Goal: Task Accomplishment & Management: Complete application form

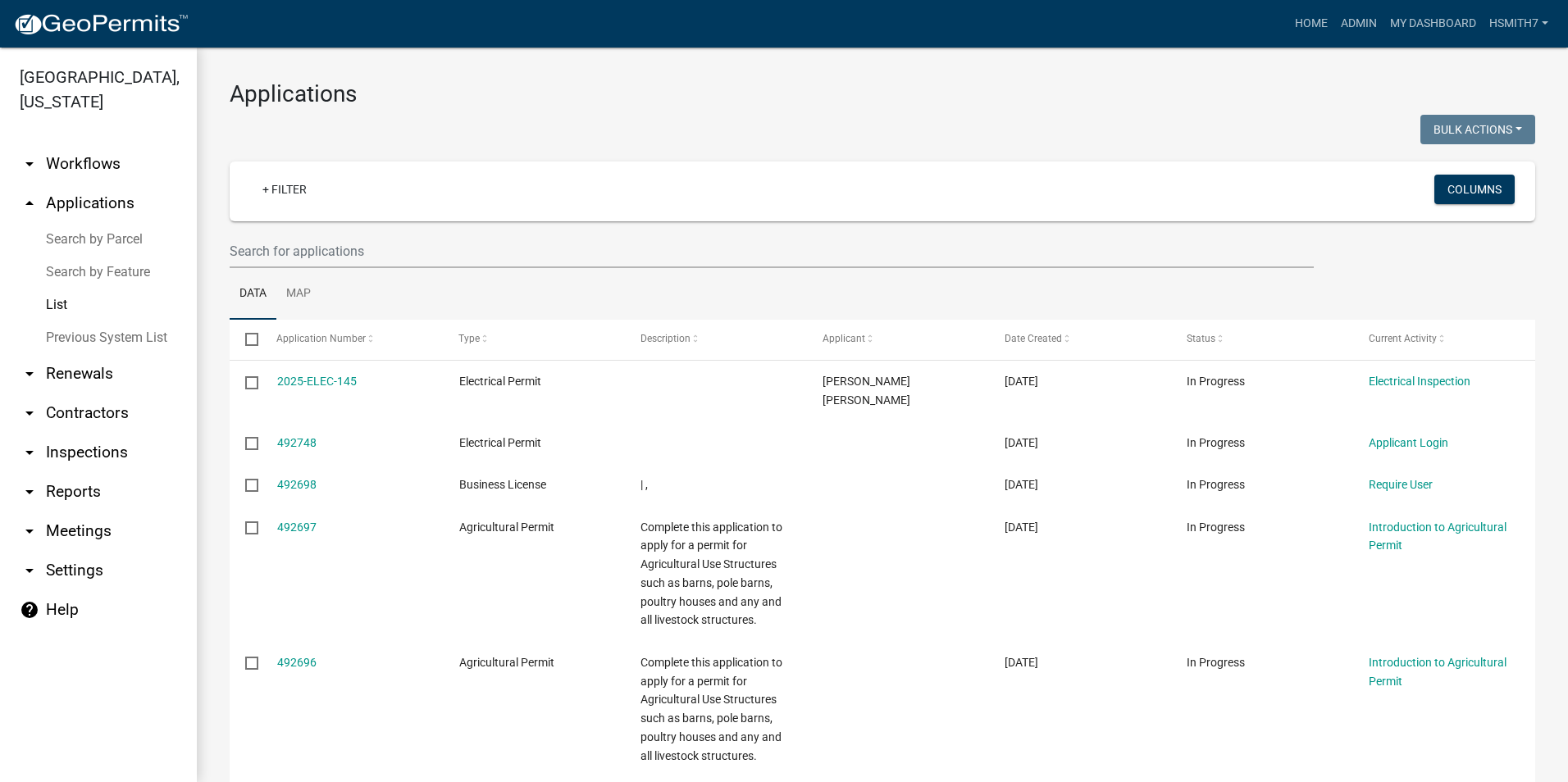
select select "3: 100"
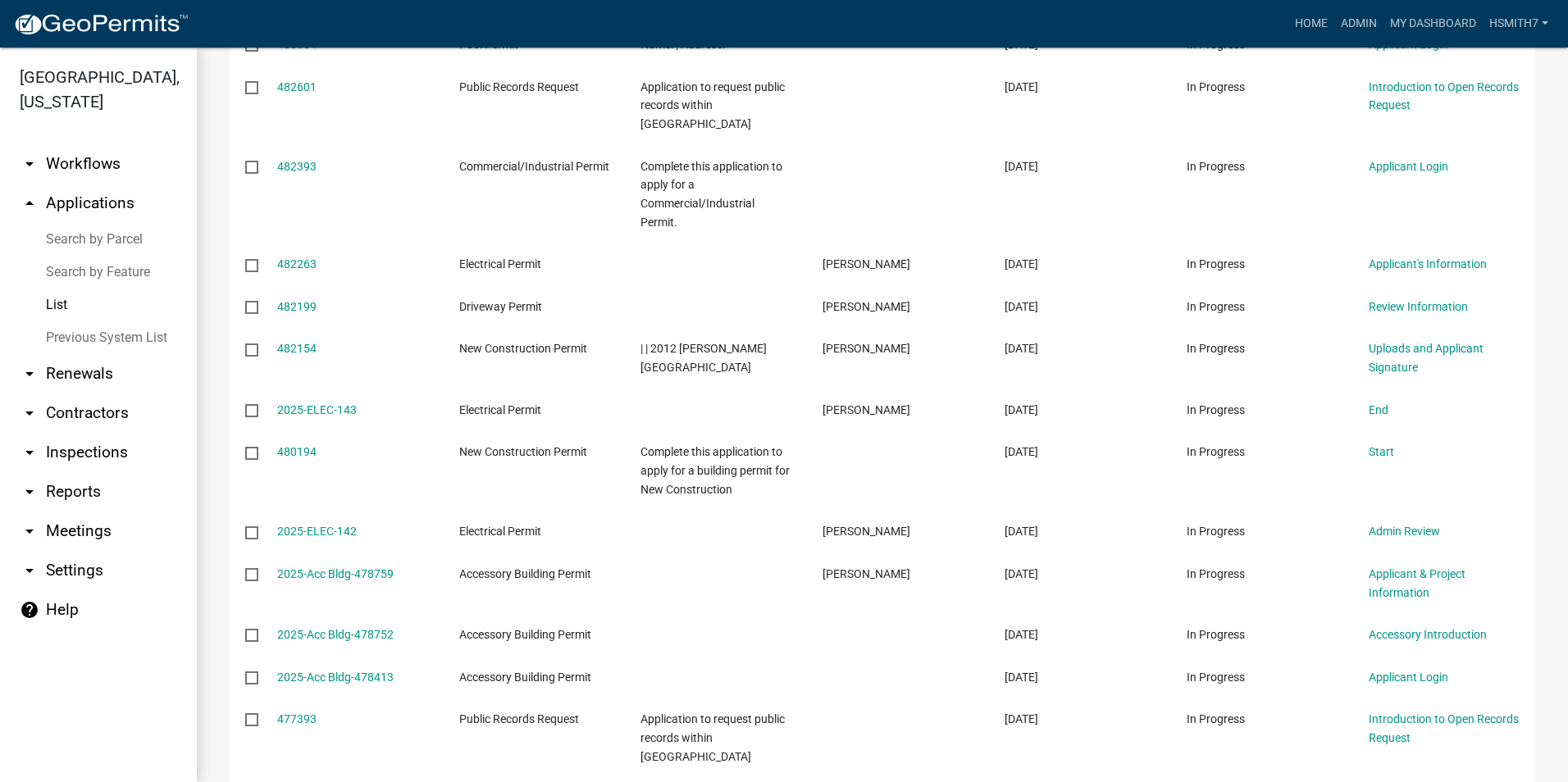
scroll to position [2624, 0]
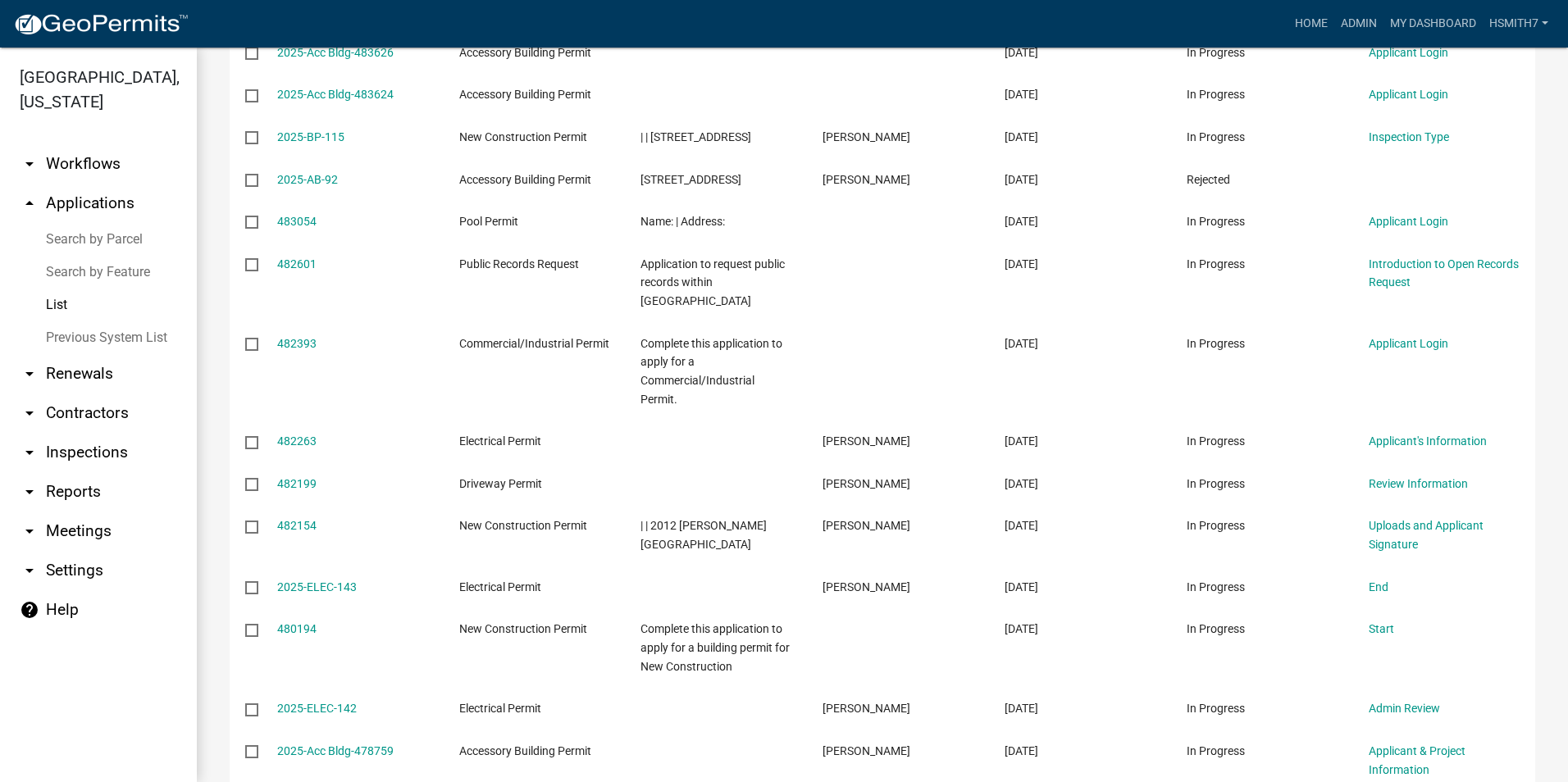
click at [93, 315] on link "List" at bounding box center [98, 305] width 197 height 33
click at [68, 305] on link "List" at bounding box center [98, 305] width 197 height 33
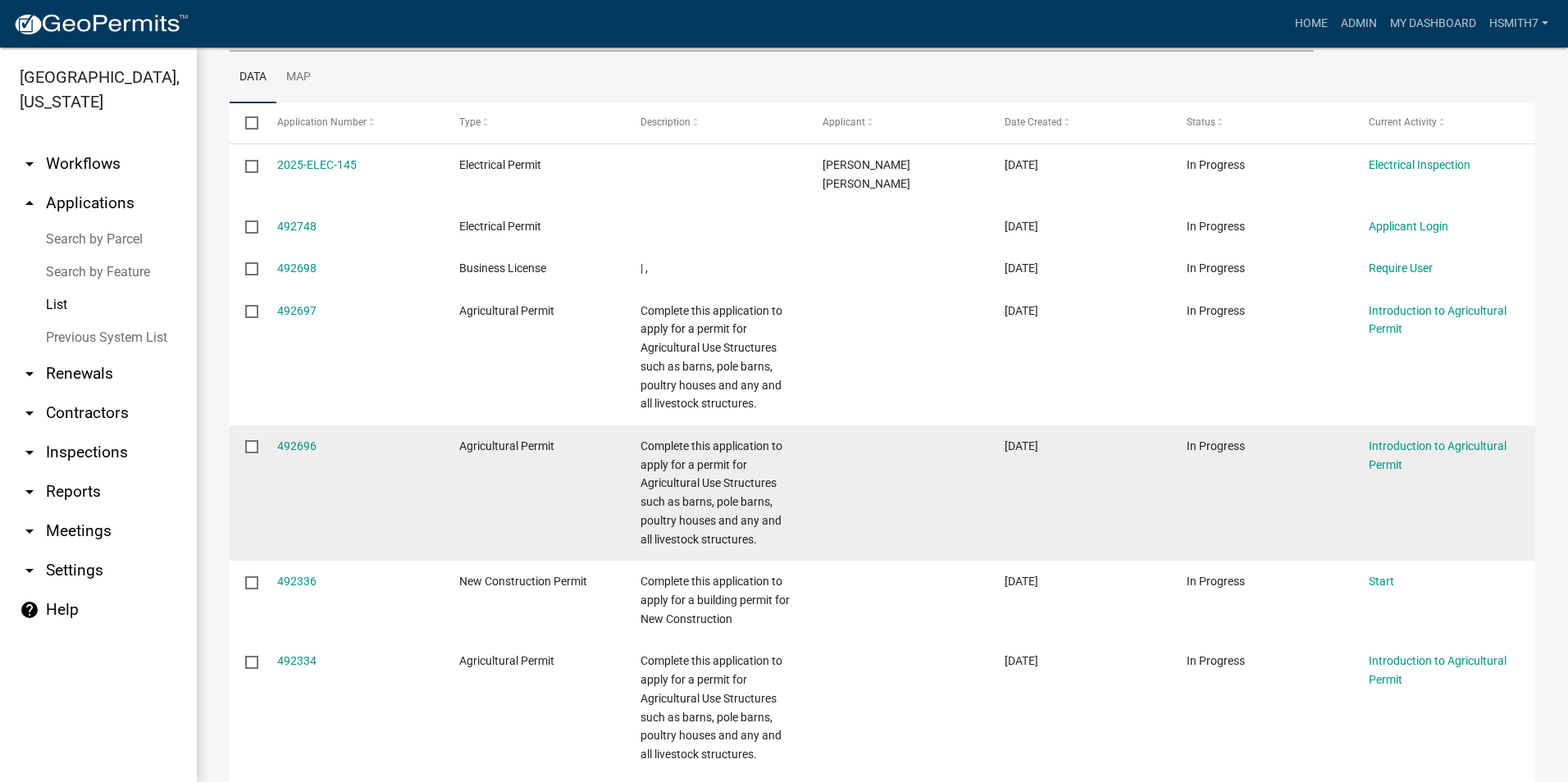
scroll to position [0, 0]
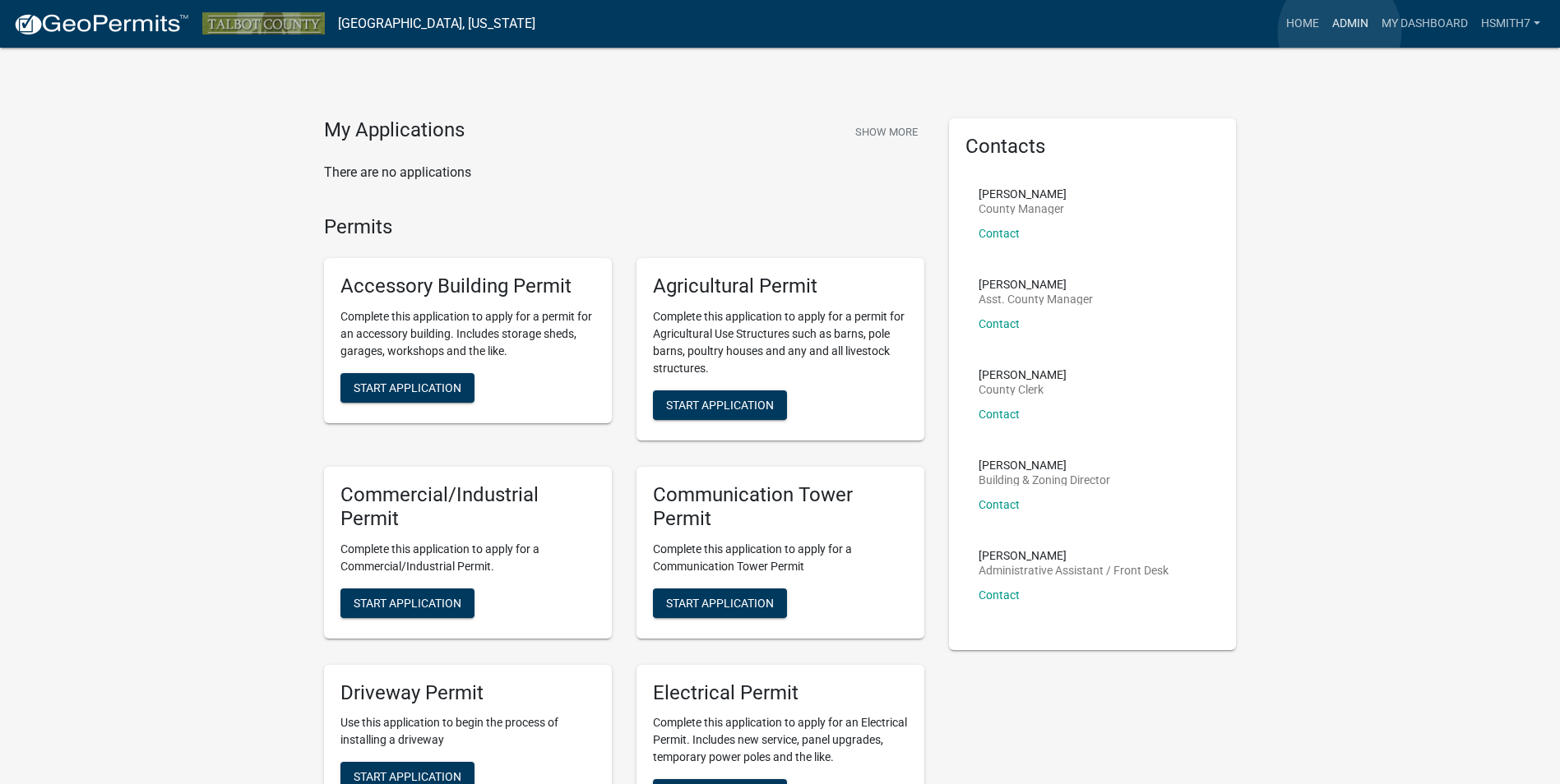
click at [1340, 33] on link "Admin" at bounding box center [1350, 24] width 50 height 31
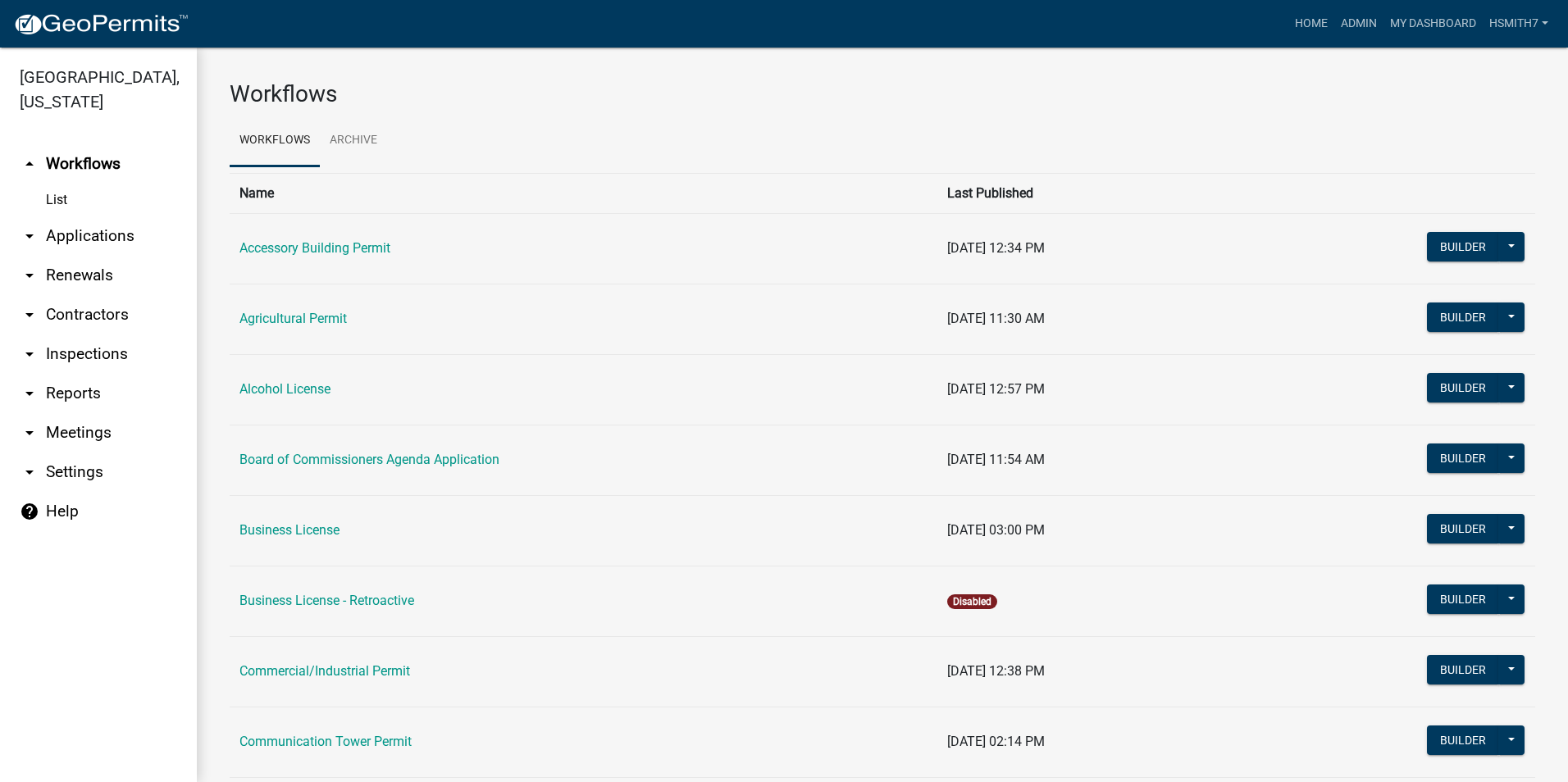
click at [91, 237] on link "arrow_drop_down Applications" at bounding box center [98, 236] width 197 height 39
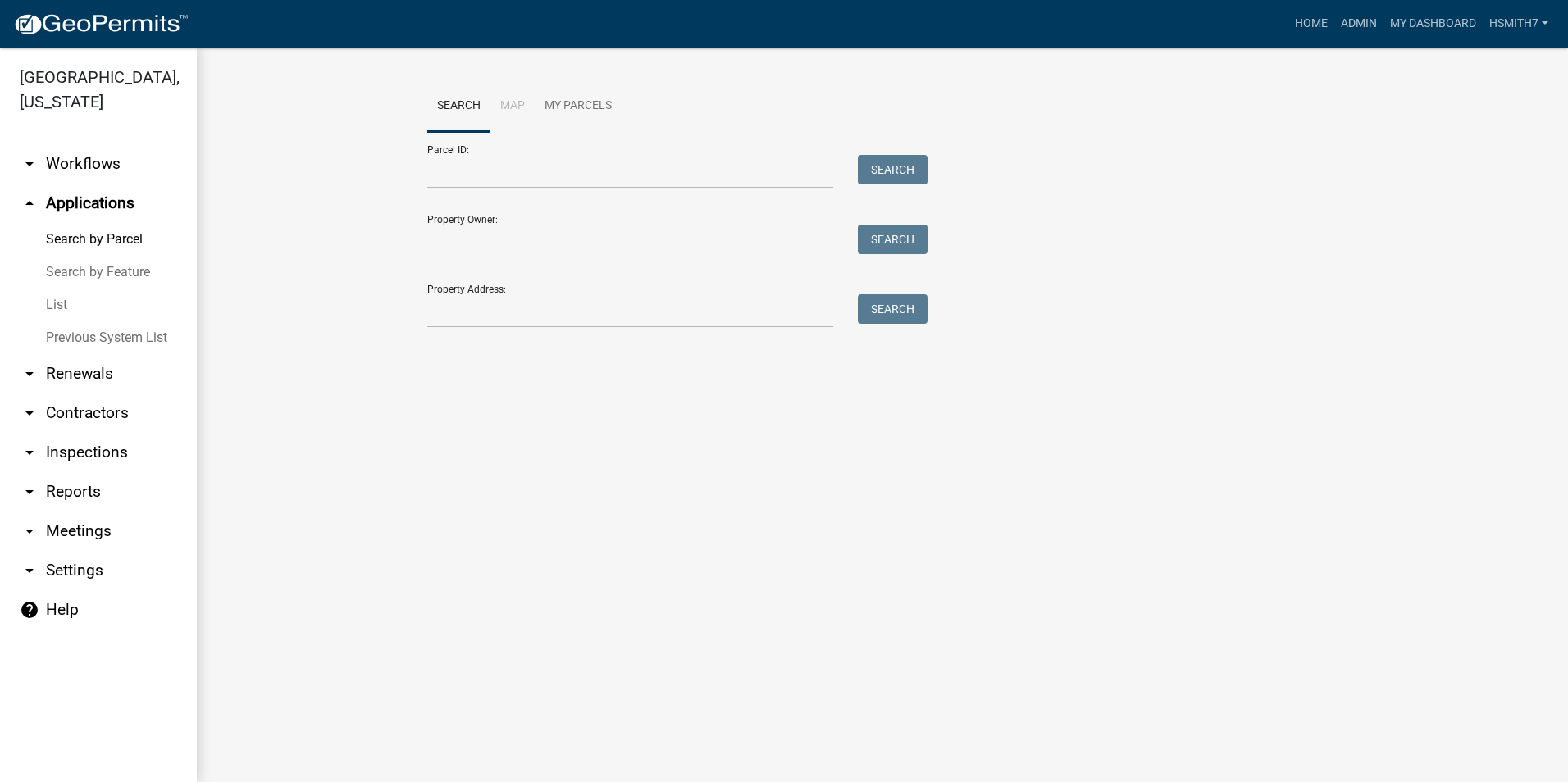
click at [56, 307] on link "List" at bounding box center [98, 305] width 197 height 33
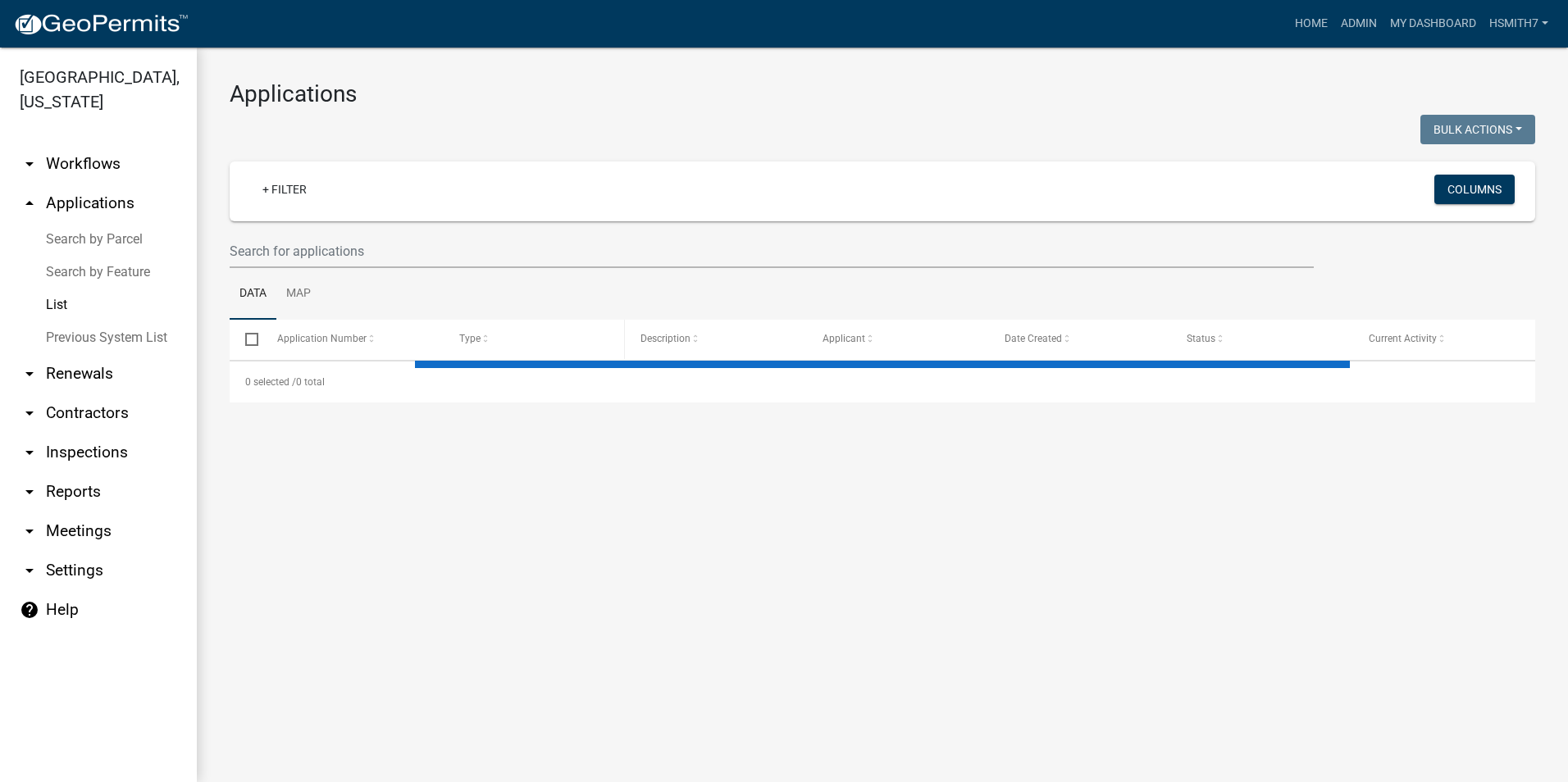
select select "3: 100"
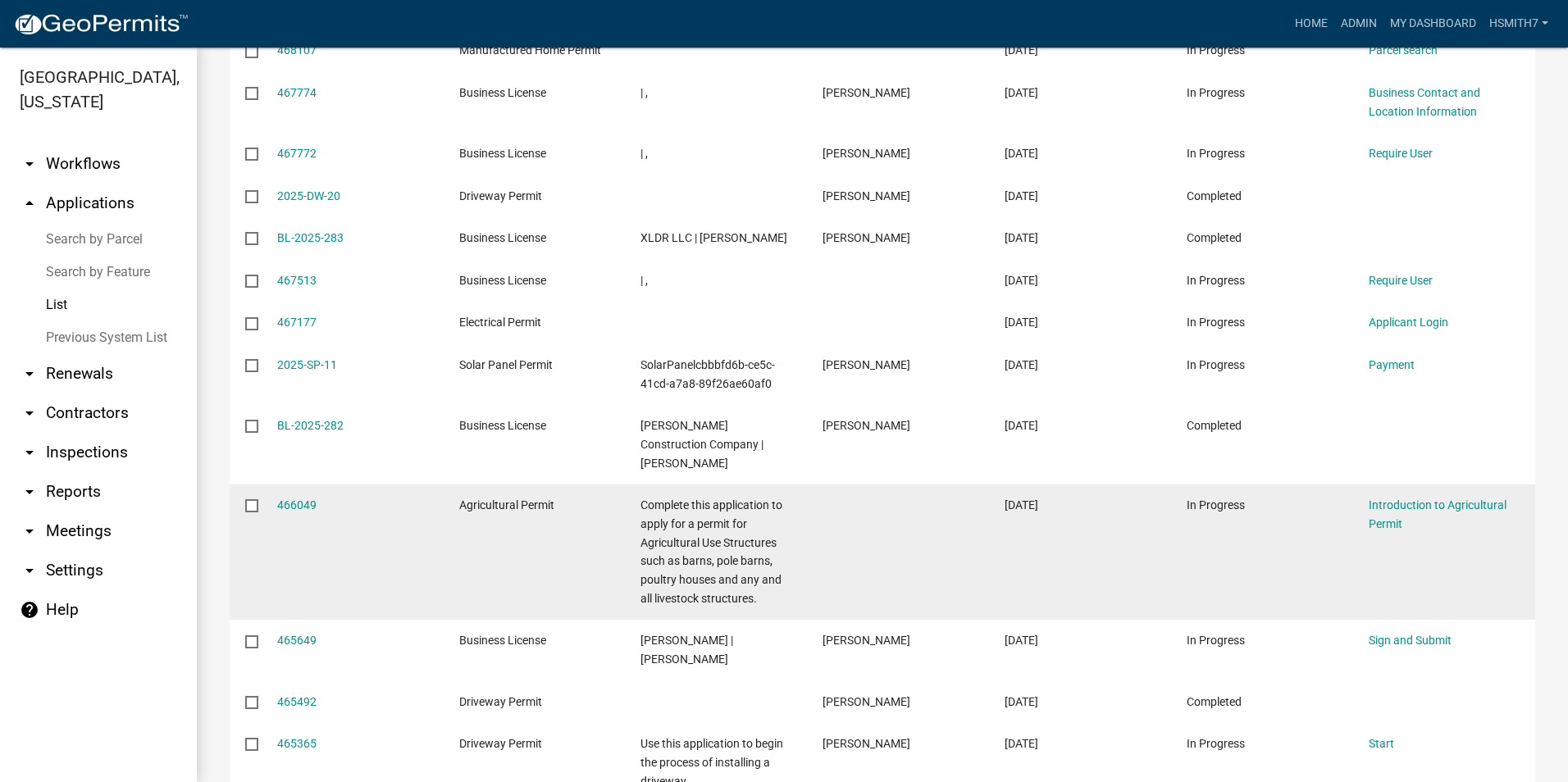
scroll to position [5819, 0]
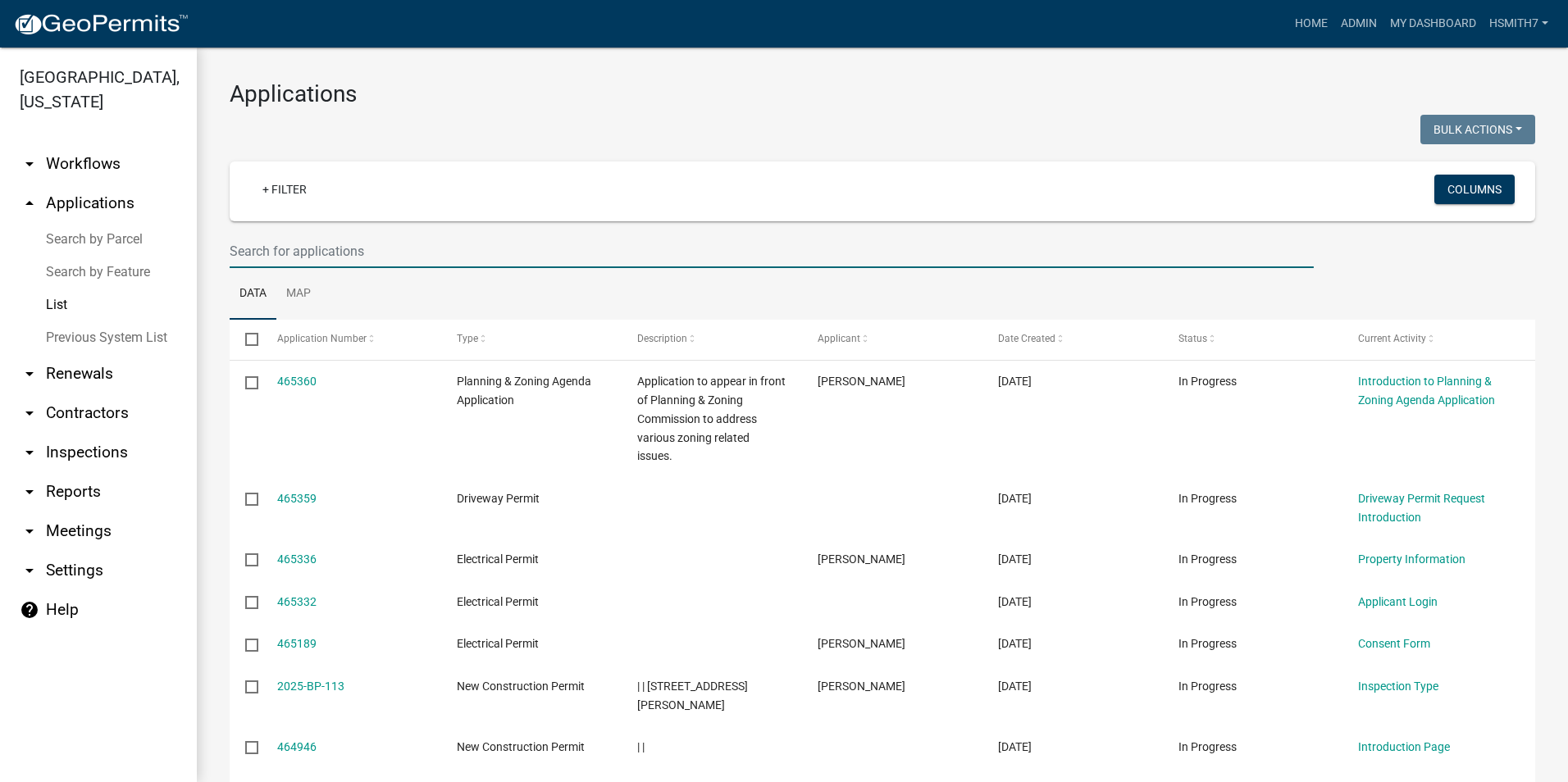
click at [287, 253] on input "text" at bounding box center [772, 251] width 1085 height 34
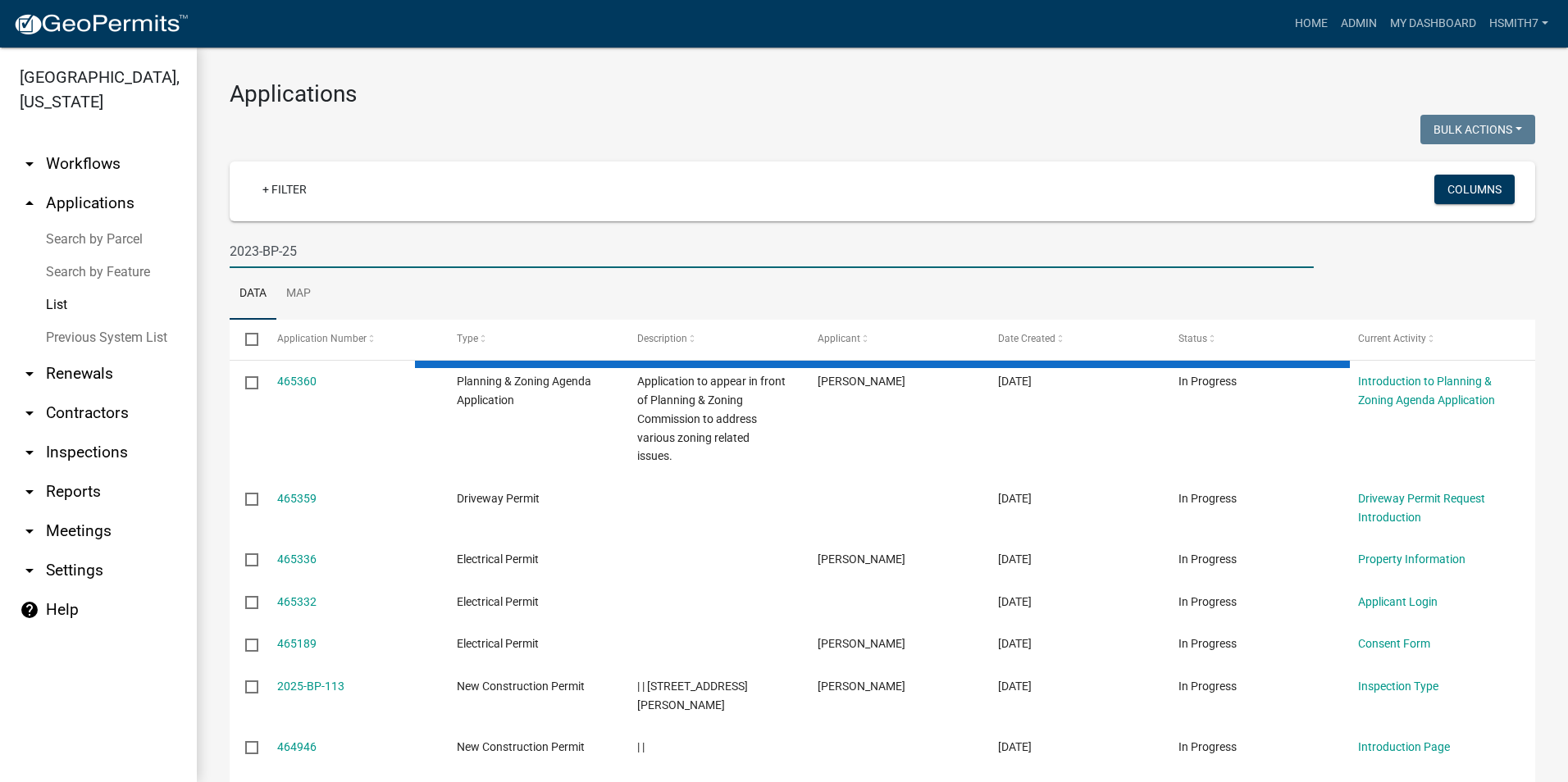
type input "2023-BP-25"
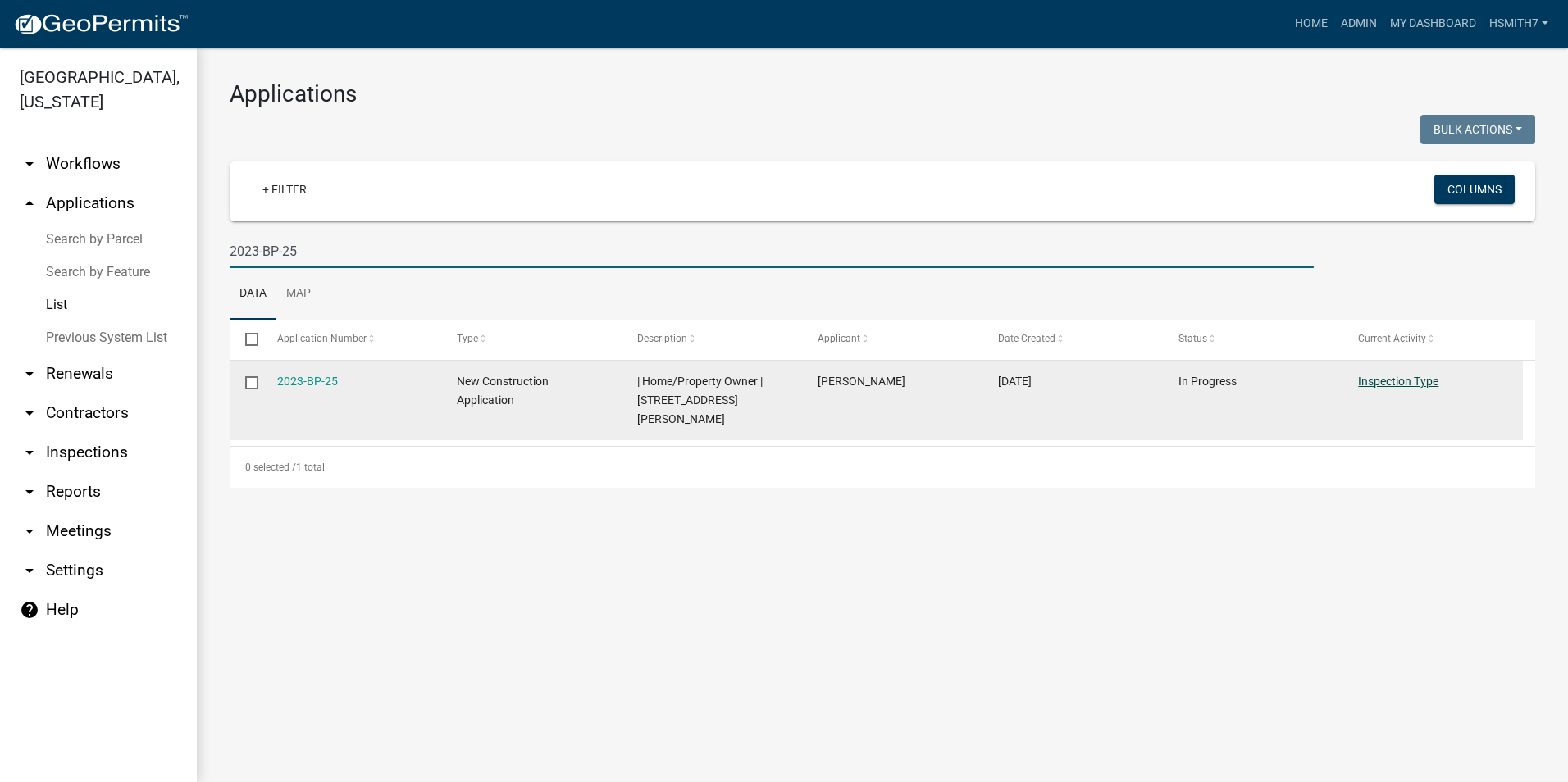
click at [1391, 379] on link "Inspection Type" at bounding box center [1398, 382] width 81 height 13
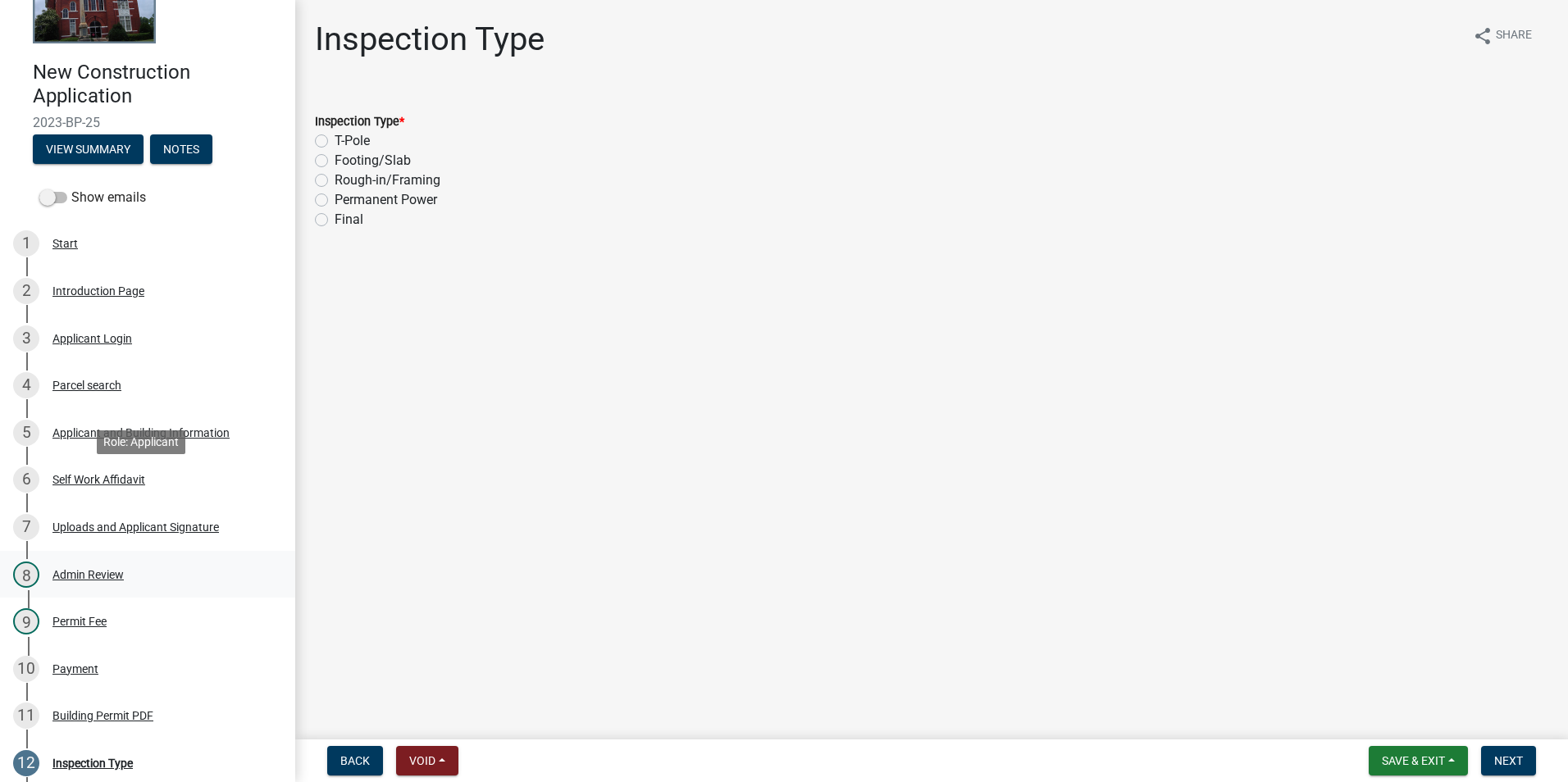
scroll to position [348, 0]
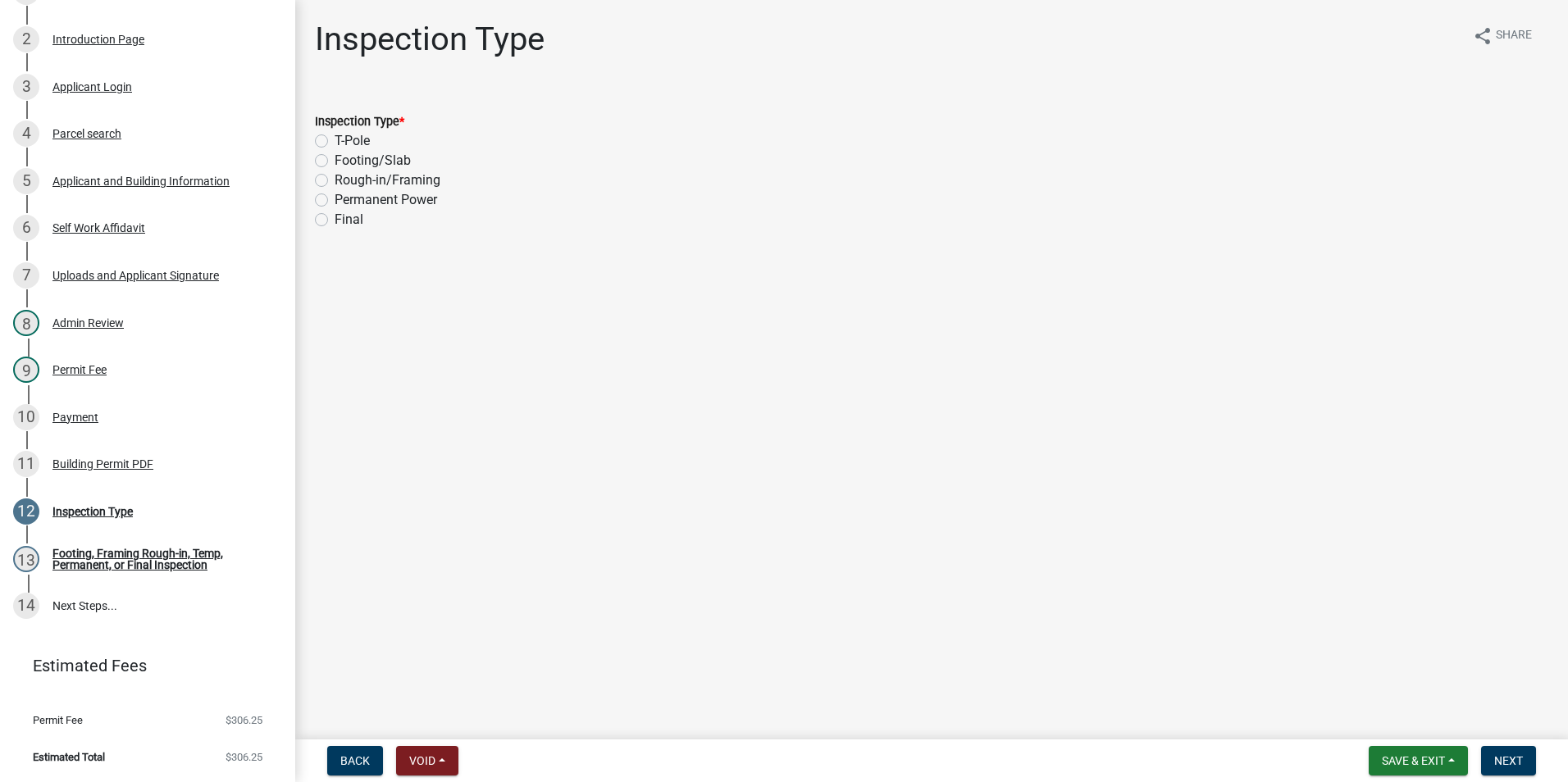
click at [370, 155] on label "Footing/Slab" at bounding box center [373, 160] width 76 height 19
click at [345, 155] on input "Footing/Slab" at bounding box center [340, 156] width 11 height 11
radio input "true"
click at [1531, 767] on button "Next" at bounding box center [1508, 760] width 55 height 29
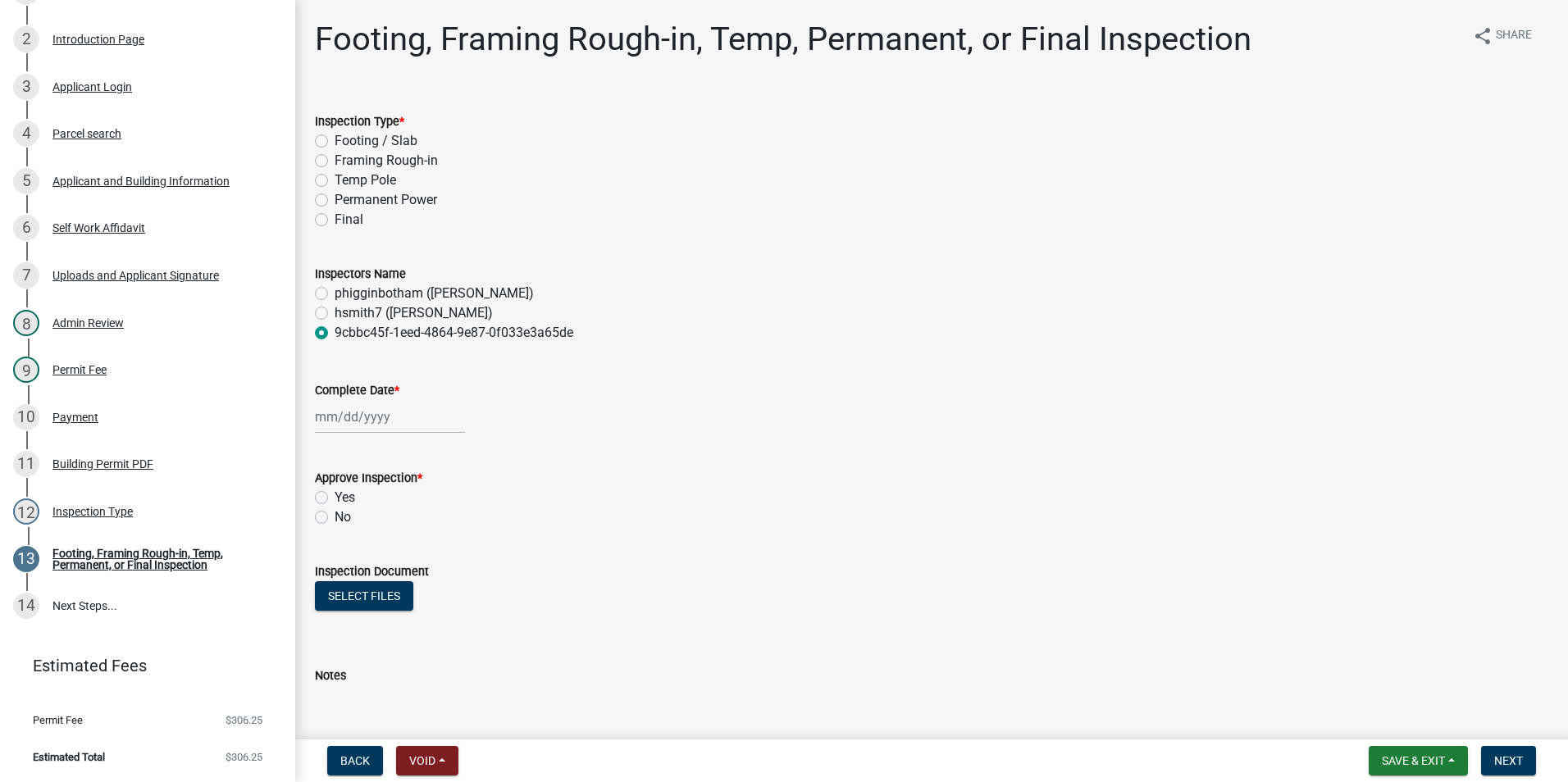
click at [367, 293] on label "phigginbotham ([PERSON_NAME])" at bounding box center [434, 293] width 199 height 19
click at [345, 293] on input "phigginbotham ([PERSON_NAME])" at bounding box center [340, 289] width 11 height 11
radio input "true"
click at [399, 425] on div at bounding box center [389, 417] width 150 height 34
select select "10"
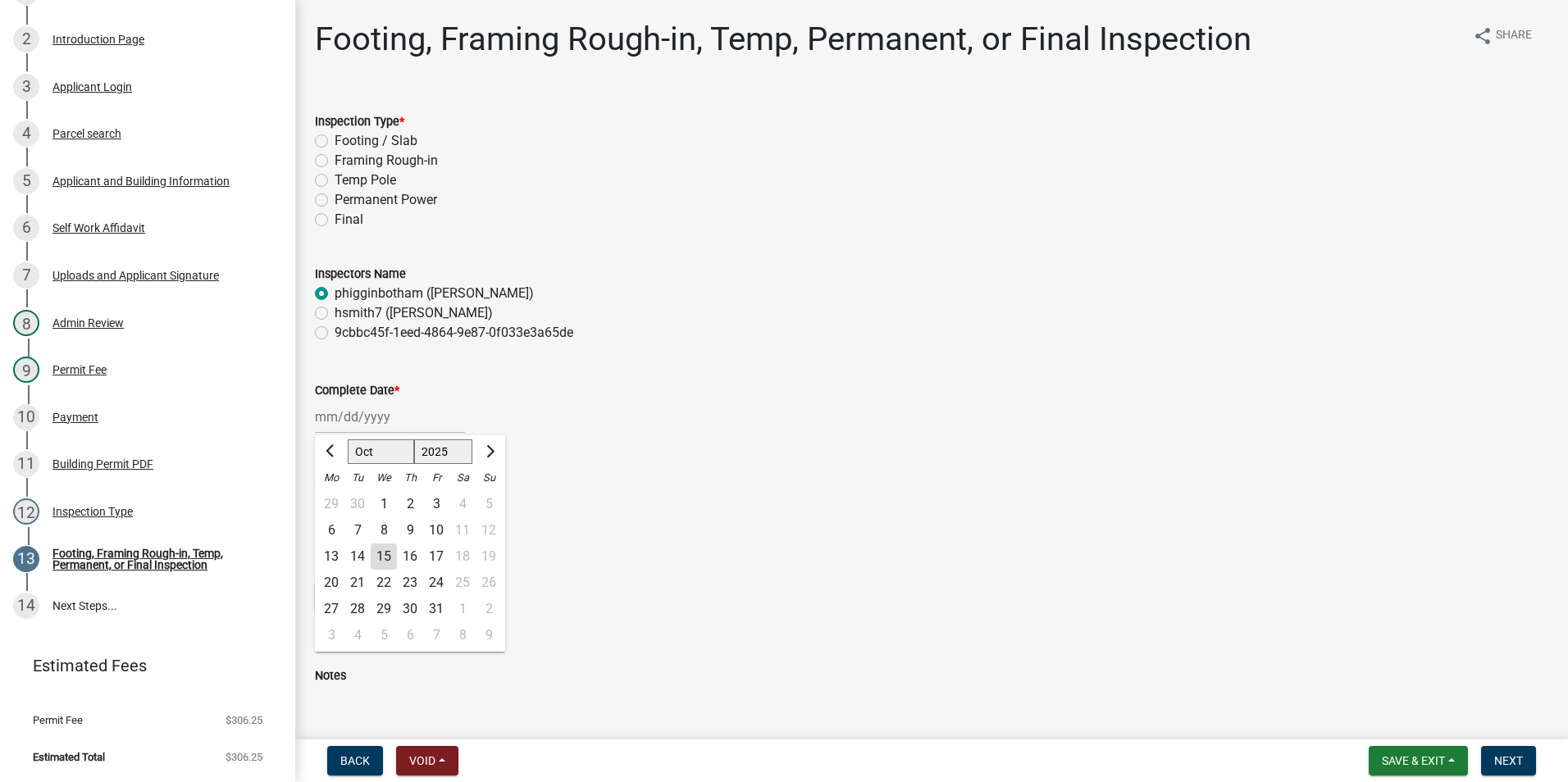
click at [439, 451] on select "1525 1526 1527 1528 1529 1530 1531 1532 1533 1534 1535 1536 1537 1538 1539 1540…" at bounding box center [443, 451] width 59 height 24
select select "2023"
click at [414, 440] on select "1525 1526 1527 1528 1529 1530 1531 1532 1533 1534 1535 1536 1537 1538 1539 1540…" at bounding box center [443, 451] width 59 height 24
click at [387, 454] on select "Jan Feb Mar Apr May Jun [DATE] Aug Sep Oct Nov Dec" at bounding box center [380, 451] width 66 height 24
select select "8"
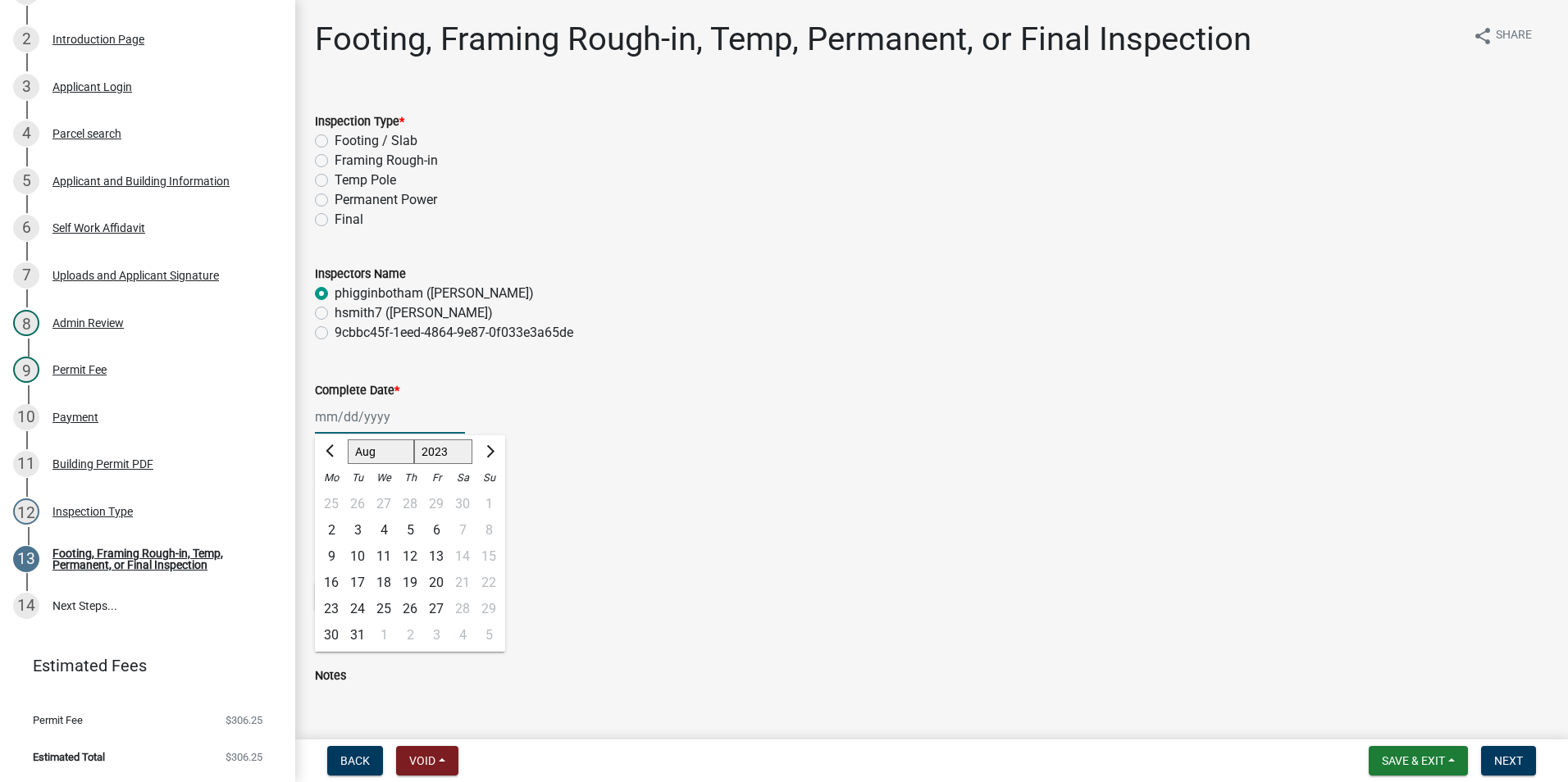
click at [348, 440] on select "Jan Feb Mar Apr May Jun [DATE] Aug Sep Oct Nov Dec" at bounding box center [380, 451] width 66 height 24
click at [383, 581] on div "23" at bounding box center [384, 582] width 26 height 26
type input "[DATE]"
click at [335, 499] on label "Yes" at bounding box center [345, 497] width 20 height 19
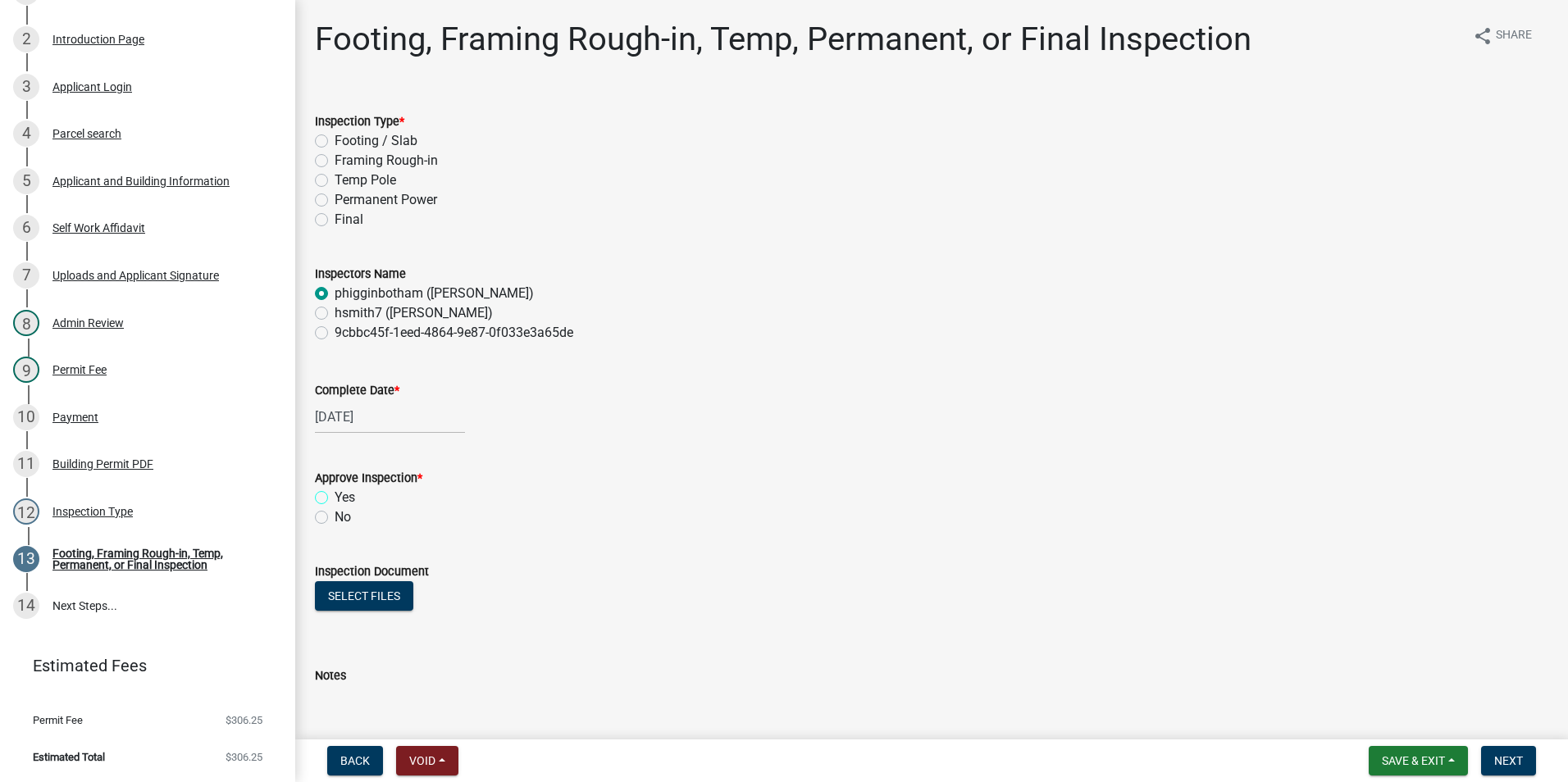
click at [335, 498] on input "Yes" at bounding box center [340, 493] width 11 height 11
radio input "true"
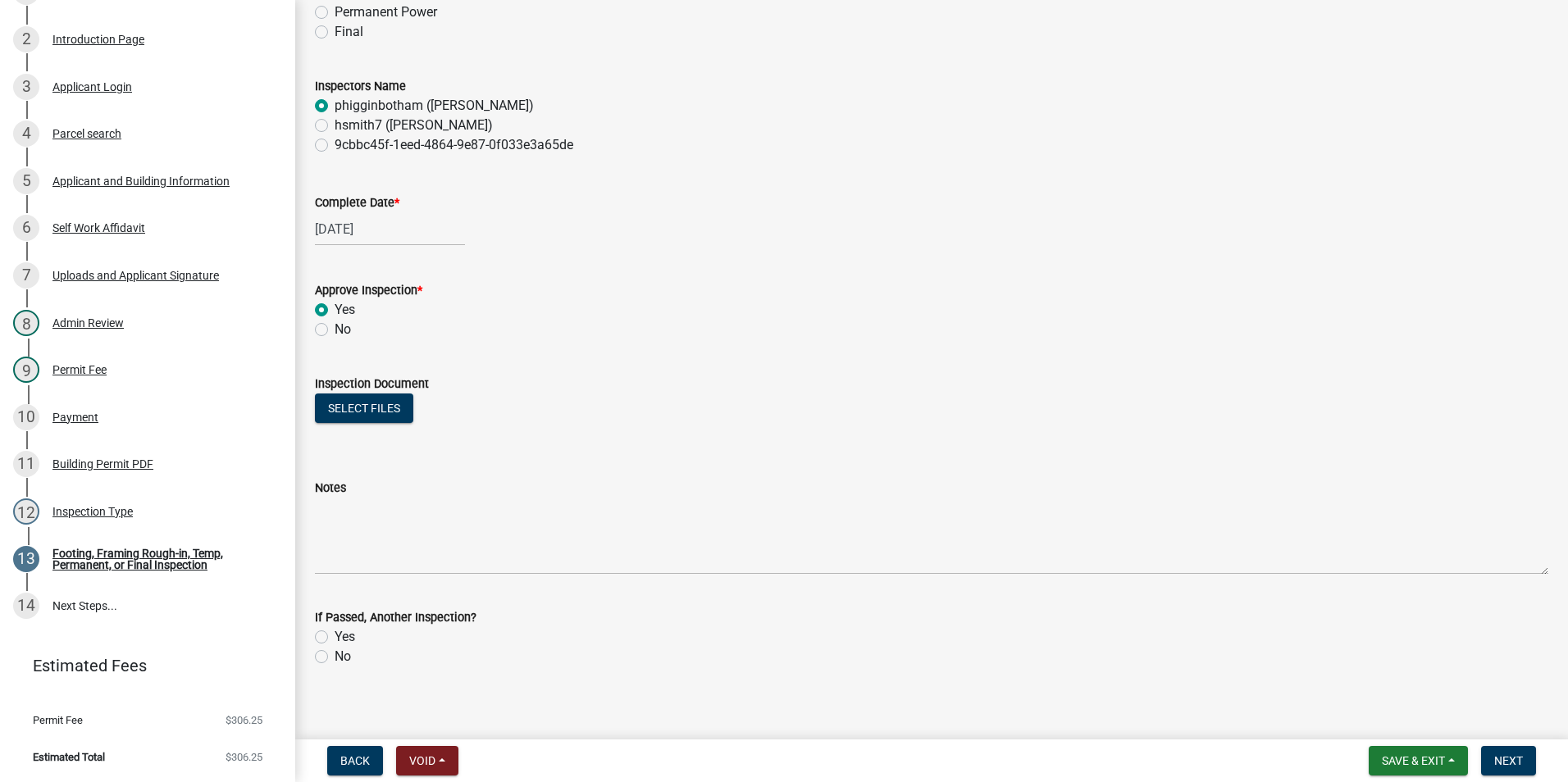
scroll to position [200, 0]
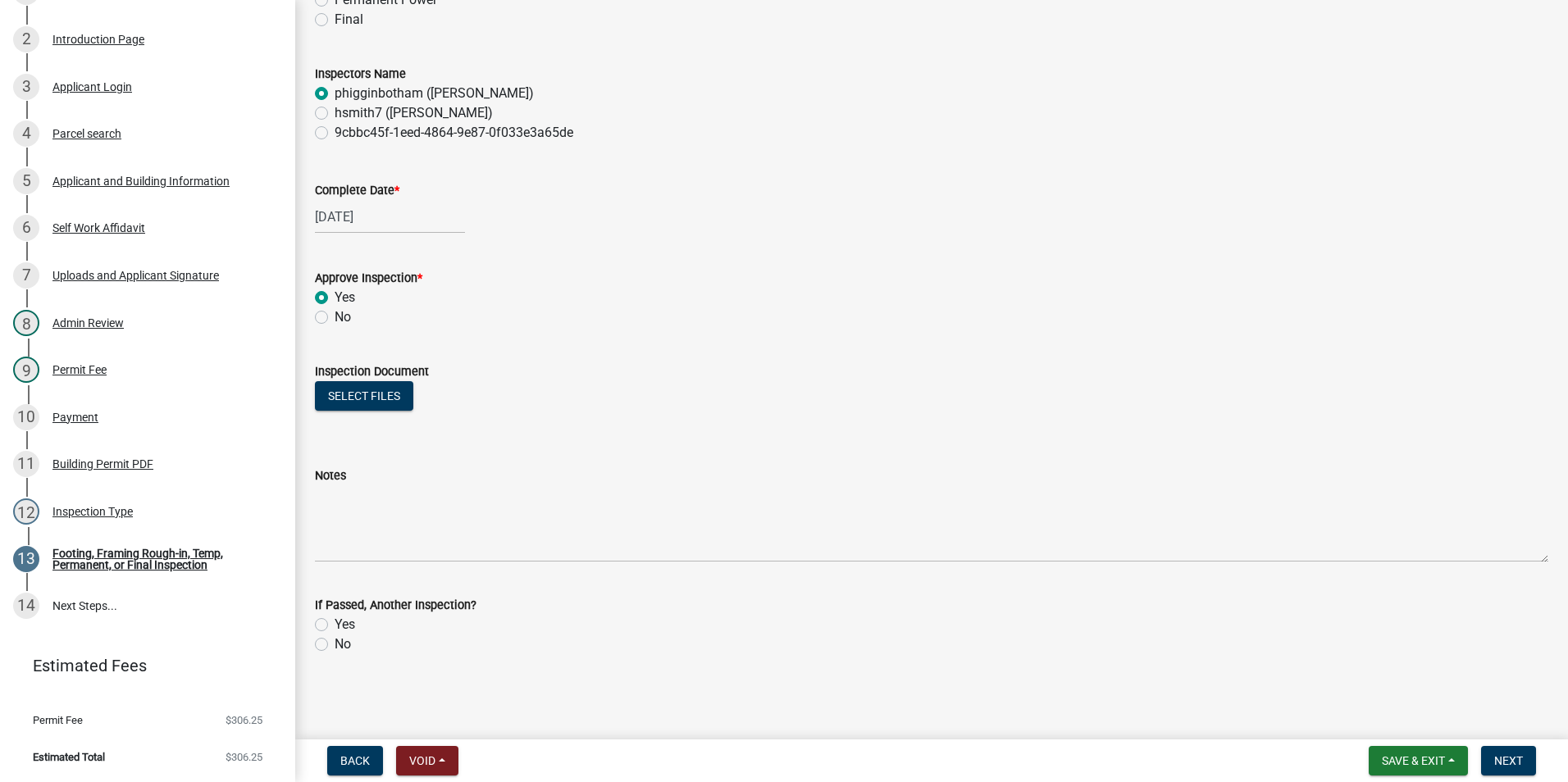
click at [340, 628] on label "Yes" at bounding box center [345, 624] width 20 height 19
click at [340, 626] on input "Yes" at bounding box center [340, 620] width 11 height 11
radio input "true"
click at [1507, 750] on button "Next" at bounding box center [1508, 760] width 55 height 29
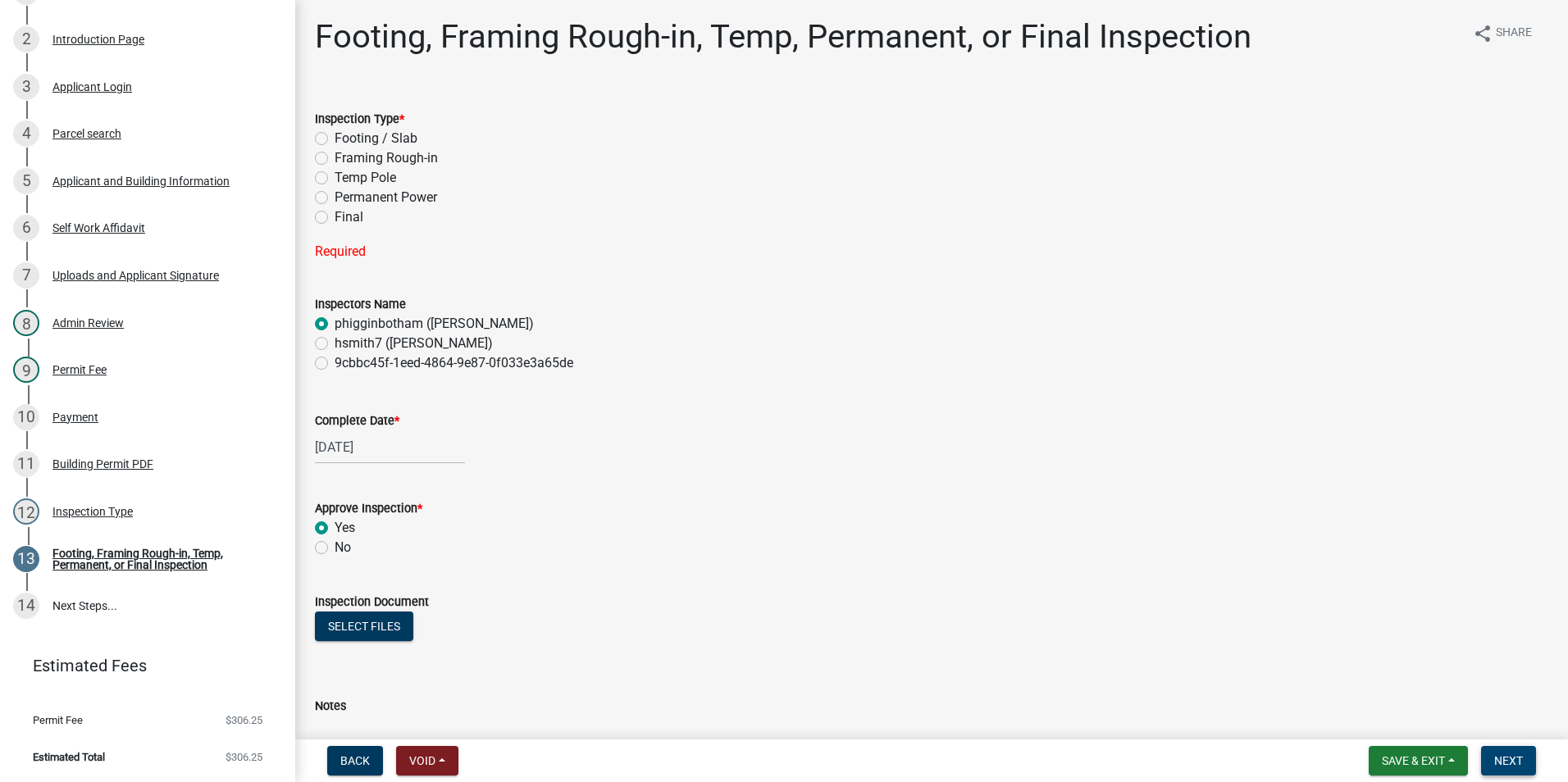
scroll to position [0, 0]
click at [139, 514] on div "12 Inspection Type" at bounding box center [141, 511] width 256 height 26
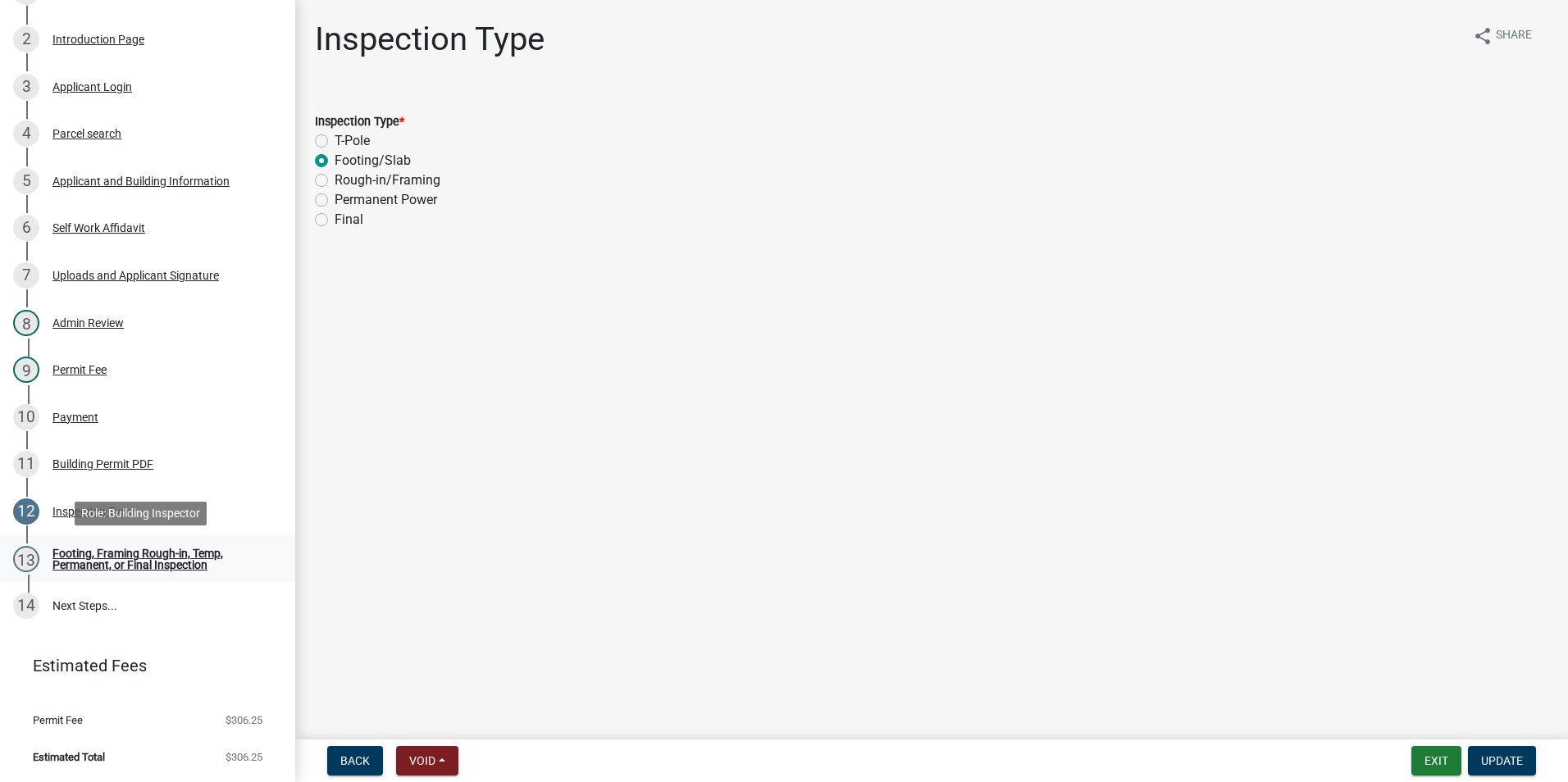
click at [130, 566] on div "Footing, Framing Rough-in, Temp, Permanent, or Final Inspection" at bounding box center [161, 559] width 217 height 23
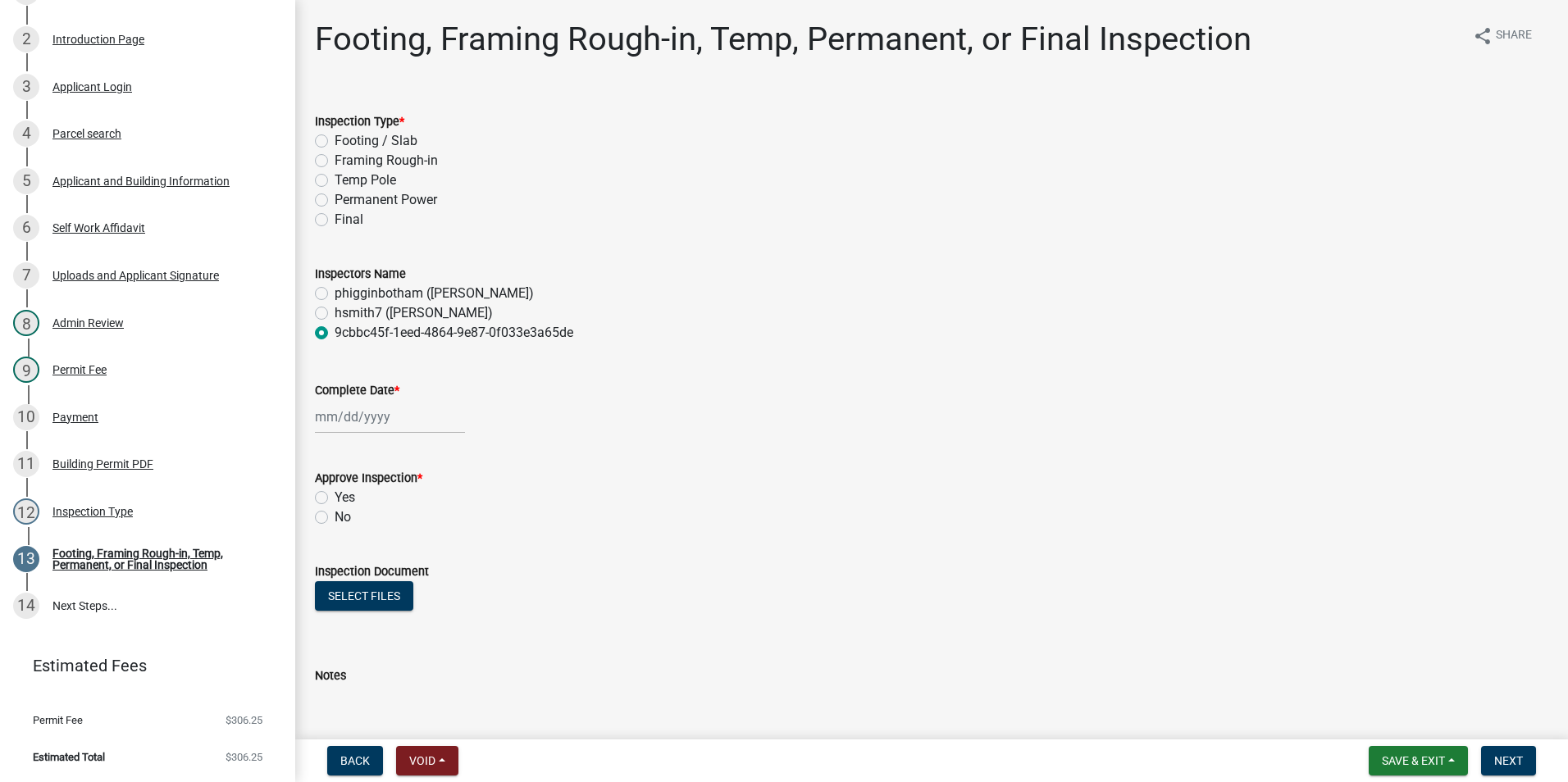
click at [384, 138] on label "Footing / Slab" at bounding box center [376, 140] width 83 height 19
click at [345, 138] on input "Footing / Slab" at bounding box center [340, 136] width 11 height 11
radio input "true"
click at [118, 510] on div "Inspection Type" at bounding box center [93, 512] width 81 height 12
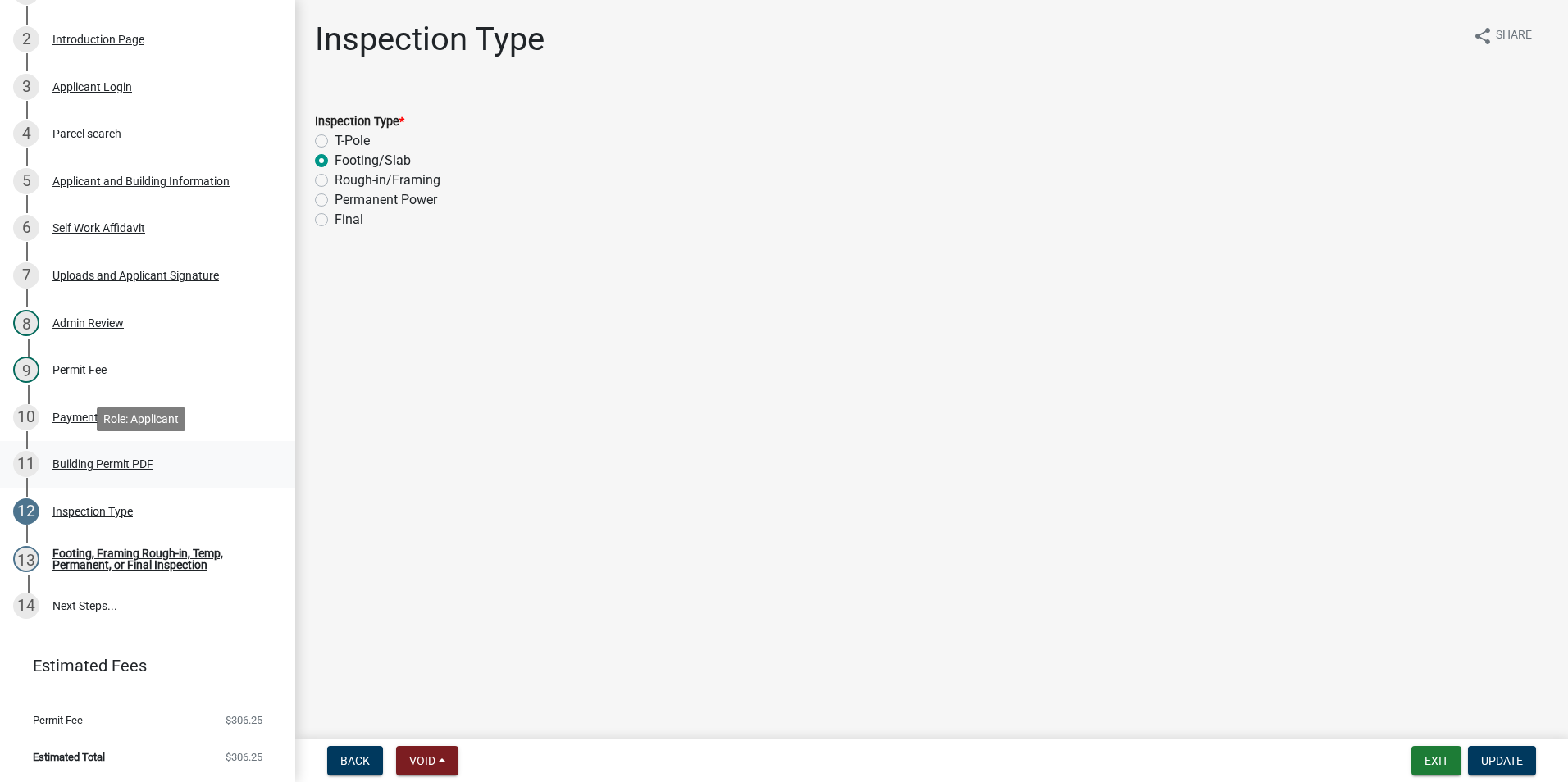
click at [127, 470] on div "Building Permit PDF" at bounding box center [103, 464] width 101 height 12
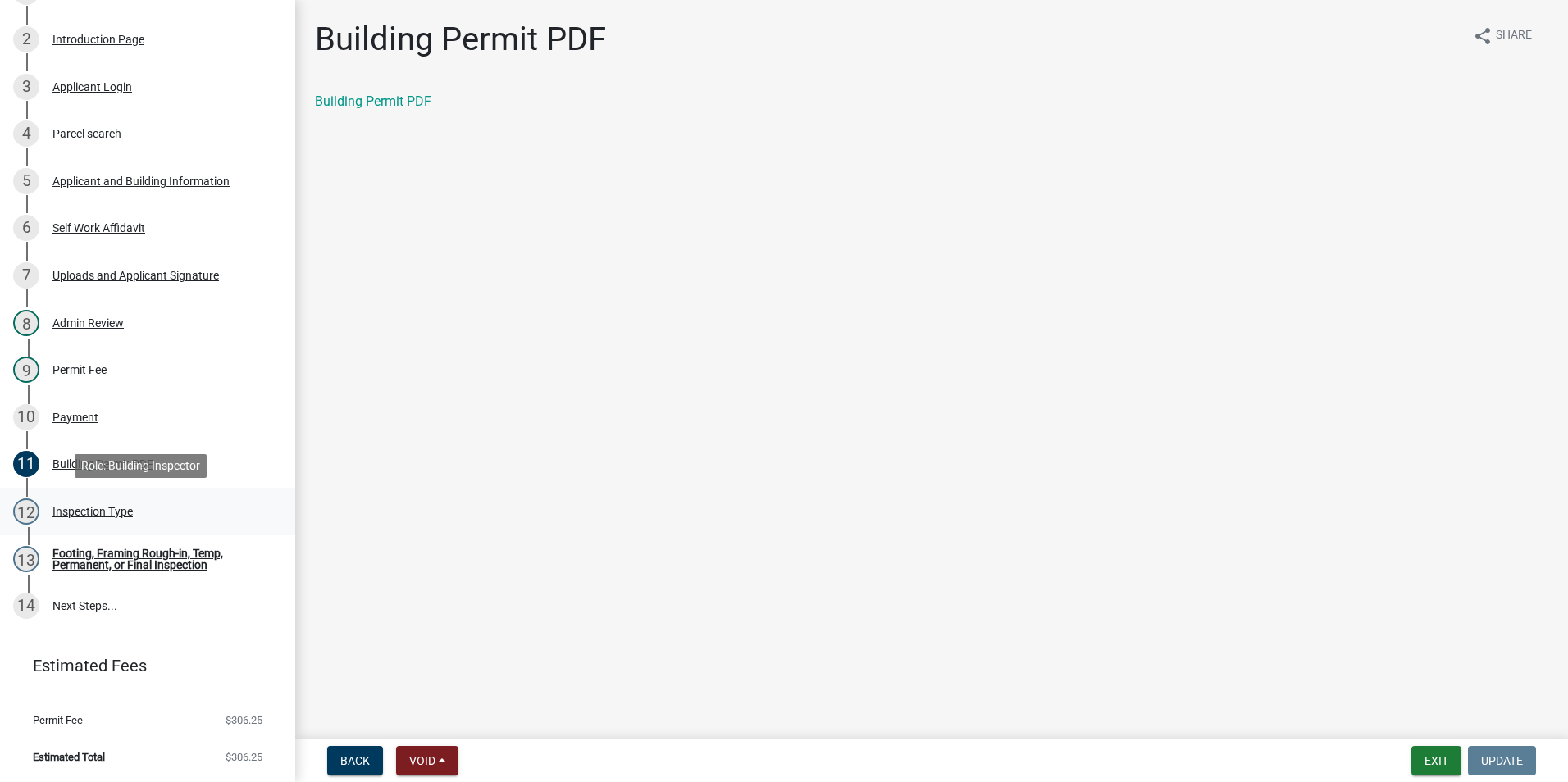
click at [143, 508] on div "12 Inspection Type" at bounding box center [141, 511] width 256 height 26
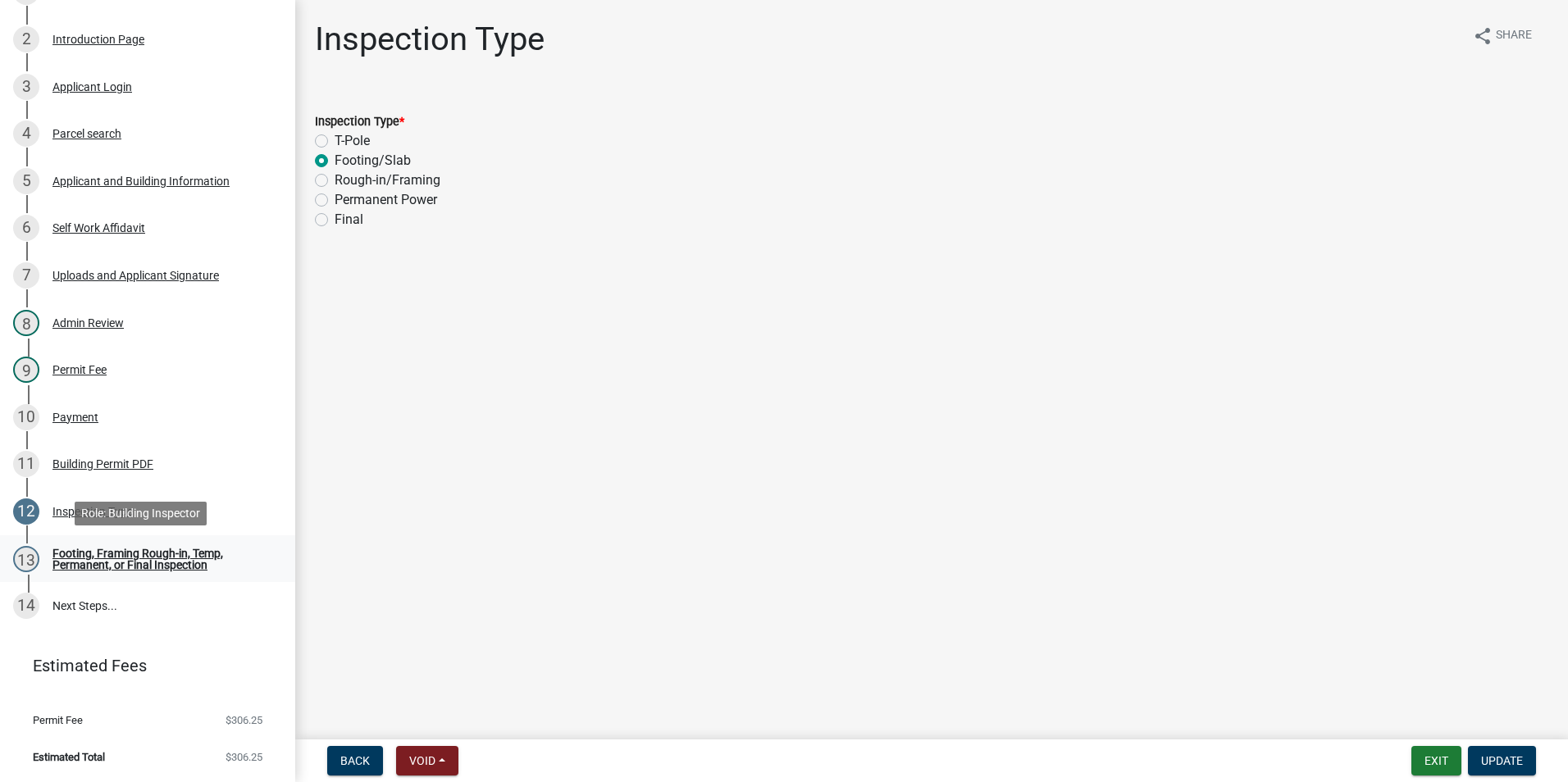
click at [157, 556] on div "Footing, Framing Rough-in, Temp, Permanent, or Final Inspection" at bounding box center [161, 559] width 217 height 23
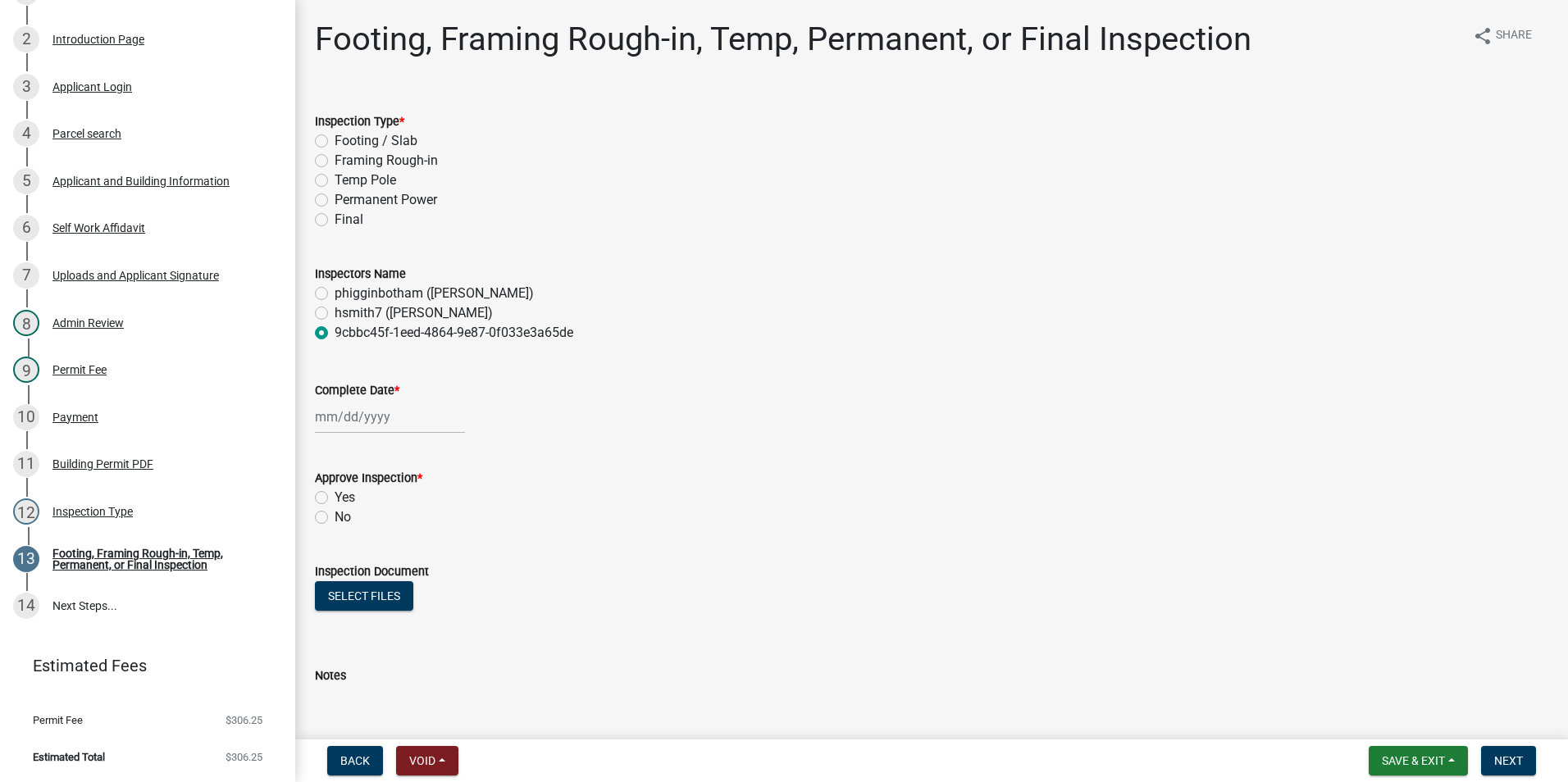
click at [375, 161] on label "Framing Rough-in" at bounding box center [386, 160] width 103 height 19
click at [345, 161] on input "Framing Rough-in" at bounding box center [340, 156] width 11 height 11
radio input "true"
click at [355, 138] on label "Footing / Slab" at bounding box center [376, 140] width 83 height 19
click at [345, 138] on input "Footing / Slab" at bounding box center [340, 136] width 11 height 11
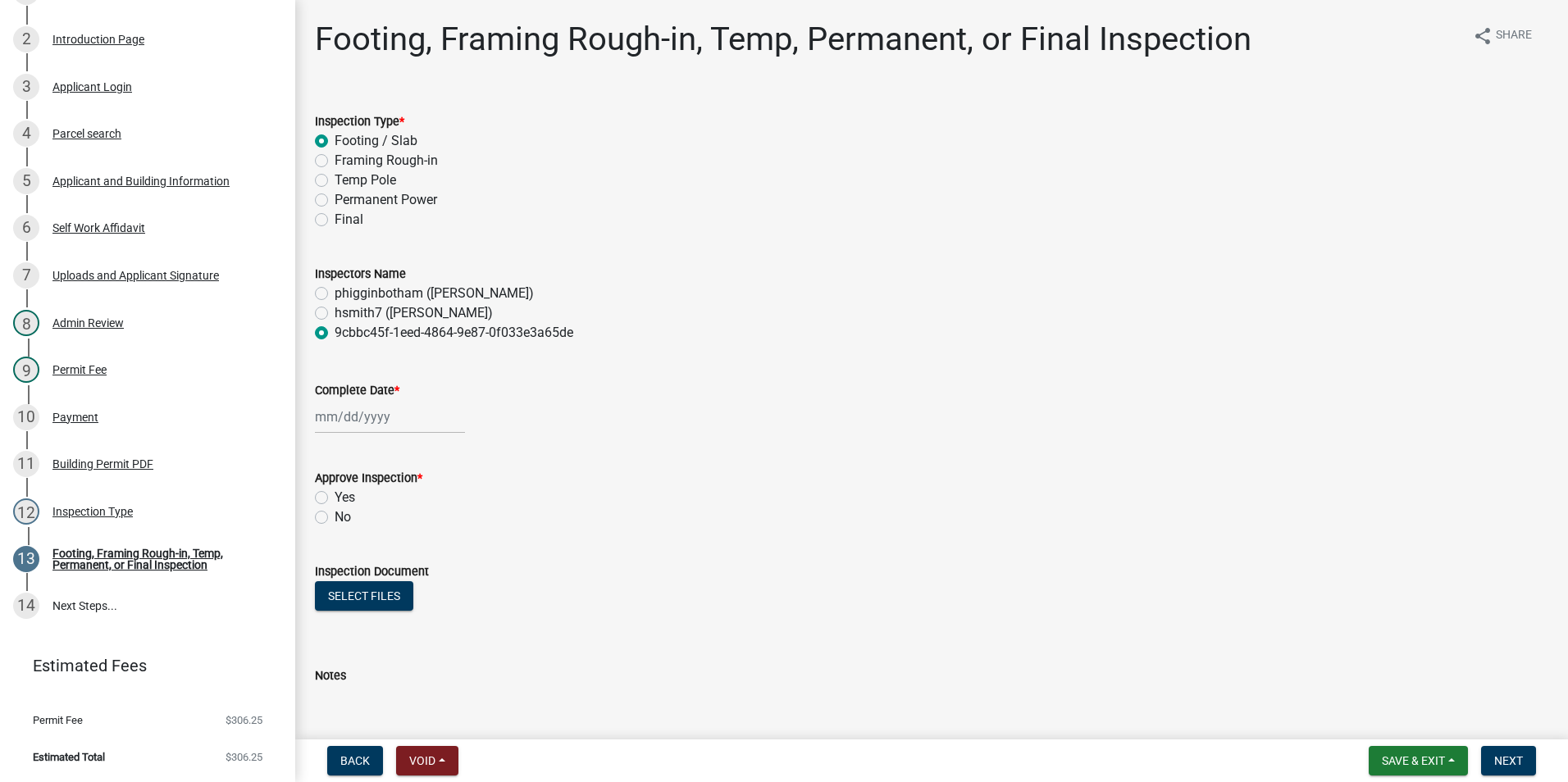
radio input "true"
click at [359, 288] on label "phigginbotham ([PERSON_NAME])" at bounding box center [434, 293] width 199 height 19
click at [345, 288] on input "phigginbotham ([PERSON_NAME])" at bounding box center [340, 289] width 11 height 11
radio input "true"
click at [374, 419] on div at bounding box center [389, 417] width 150 height 34
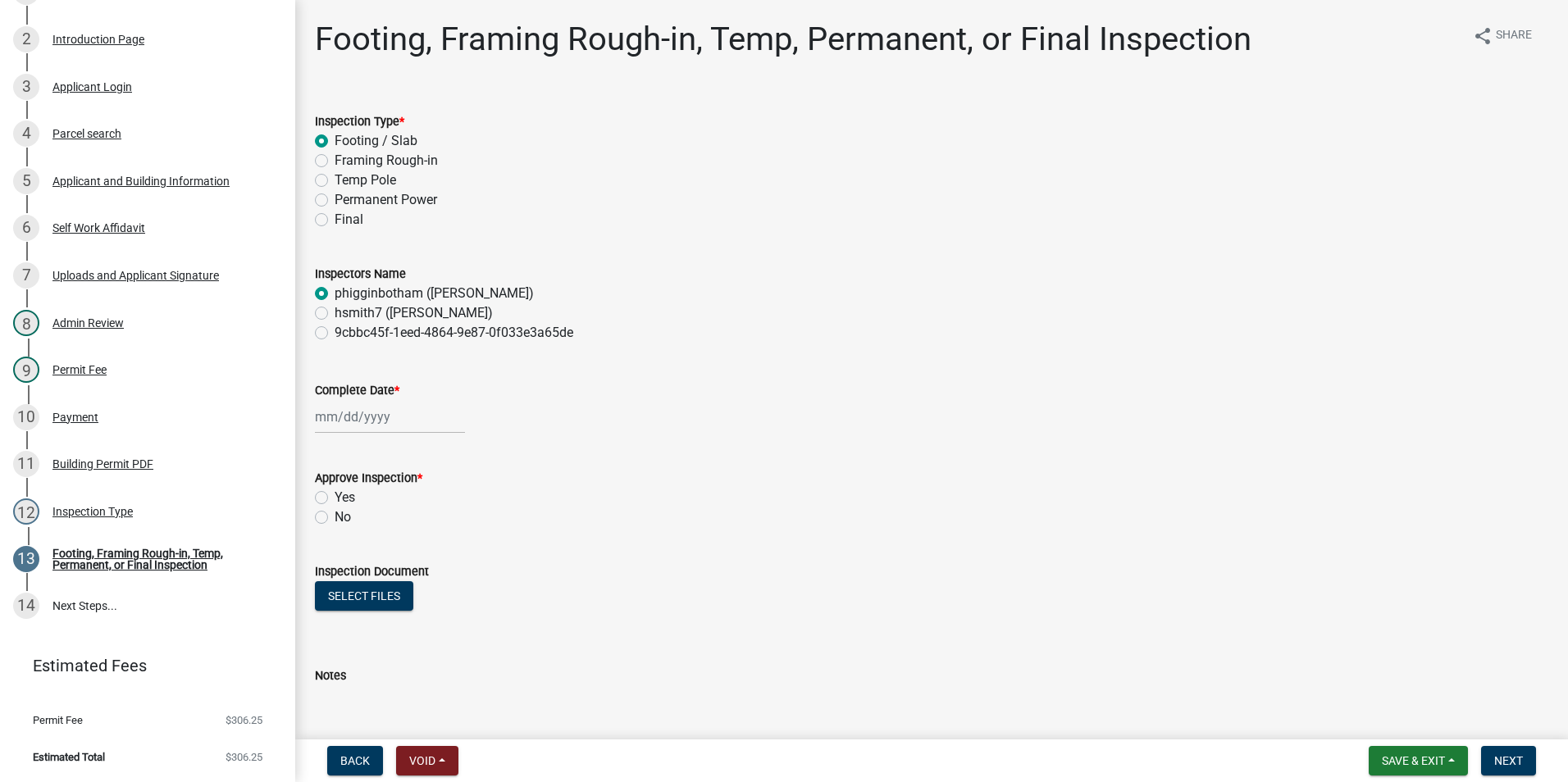
select select "10"
select select "2025"
click at [379, 453] on select "Jan Feb Mar Apr May Jun [DATE] Aug Sep Oct Nov Dec" at bounding box center [380, 451] width 66 height 24
select select "8"
click at [348, 440] on select "Jan Feb Mar Apr May Jun [DATE] Aug Sep Oct Nov Dec" at bounding box center [380, 451] width 66 height 24
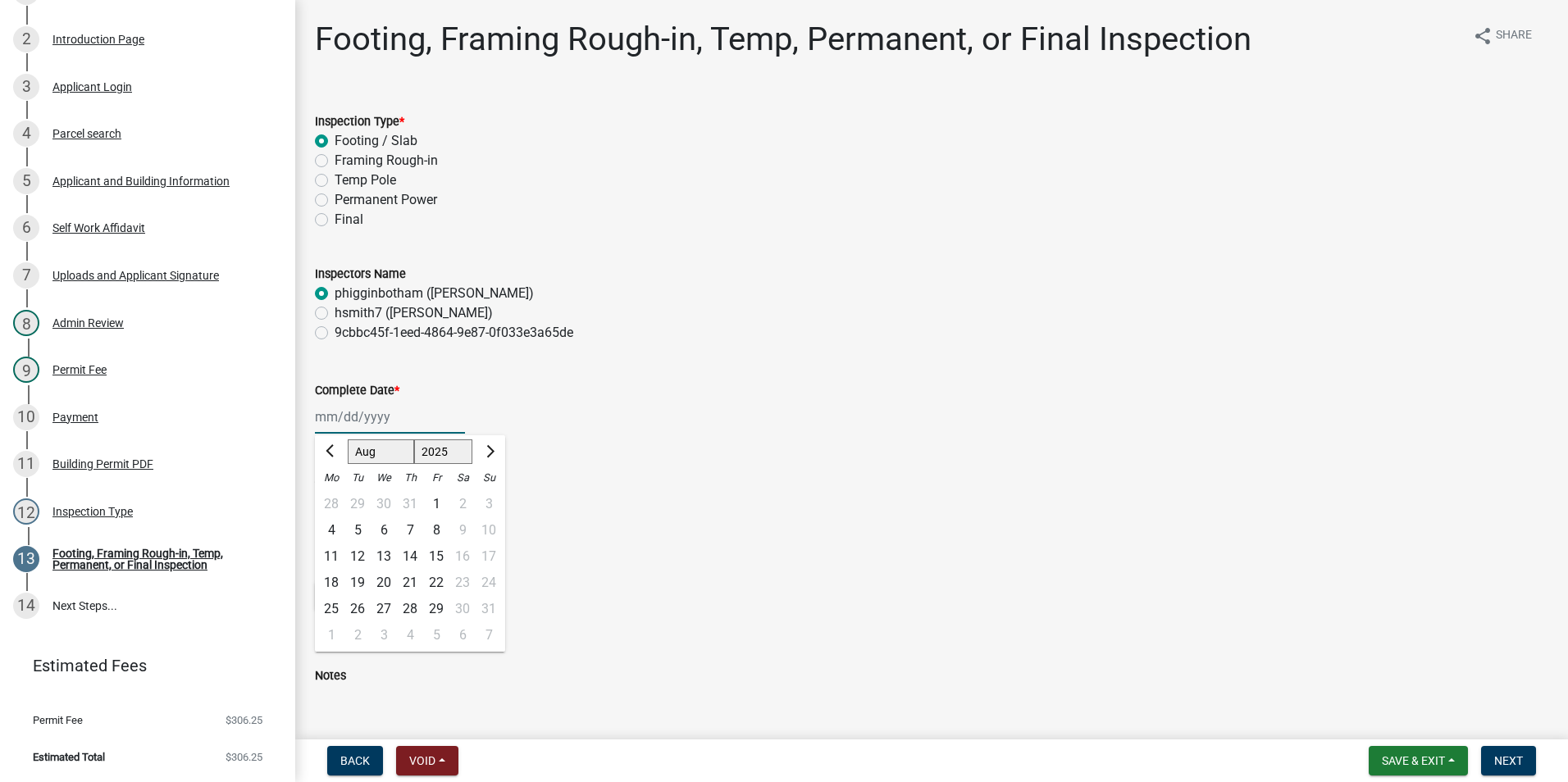
click at [351, 161] on label "Framing Rough-in" at bounding box center [386, 160] width 103 height 19
click at [345, 161] on input "Framing Rough-in" at bounding box center [340, 156] width 11 height 11
radio input "true"
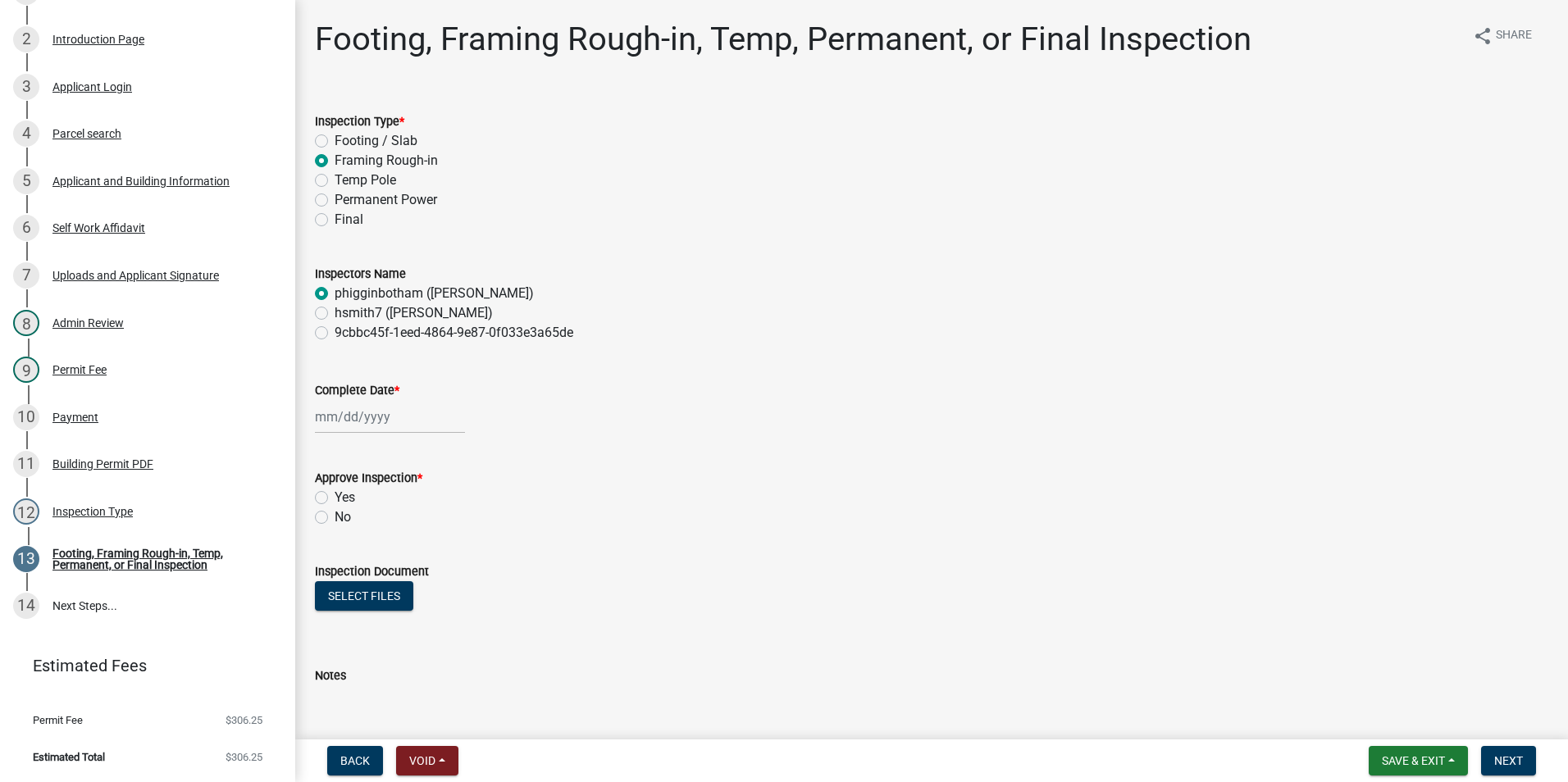
click at [384, 438] on wm-data-entity-input "Complete Date *" at bounding box center [932, 403] width 1234 height 91
click at [376, 421] on div at bounding box center [389, 417] width 150 height 34
select select "10"
select select "2025"
click at [369, 441] on select "Jan Feb Mar Apr May Jun [DATE] Aug Sep Oct Nov Dec" at bounding box center [380, 451] width 66 height 24
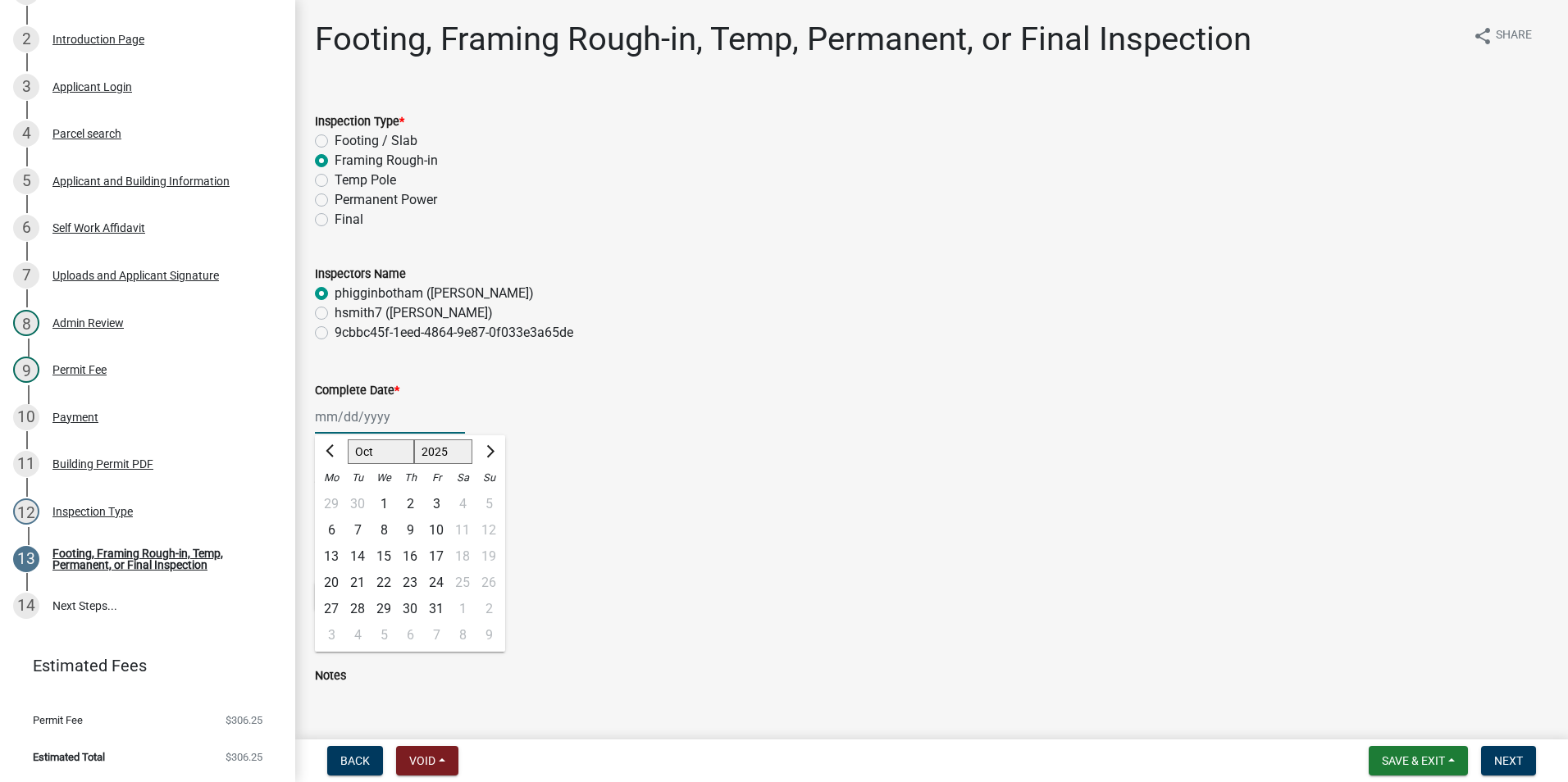
select select "3"
click at [348, 440] on select "Jan Feb Mar Apr May Jun [DATE] Aug Sep Oct Nov Dec" at bounding box center [380, 451] width 66 height 24
click at [384, 560] on div "12" at bounding box center [384, 556] width 26 height 26
type input "[DATE]"
click at [333, 500] on div "Yes" at bounding box center [932, 497] width 1234 height 19
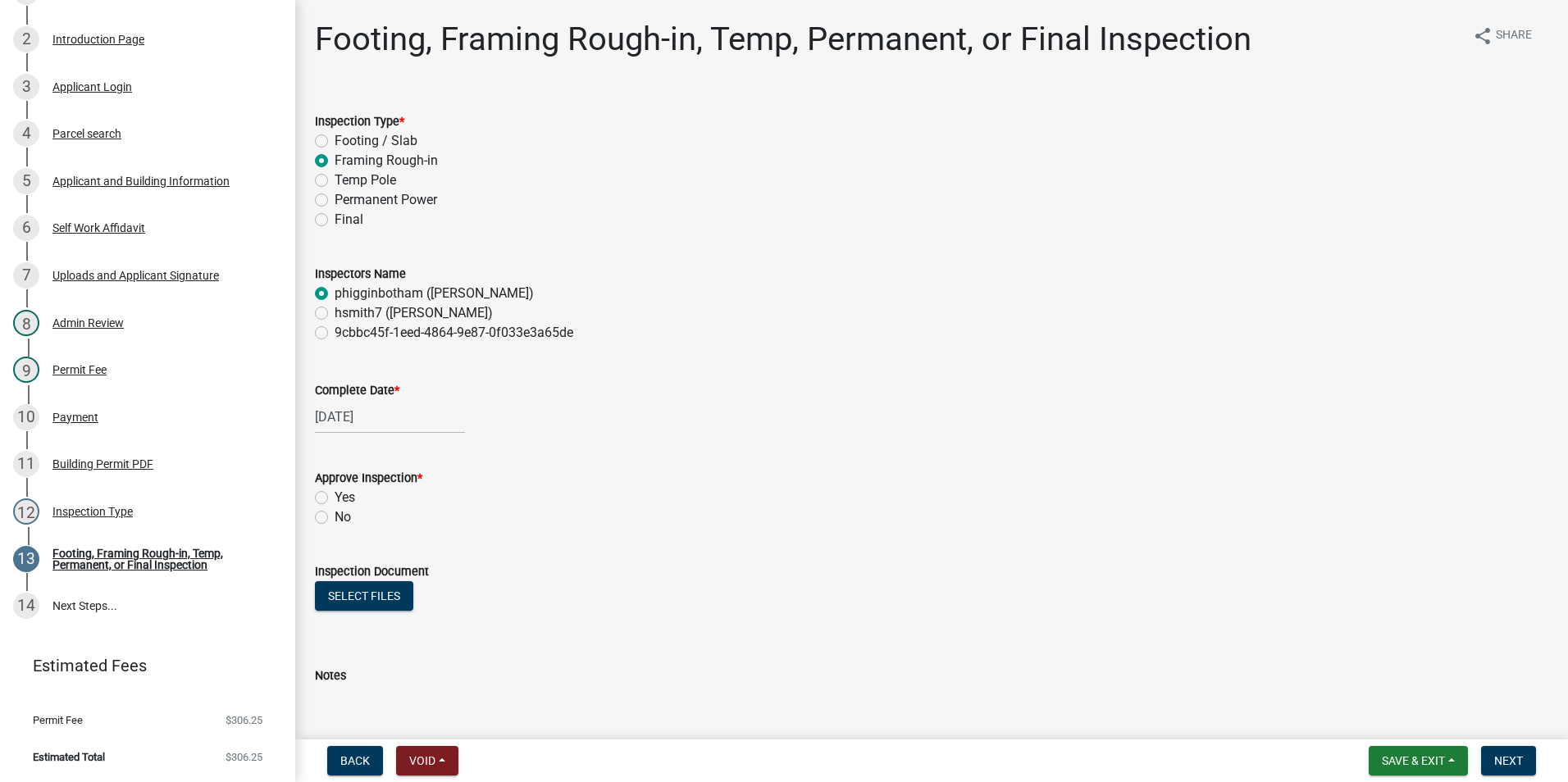
click at [335, 497] on label "Yes" at bounding box center [345, 497] width 20 height 19
click at [335, 497] on input "Yes" at bounding box center [340, 493] width 11 height 11
radio input "true"
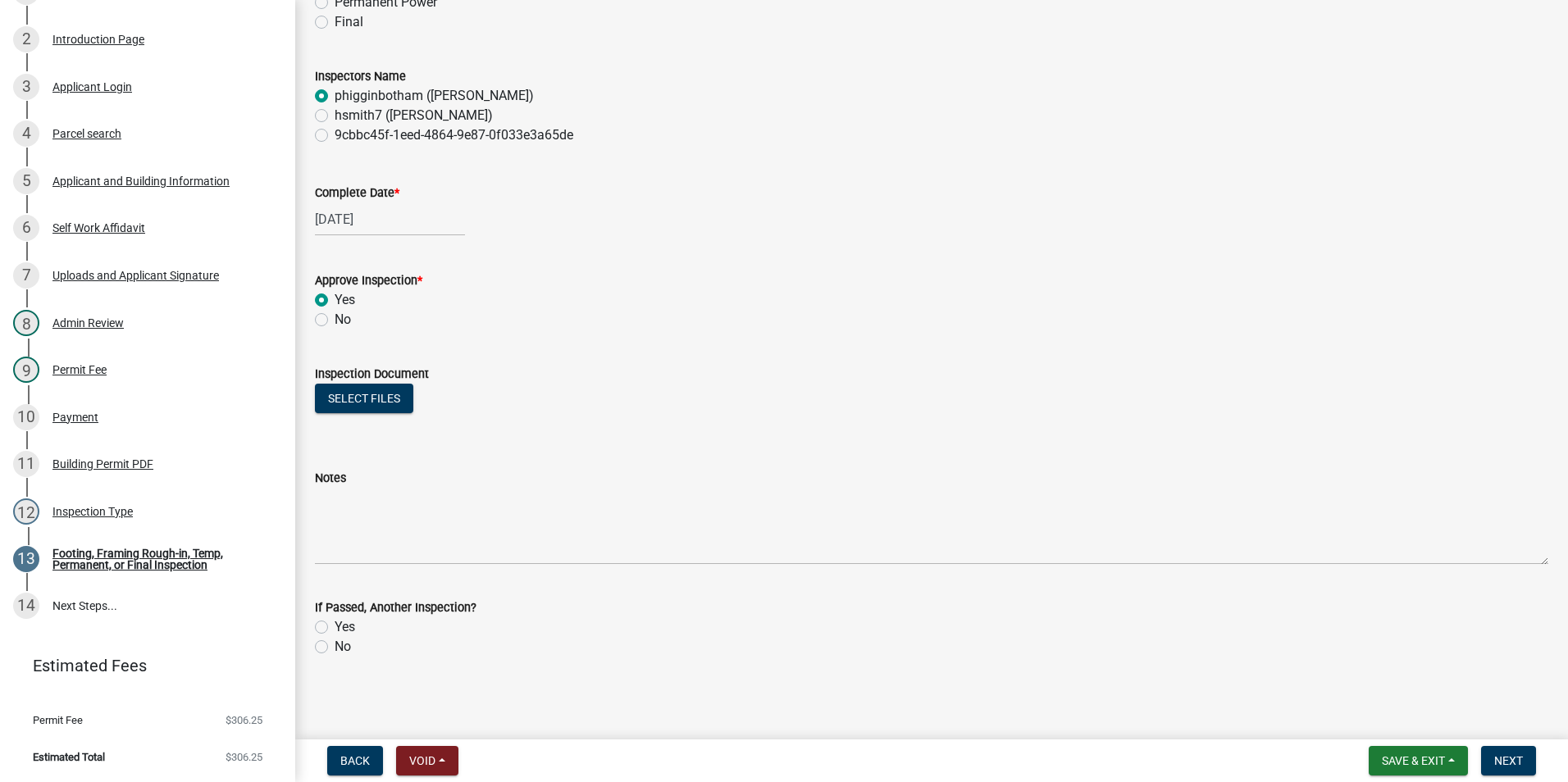
scroll to position [200, 0]
click at [337, 628] on label "Yes" at bounding box center [345, 624] width 20 height 19
click at [337, 626] on input "Yes" at bounding box center [340, 620] width 11 height 11
radio input "true"
click at [1511, 759] on span "Next" at bounding box center [1508, 761] width 29 height 13
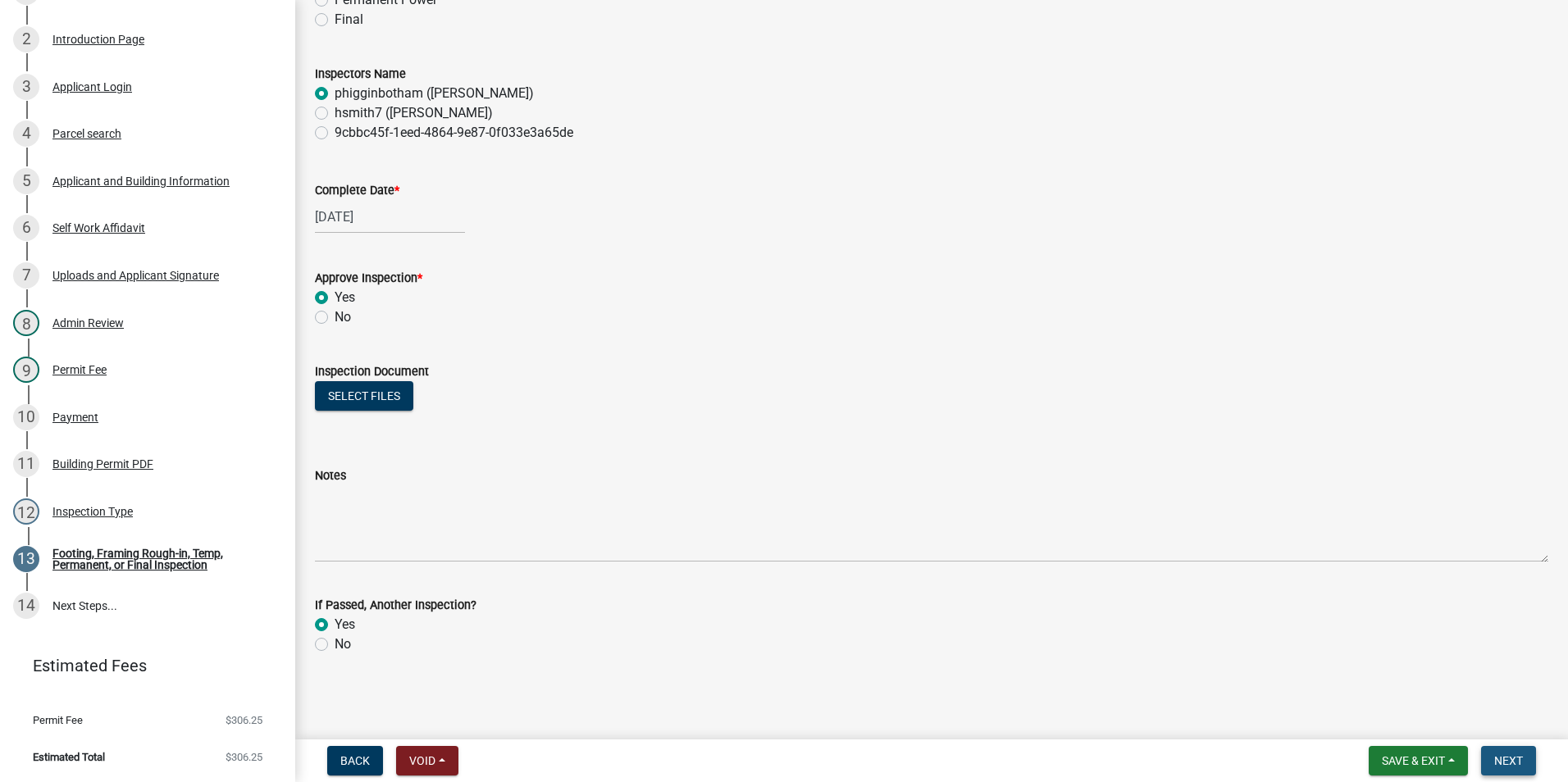
scroll to position [0, 0]
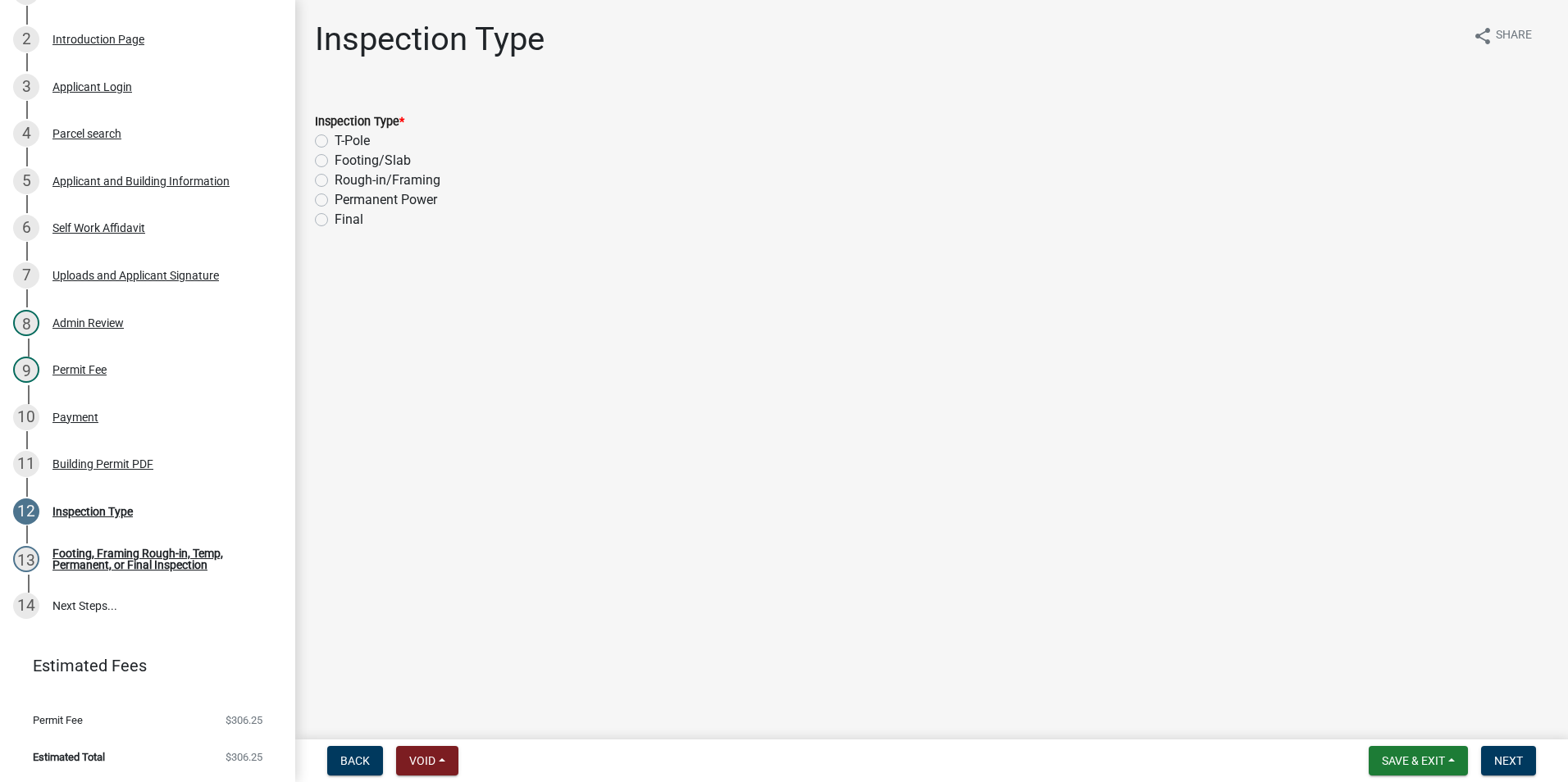
click at [337, 221] on label "Final" at bounding box center [349, 219] width 29 height 19
click at [337, 221] on input "Final" at bounding box center [340, 215] width 11 height 11
radio input "true"
click at [1518, 762] on span "Next" at bounding box center [1508, 761] width 29 height 13
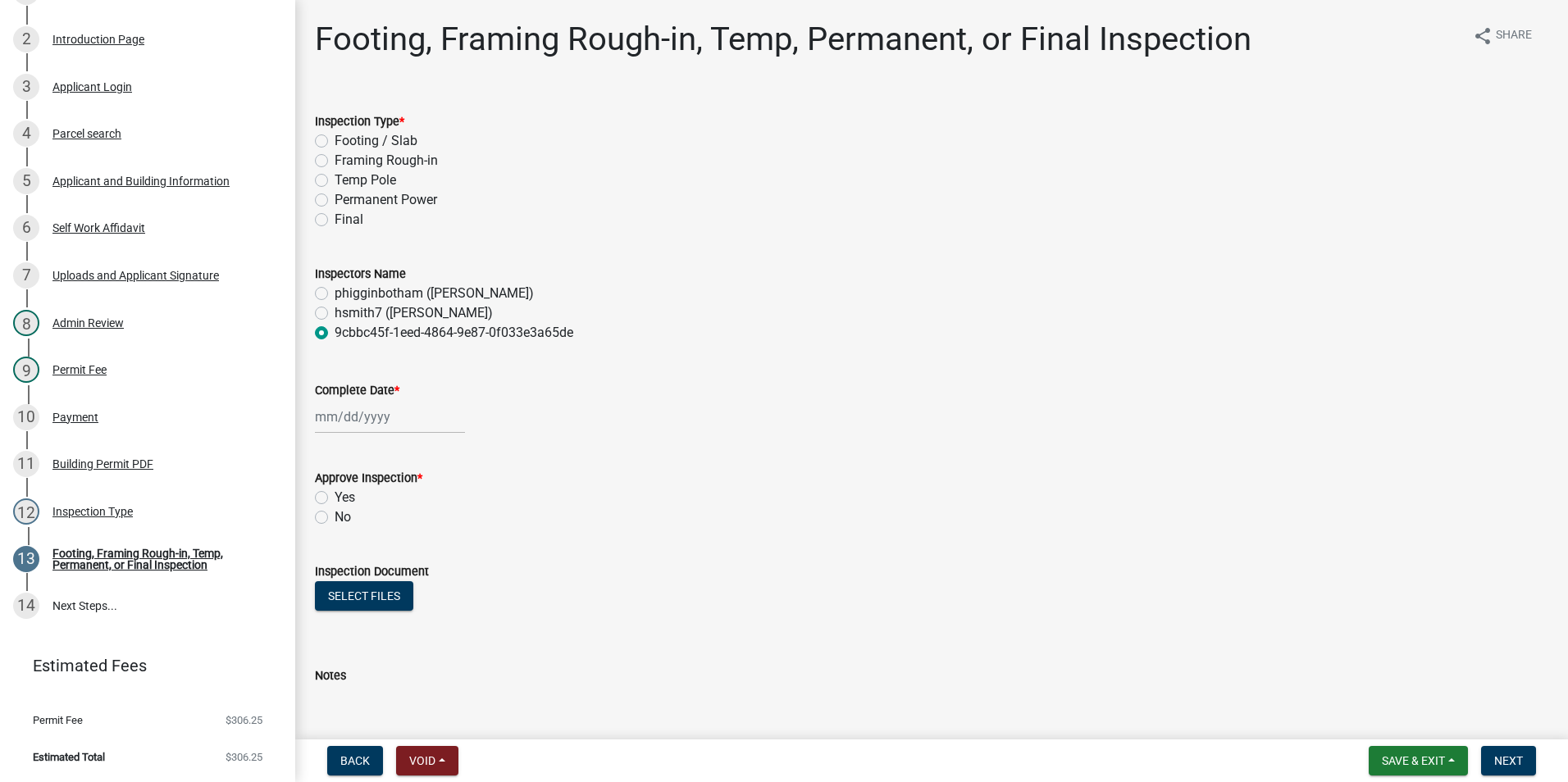
click at [338, 226] on label "Final" at bounding box center [349, 219] width 29 height 19
click at [338, 221] on input "Final" at bounding box center [340, 215] width 11 height 11
radio input "true"
click at [365, 291] on label "phigginbotham ([PERSON_NAME])" at bounding box center [434, 293] width 199 height 19
click at [345, 291] on input "phigginbotham ([PERSON_NAME])" at bounding box center [340, 289] width 11 height 11
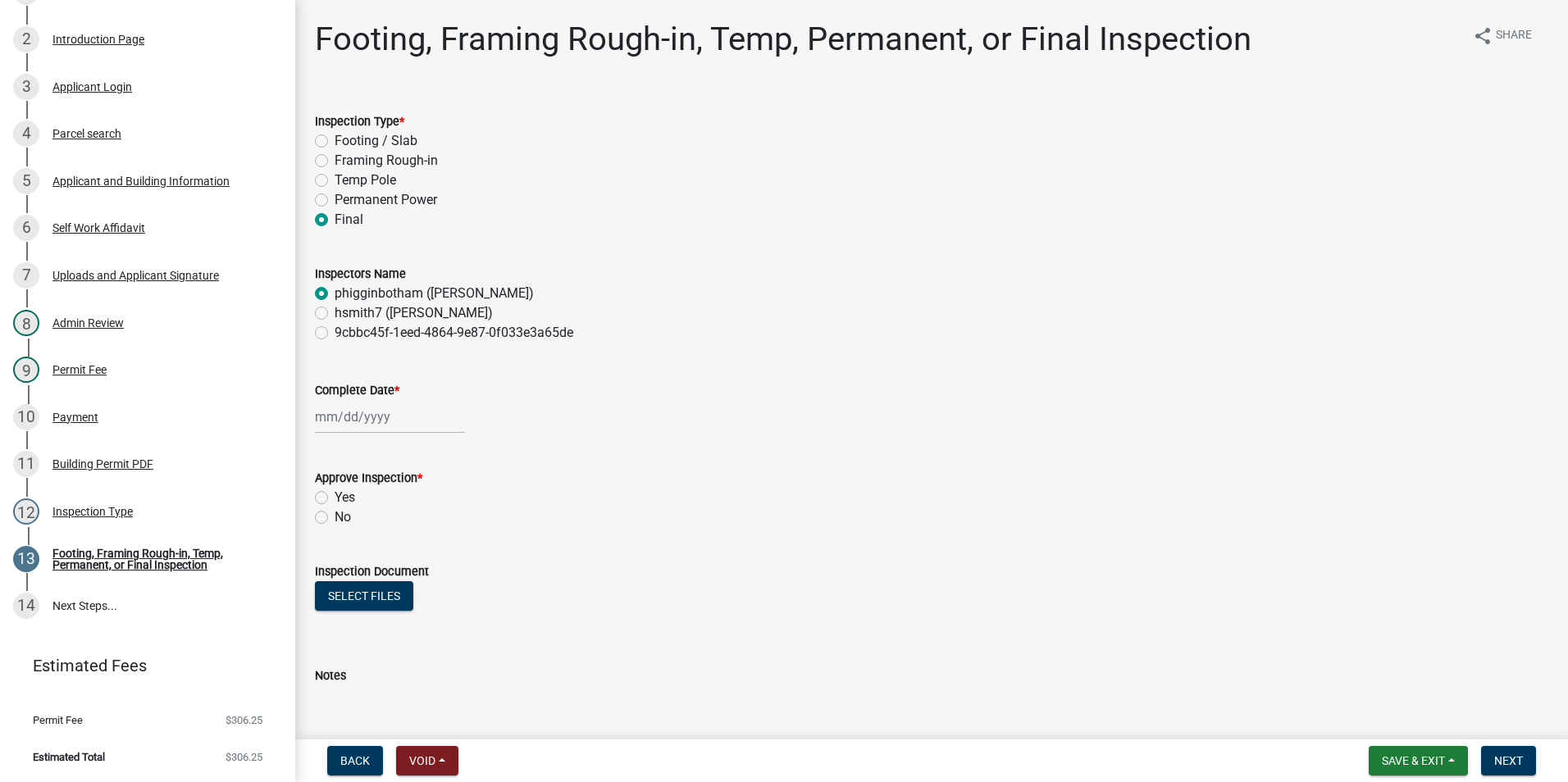
radio input "true"
click at [395, 418] on div at bounding box center [389, 417] width 150 height 34
select select "10"
select select "2025"
click at [381, 546] on div "15" at bounding box center [384, 556] width 26 height 26
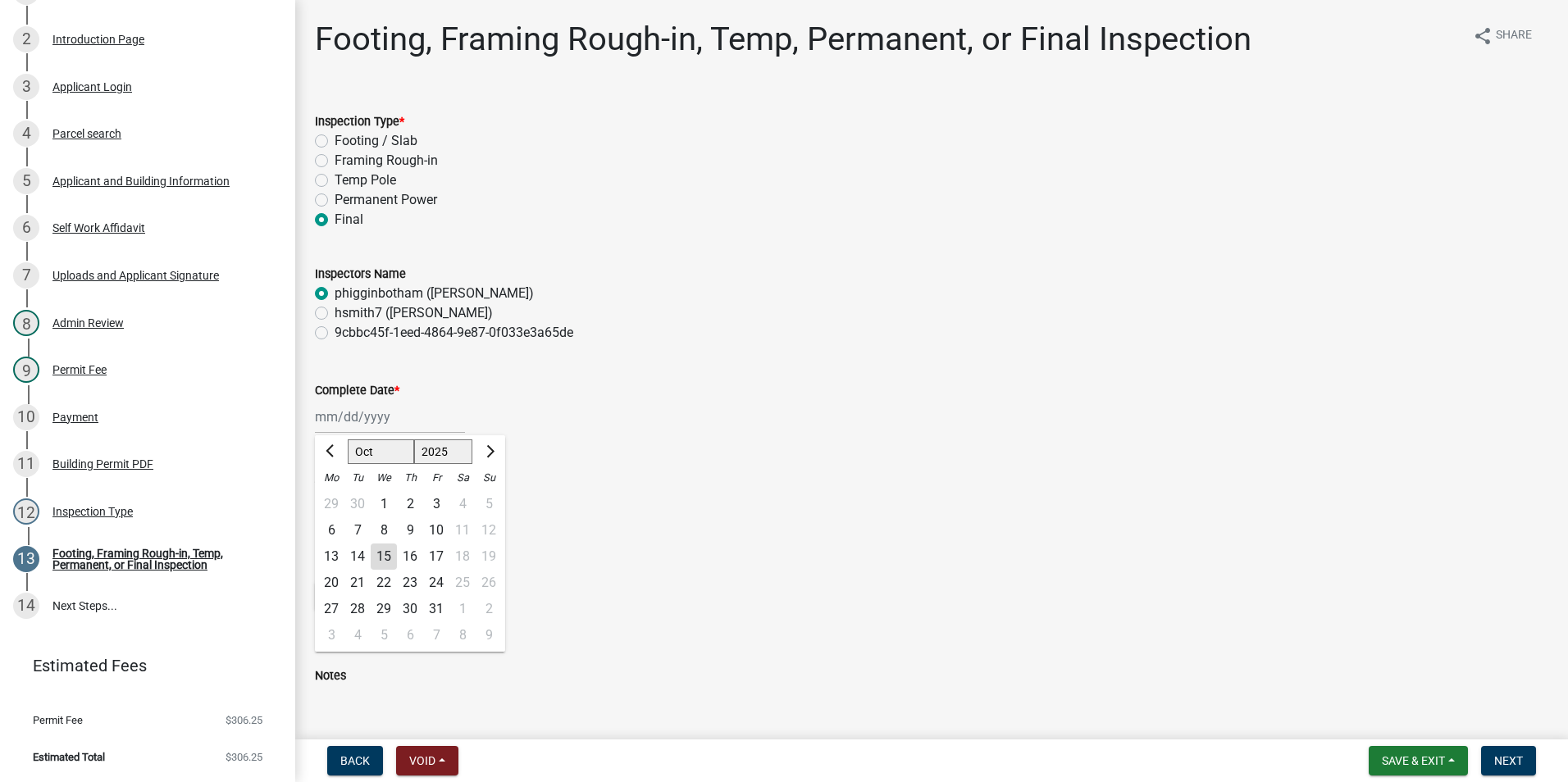
type input "[DATE]"
click at [339, 499] on label "Yes" at bounding box center [345, 497] width 20 height 19
click at [339, 498] on input "Yes" at bounding box center [340, 493] width 11 height 11
radio input "true"
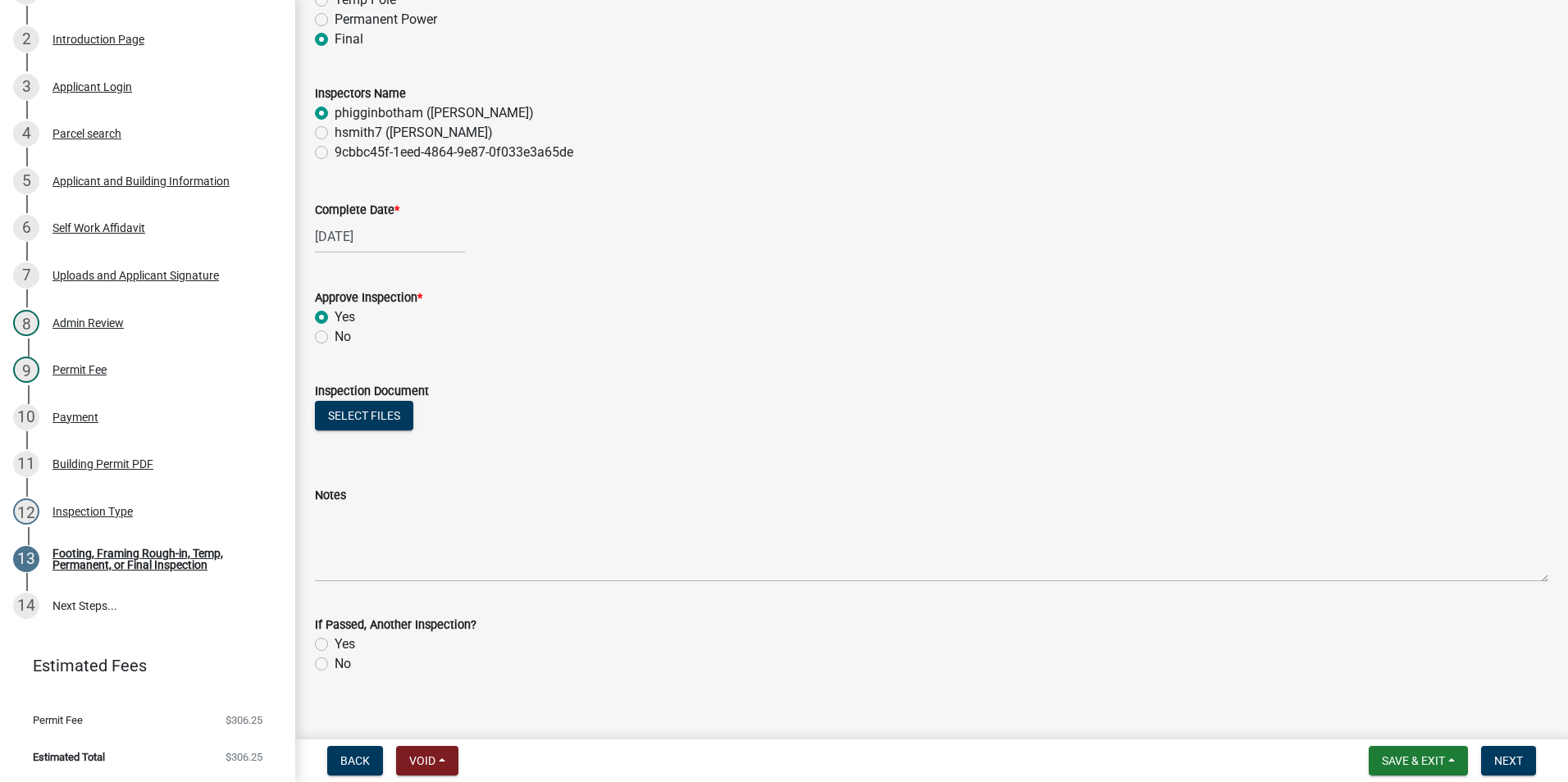
scroll to position [200, 0]
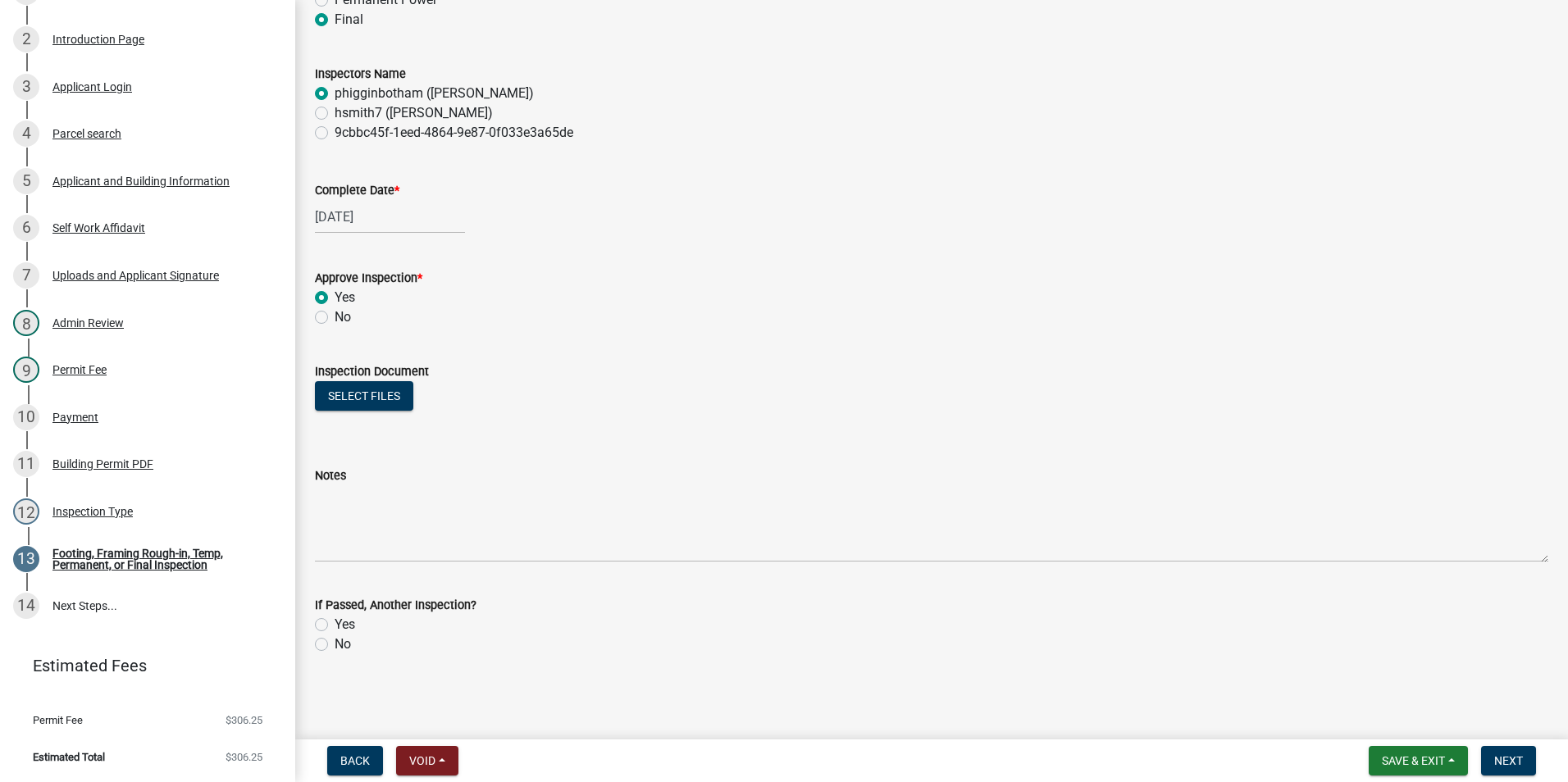
click at [323, 650] on div "No" at bounding box center [932, 644] width 1234 height 19
click at [335, 642] on label "No" at bounding box center [343, 644] width 17 height 19
click at [335, 642] on input "No" at bounding box center [340, 639] width 11 height 11
radio input "true"
click at [1490, 769] on button "Next" at bounding box center [1508, 760] width 55 height 29
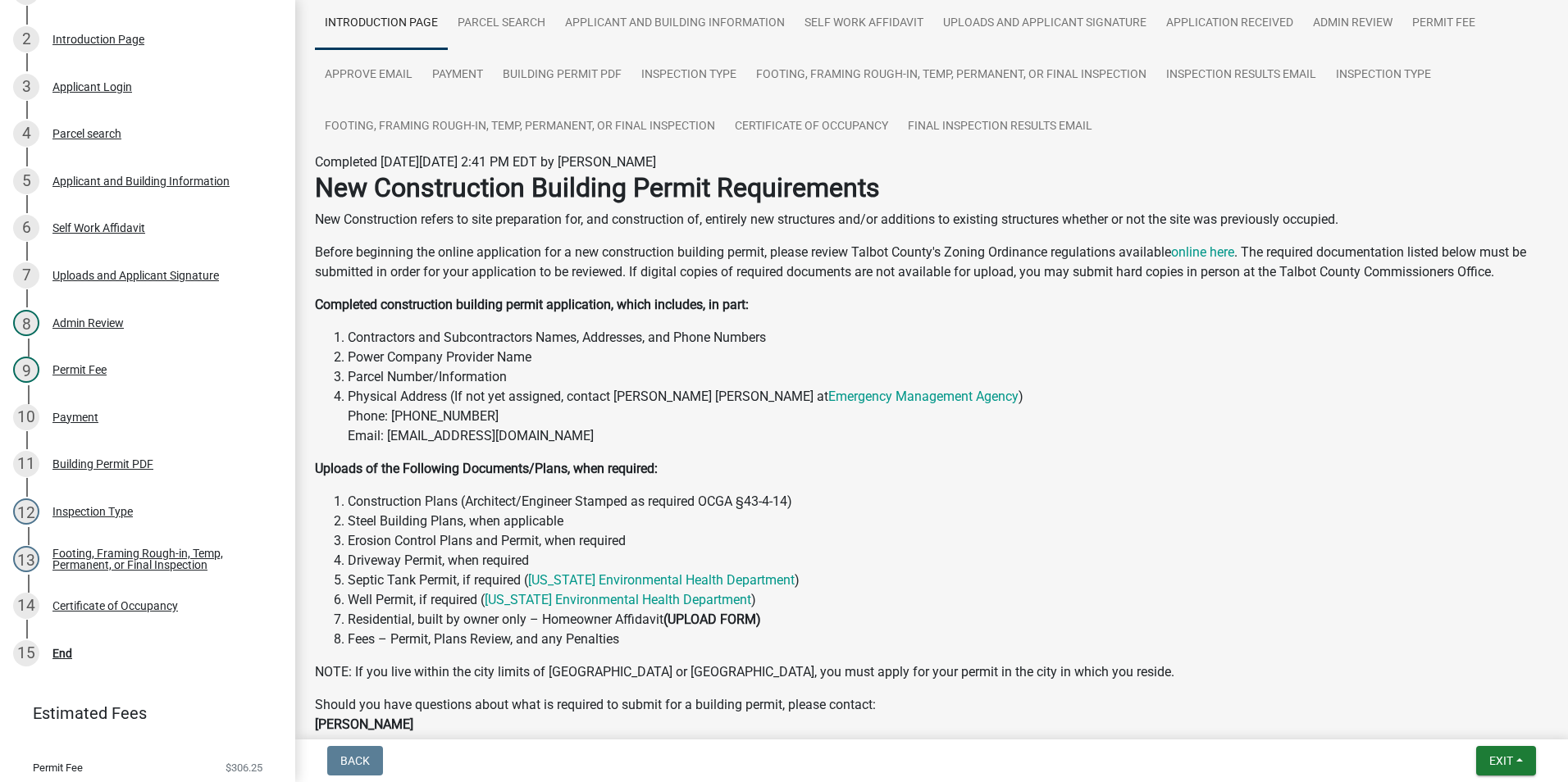
scroll to position [298, 0]
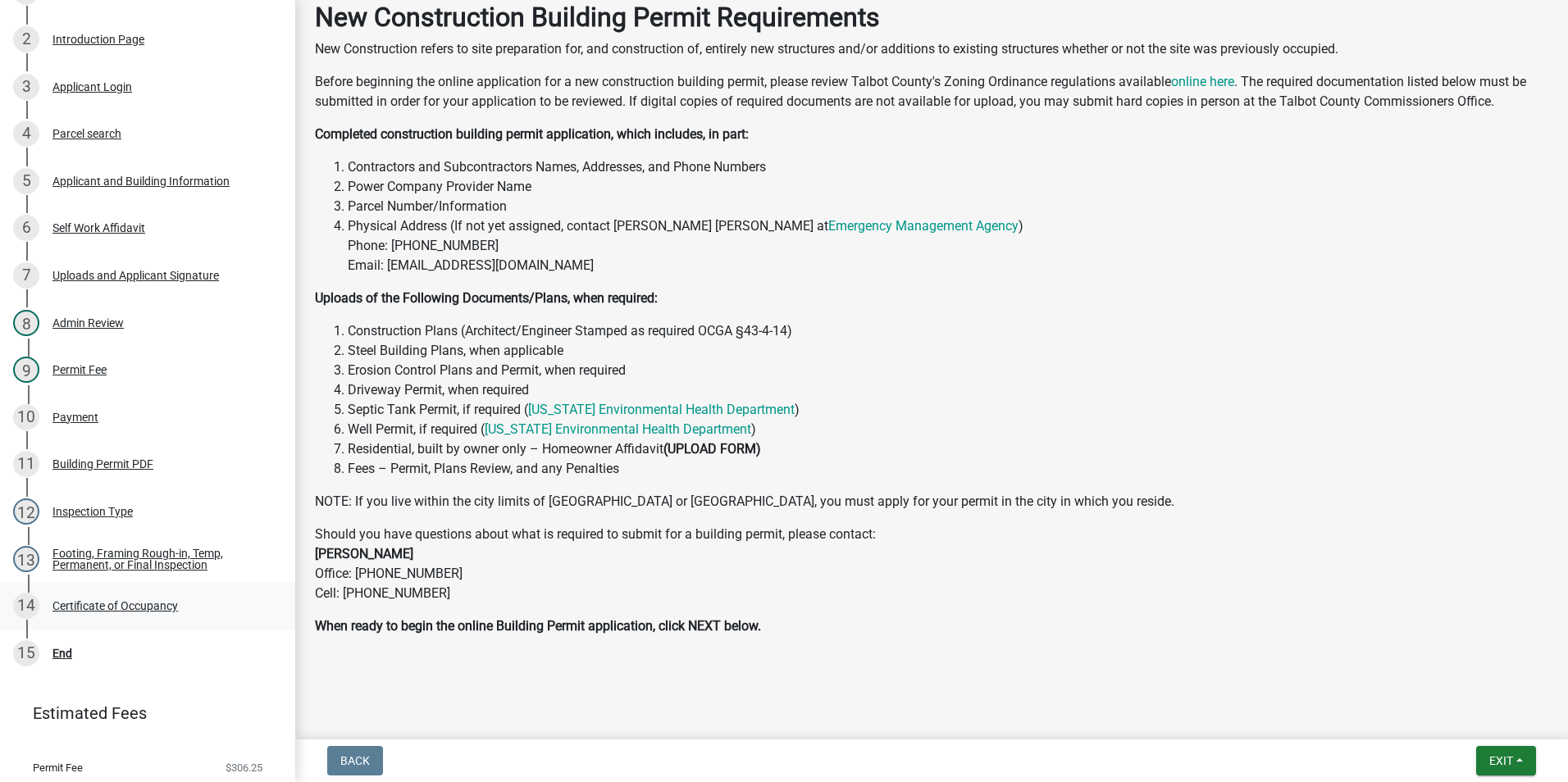
click at [179, 608] on div "14 Certificate of Occupancy" at bounding box center [141, 605] width 256 height 26
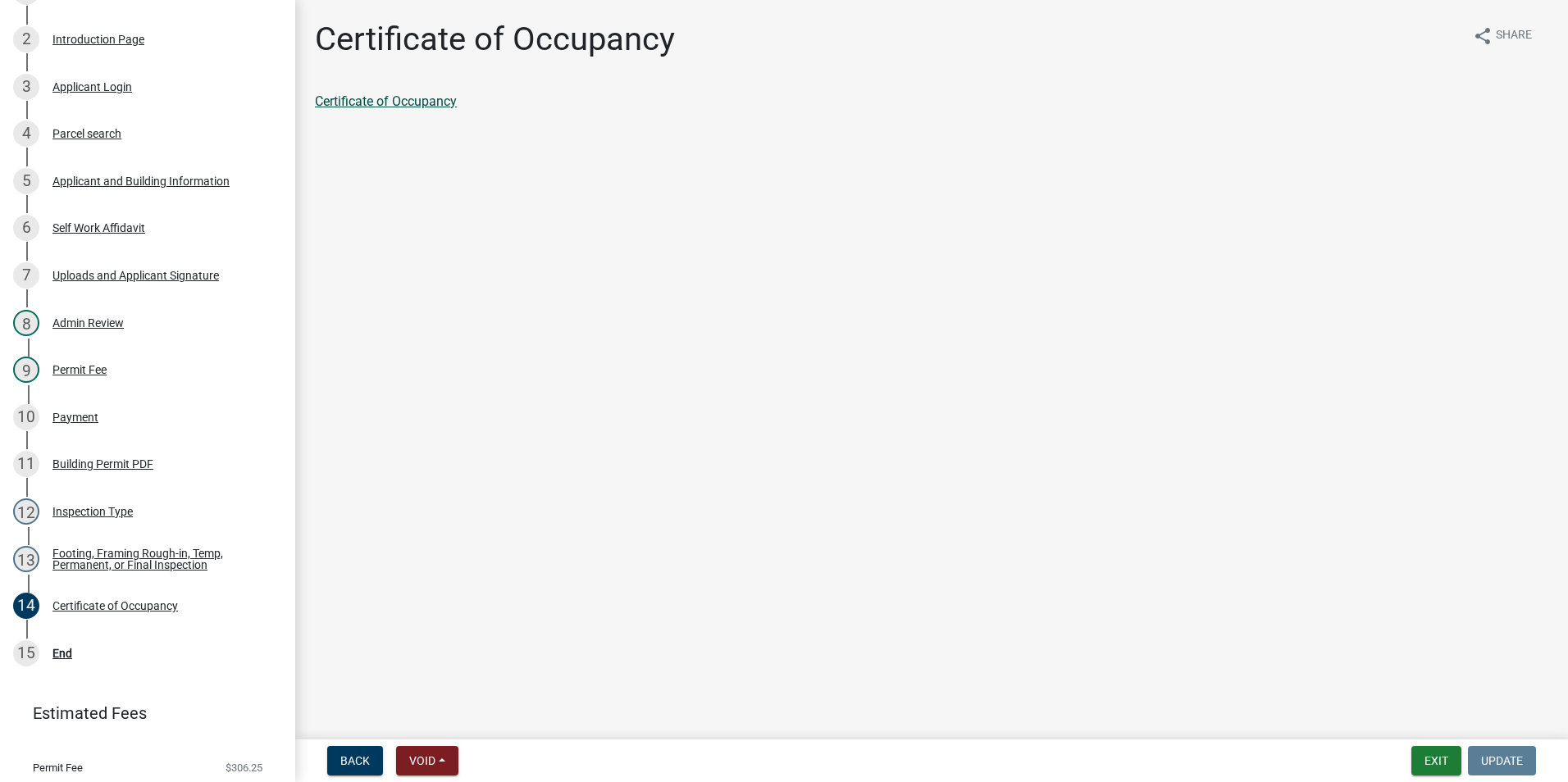
click at [400, 99] on link "Certificate of Occupancy" at bounding box center [385, 101] width 142 height 16
click at [133, 123] on div "4 Parcel search" at bounding box center [141, 133] width 256 height 26
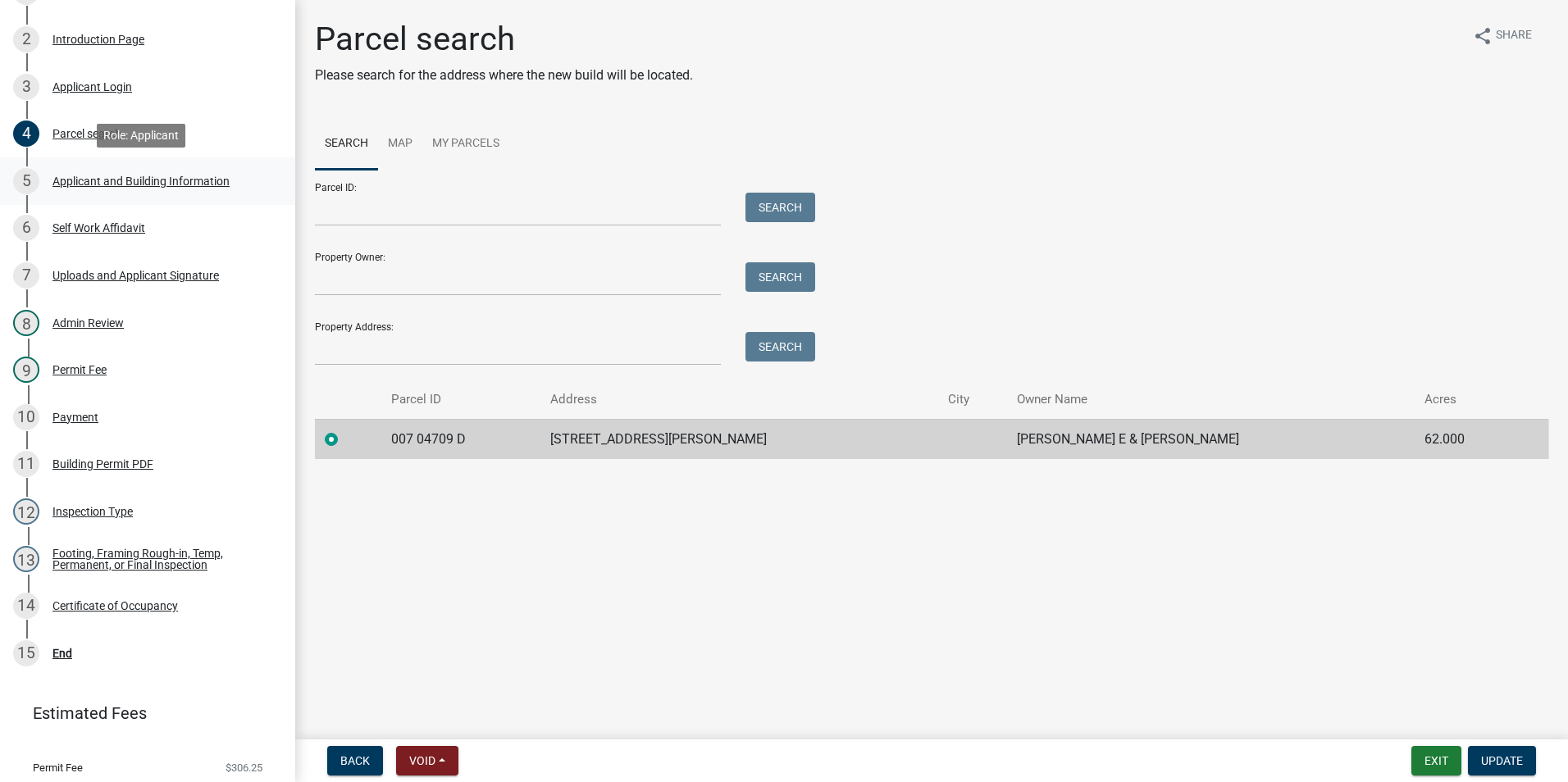
click at [109, 173] on div "5 Applicant and Building Information" at bounding box center [141, 180] width 256 height 26
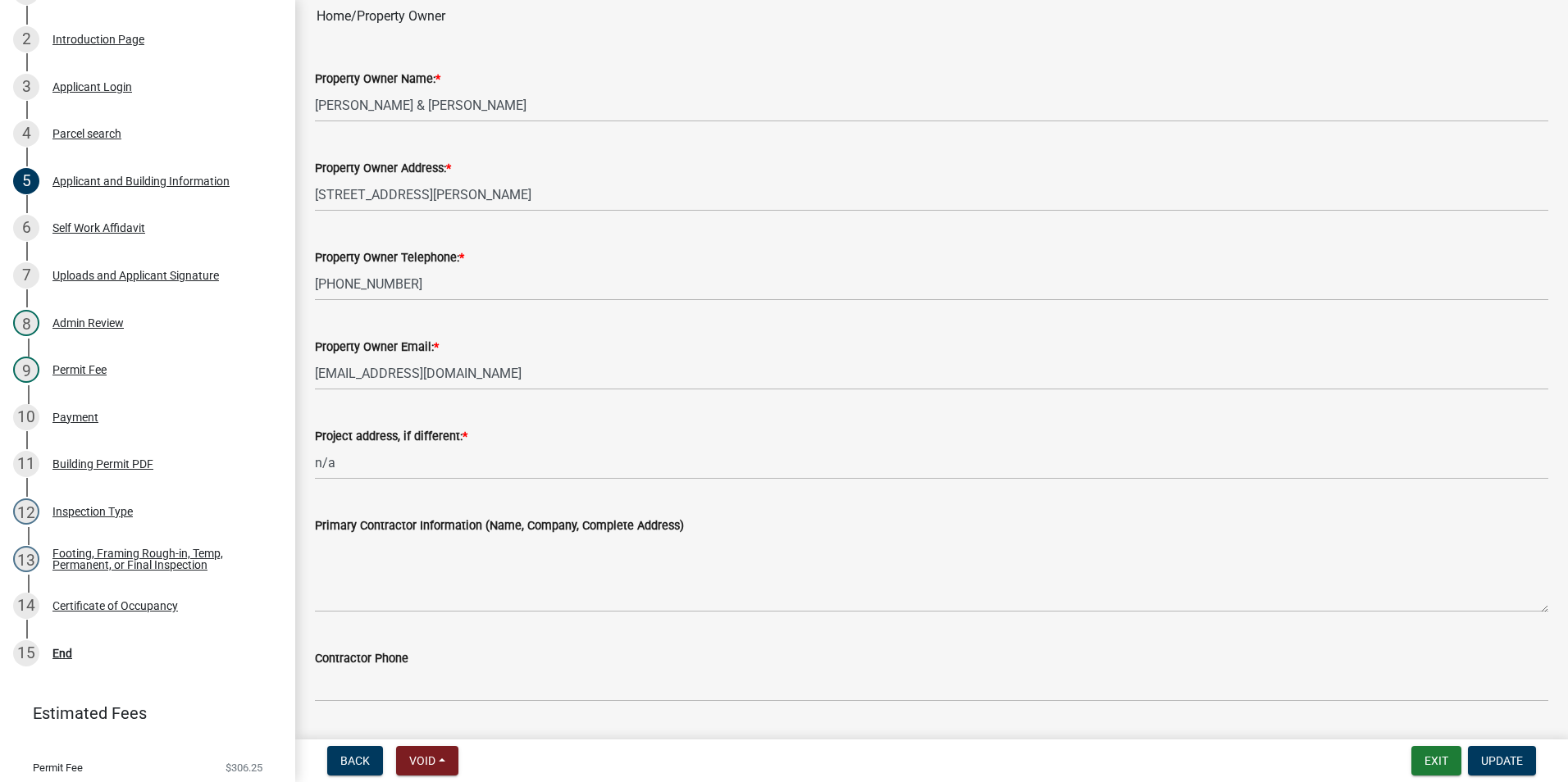
scroll to position [246, 0]
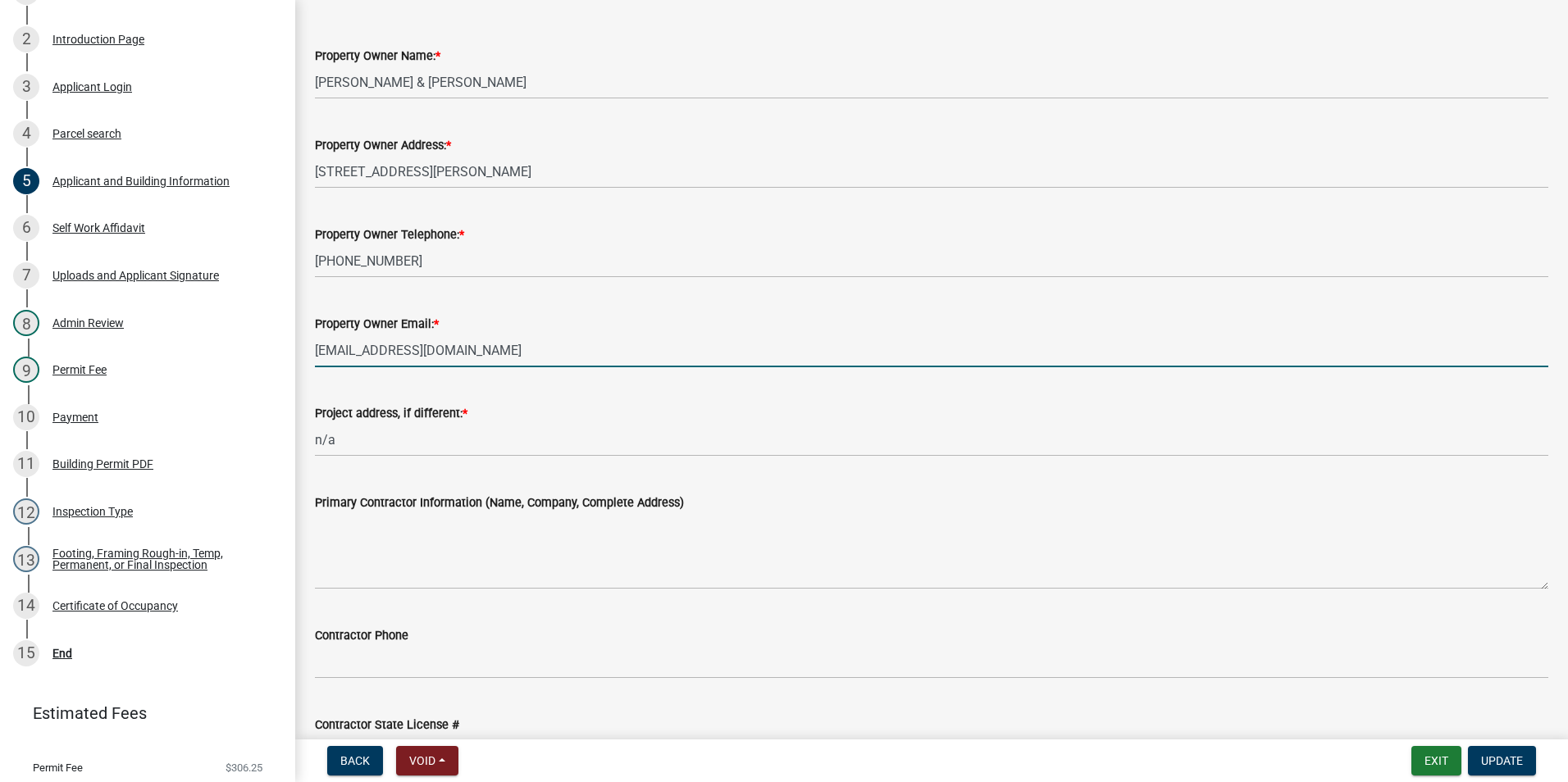
click at [479, 356] on input "[EMAIL_ADDRESS][DOMAIN_NAME]" at bounding box center [932, 351] width 1234 height 34
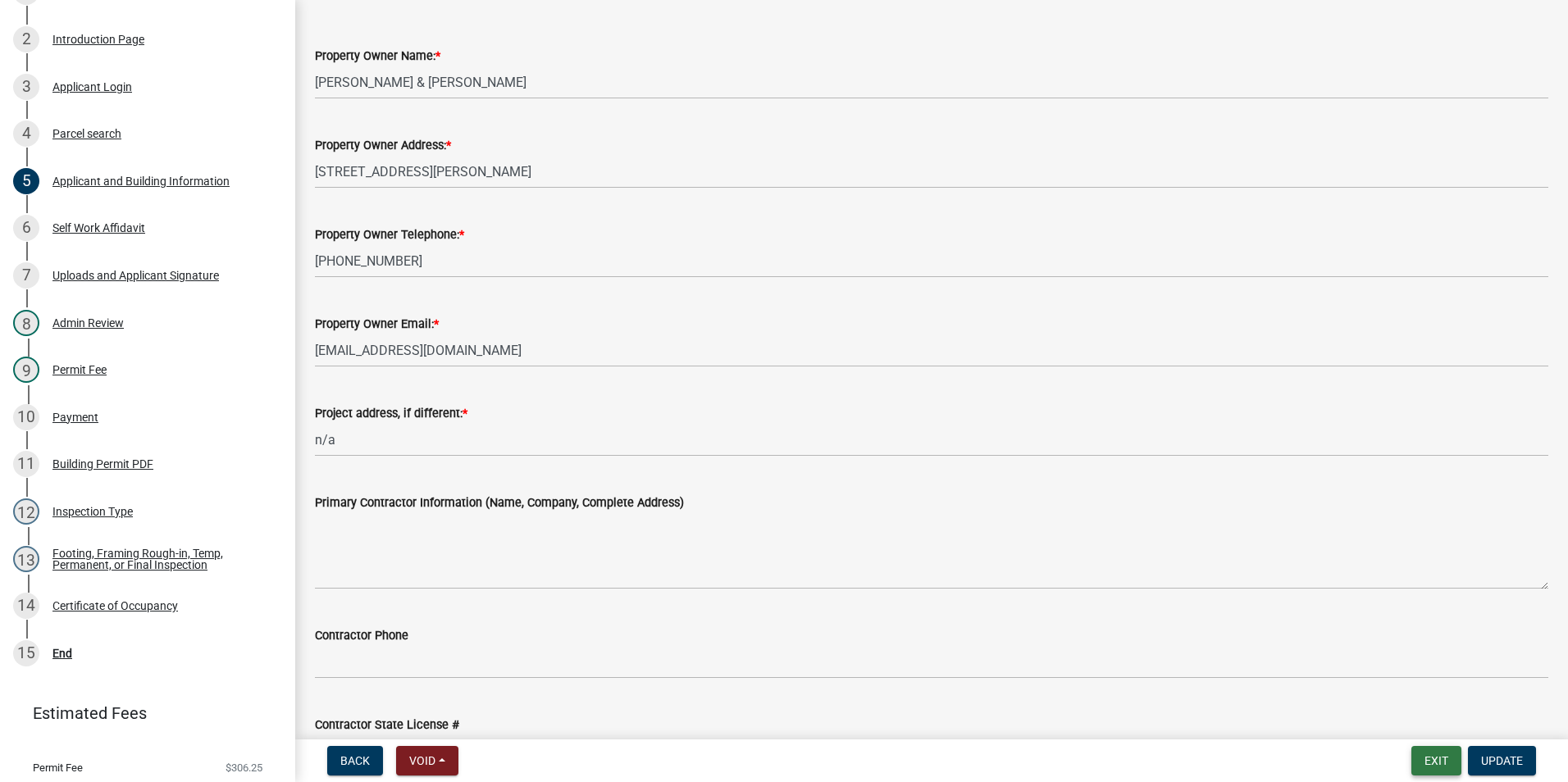
click at [1444, 759] on button "Exit" at bounding box center [1437, 760] width 50 height 29
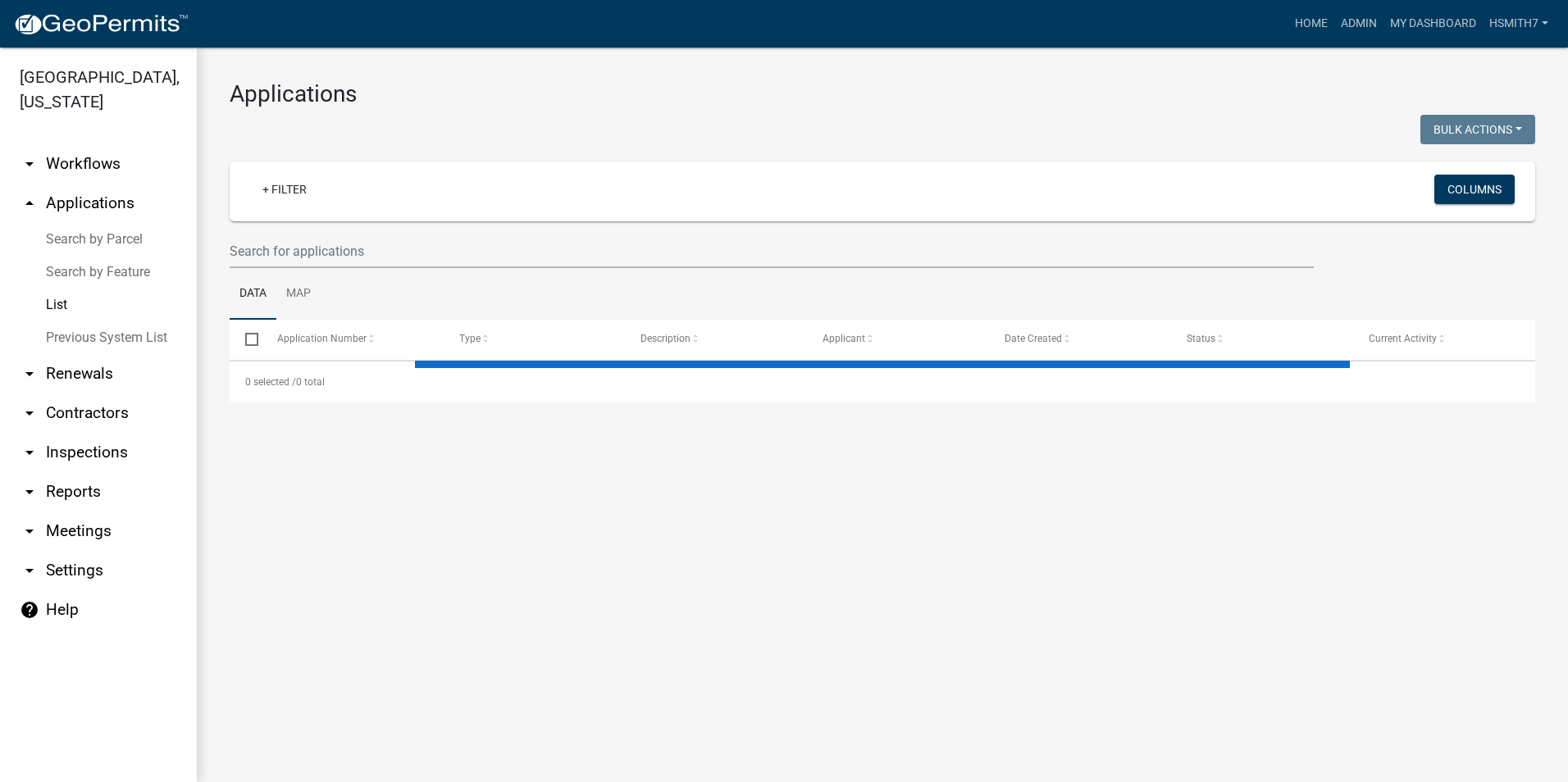
select select "3: 100"
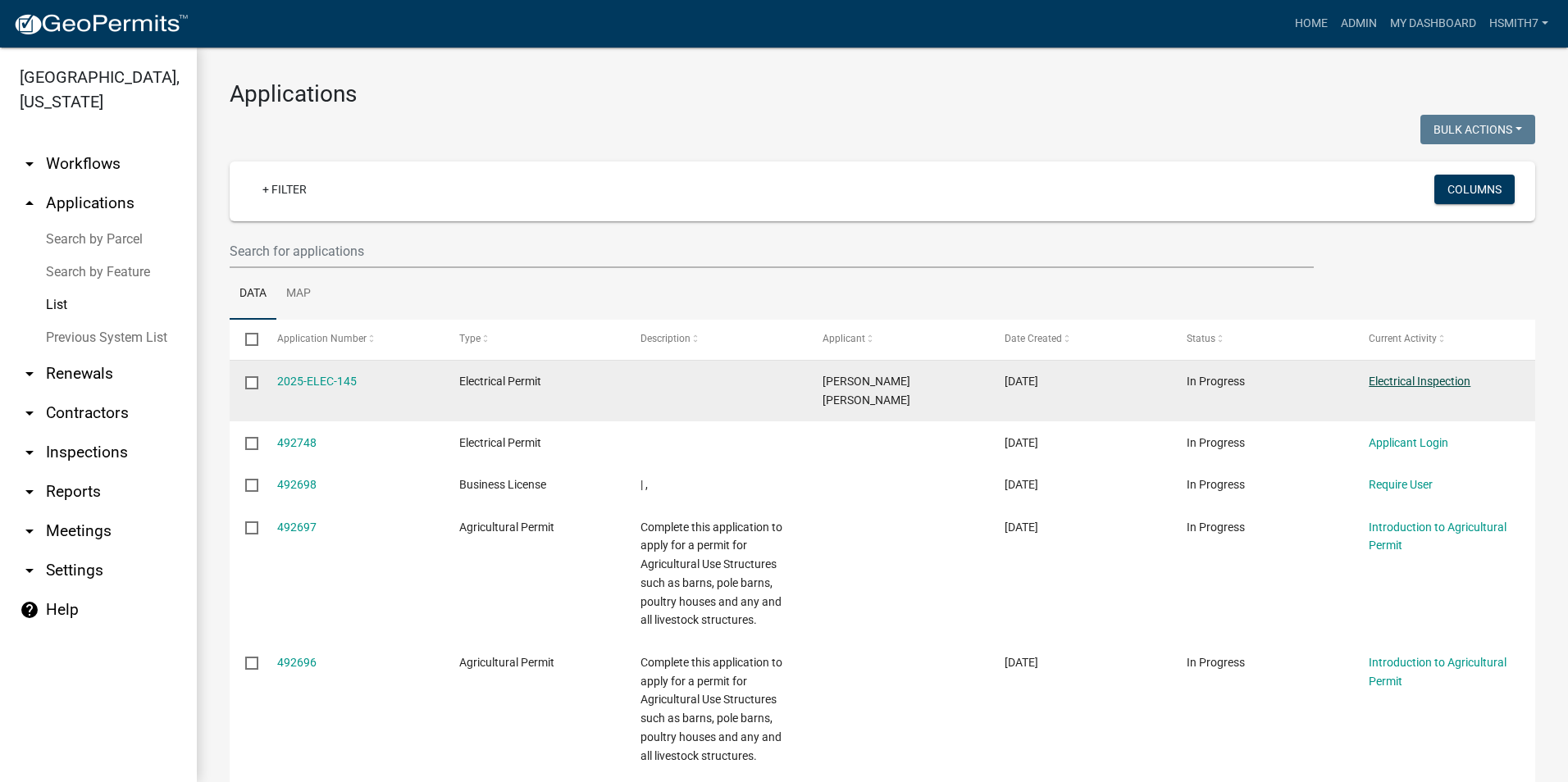
click at [1454, 385] on link "Electrical Inspection" at bounding box center [1419, 382] width 102 height 13
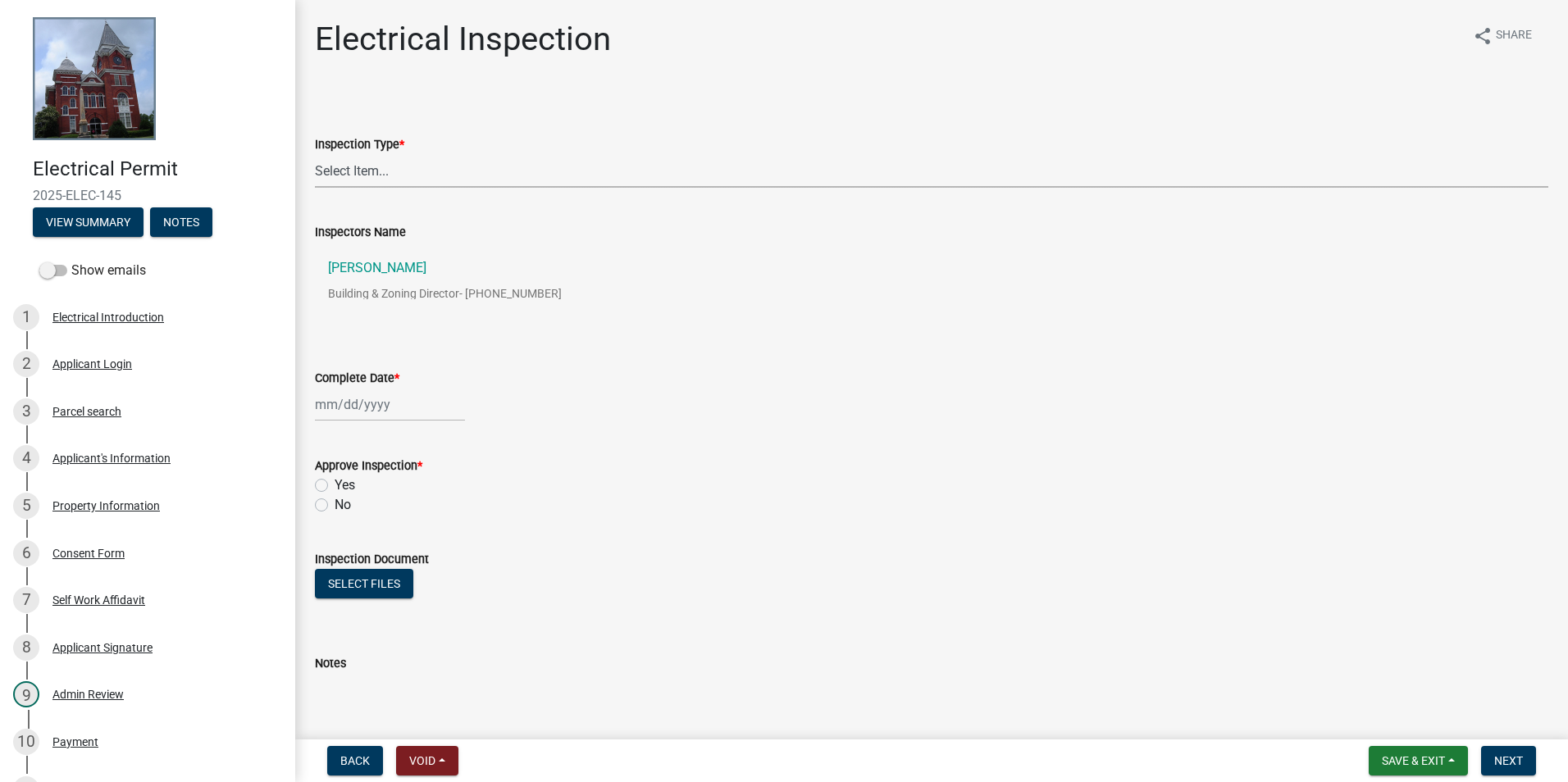
click at [415, 159] on select "Select Item... Temp Pole Final" at bounding box center [932, 171] width 1234 height 34
click at [315, 154] on select "Select Item... Temp Pole Final" at bounding box center [932, 171] width 1234 height 34
select select "0da33734-e32d-469f-b233-3f88452c29db"
click at [384, 409] on div at bounding box center [389, 404] width 150 height 34
select select "10"
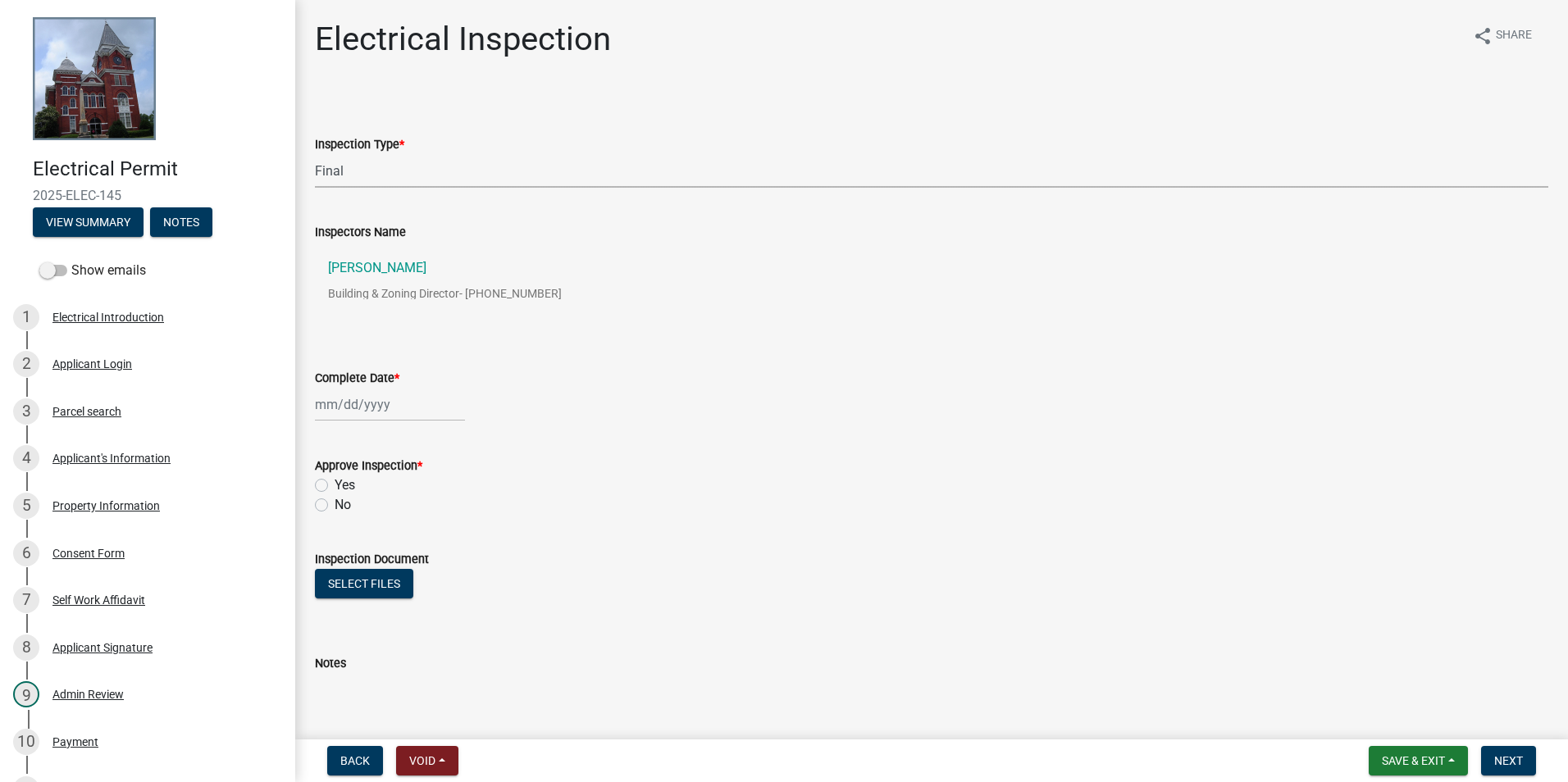
select select "2025"
click at [390, 543] on div "15" at bounding box center [384, 544] width 26 height 26
type input "[DATE]"
click at [335, 482] on label "Yes" at bounding box center [345, 485] width 20 height 19
click at [335, 482] on input "Yes" at bounding box center [340, 481] width 11 height 11
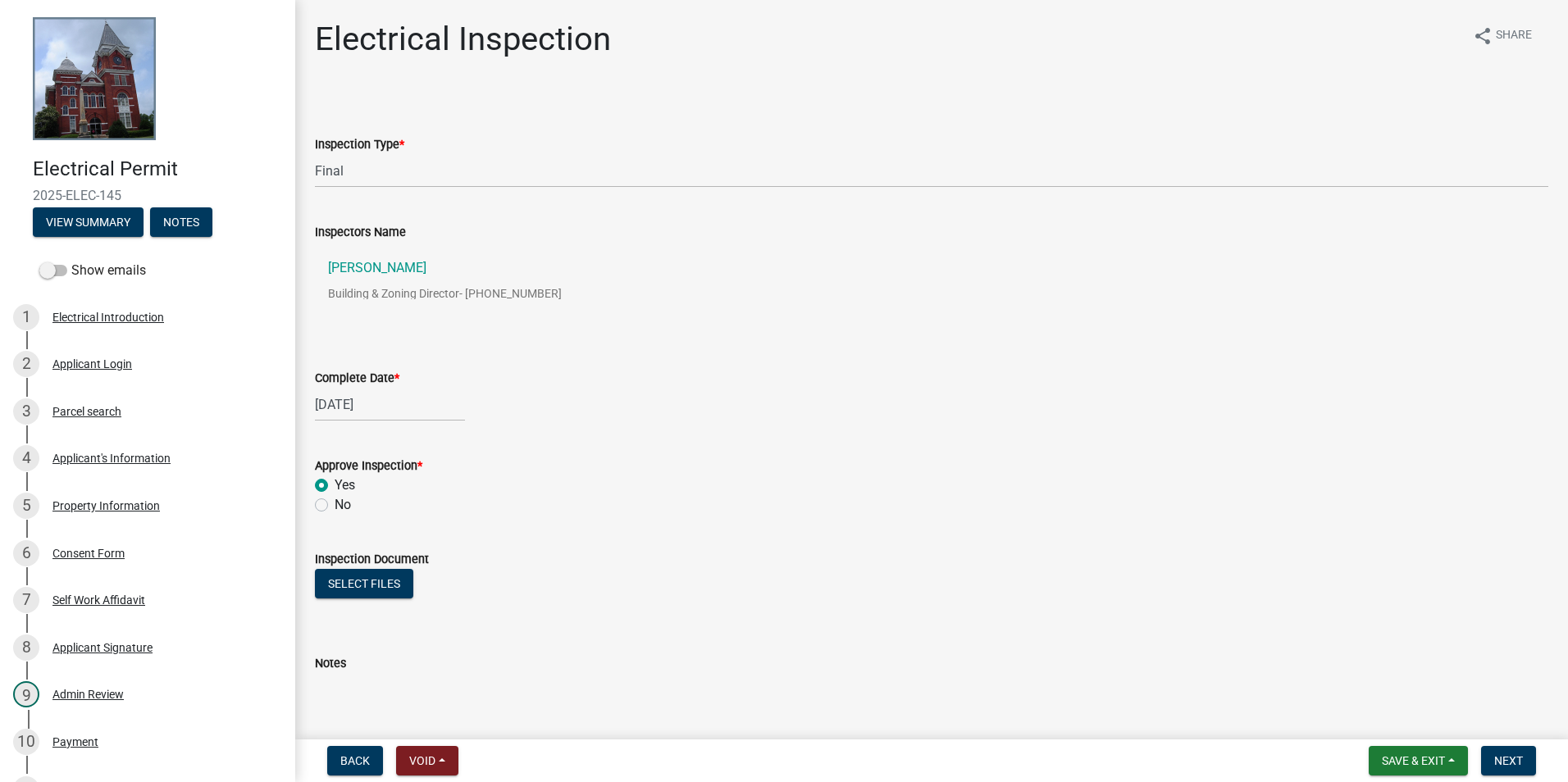
radio input "true"
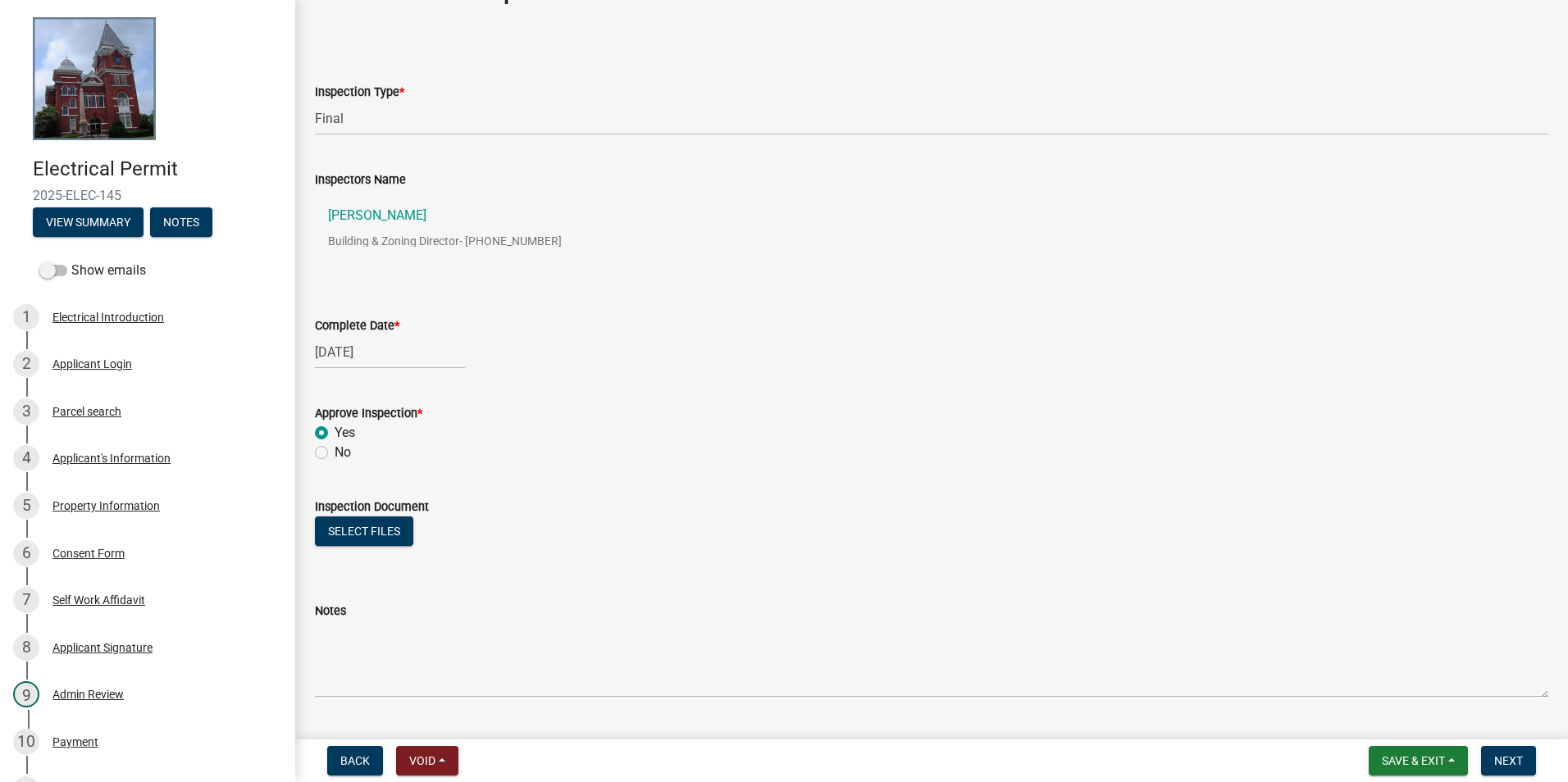
scroll to position [94, 0]
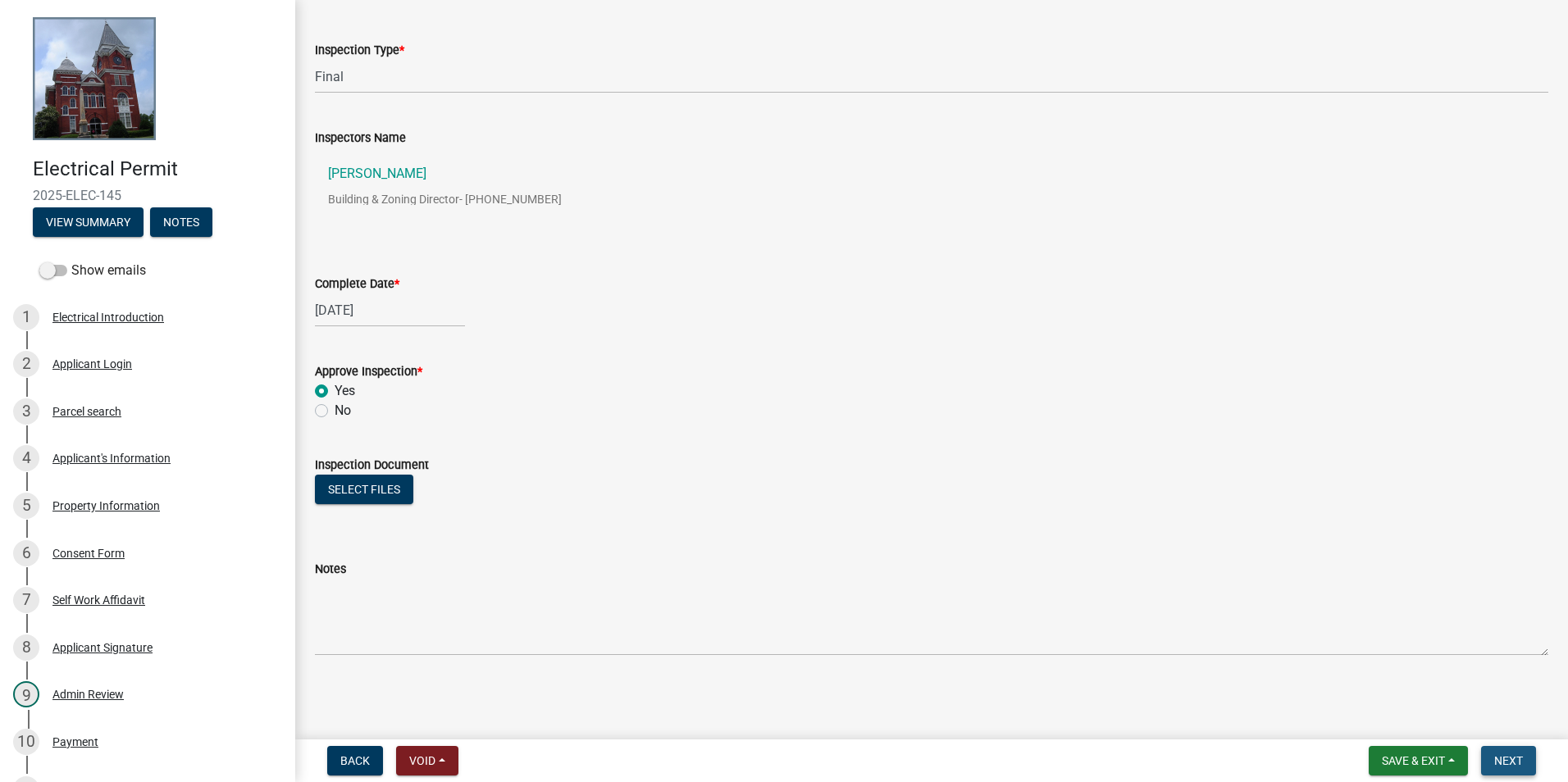
click at [1492, 761] on button "Next" at bounding box center [1508, 760] width 55 height 29
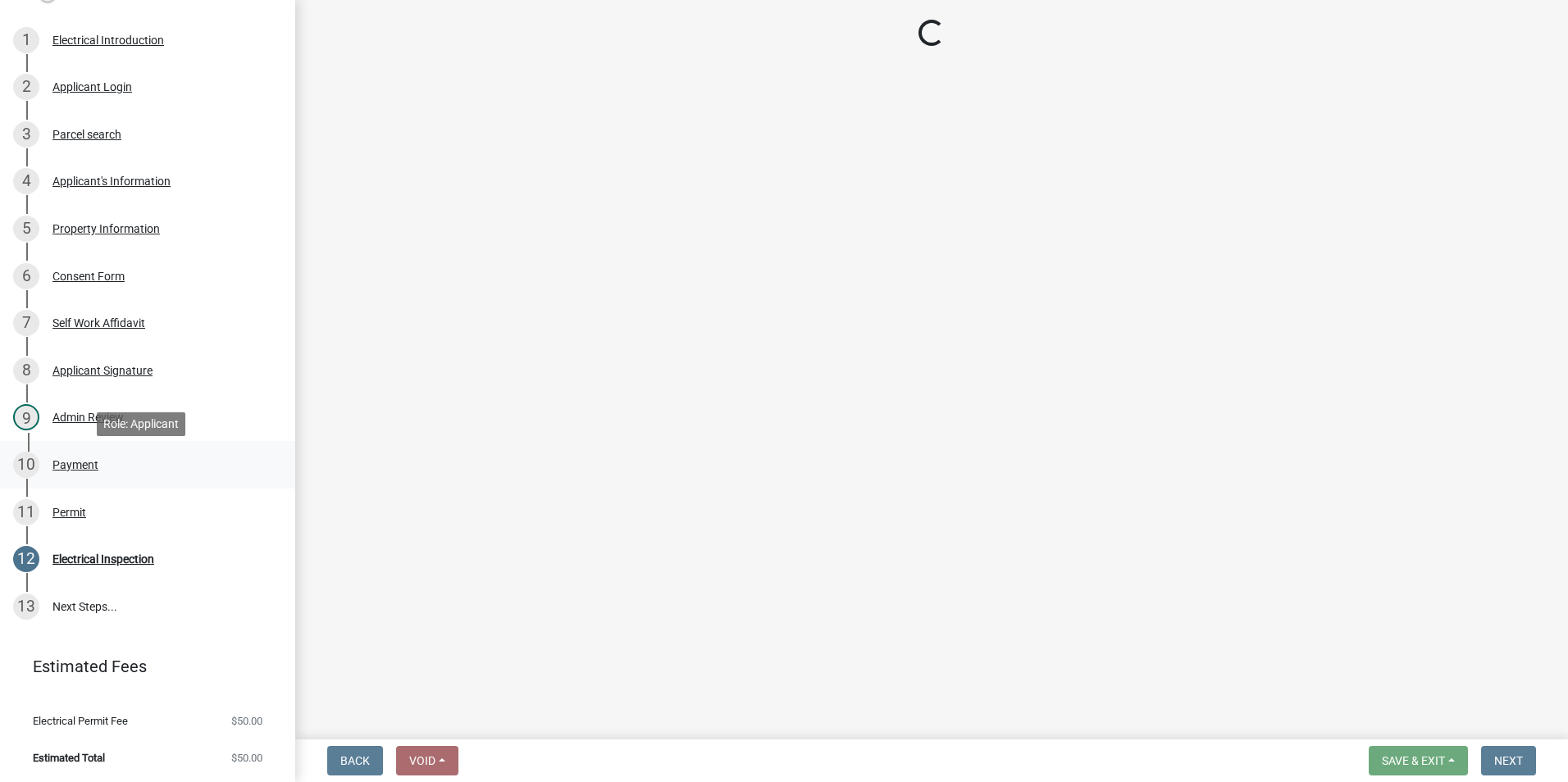
scroll to position [278, 0]
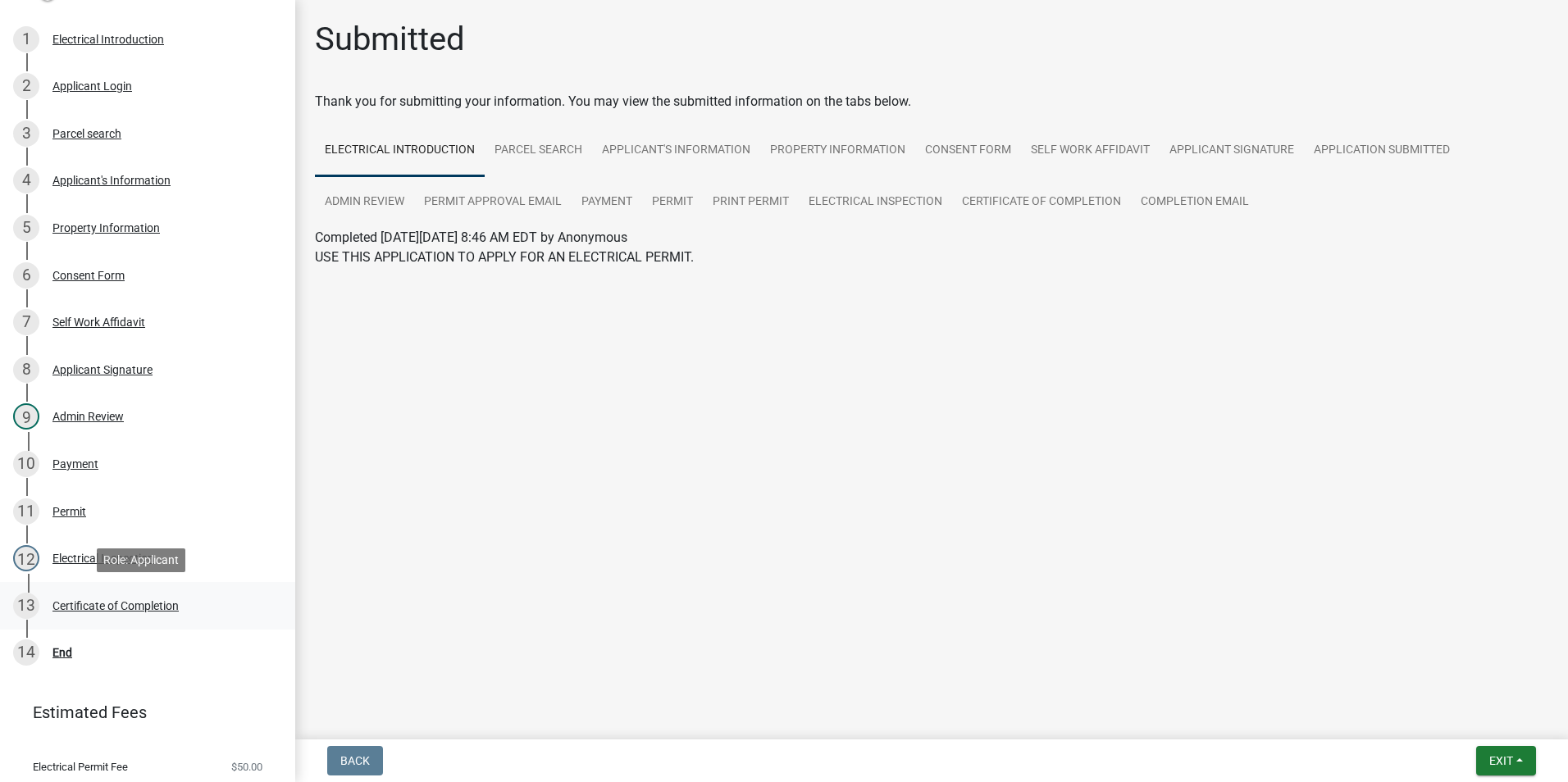
click at [160, 592] on div "13 Certificate of Completion" at bounding box center [141, 605] width 256 height 26
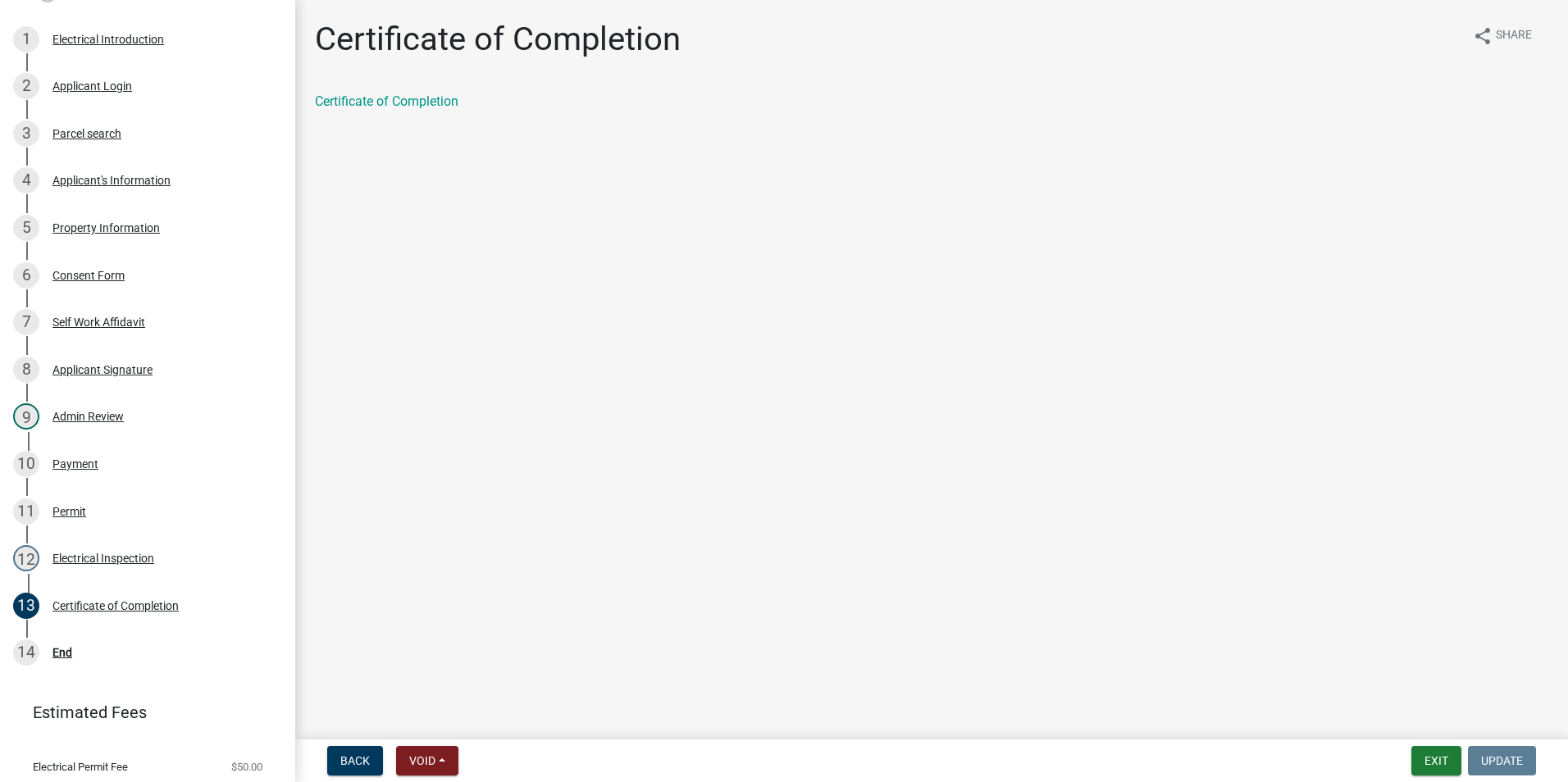
click at [352, 115] on div "Certificate of Completion" at bounding box center [932, 107] width 1258 height 33
click at [352, 99] on link "Certificate of Completion" at bounding box center [386, 101] width 144 height 16
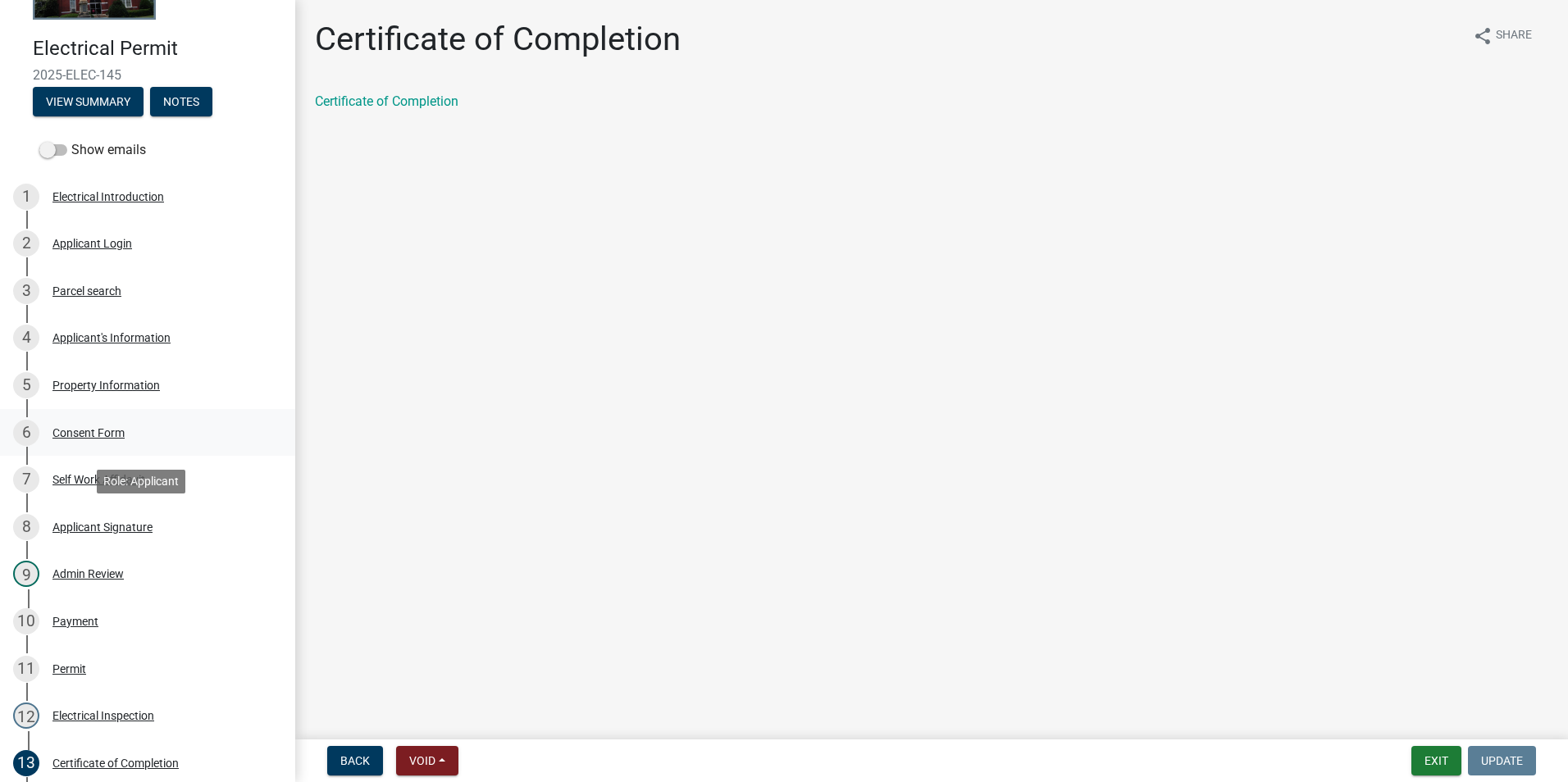
scroll to position [32, 0]
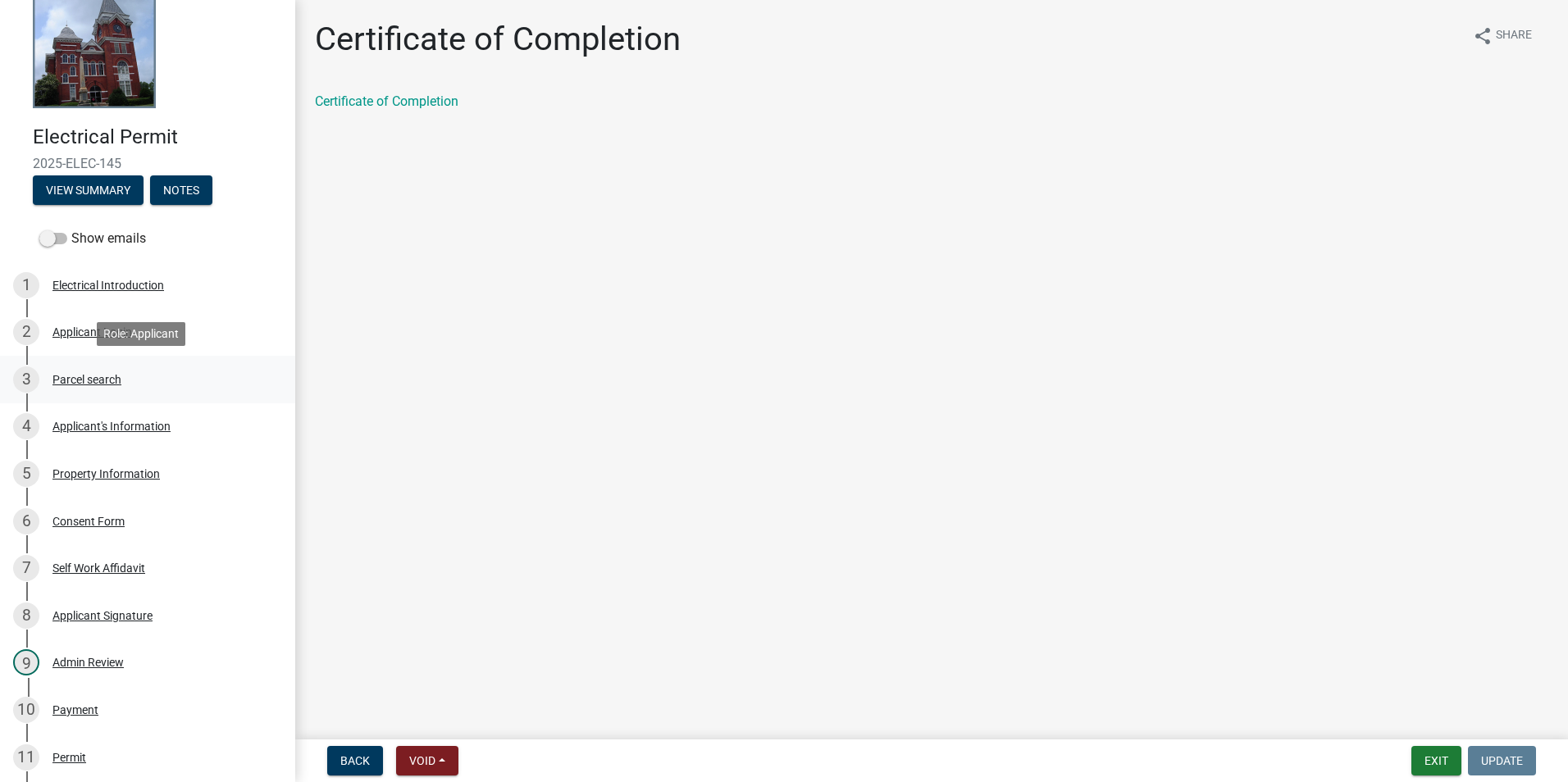
click at [148, 399] on link "3 Parcel search" at bounding box center [148, 379] width 295 height 48
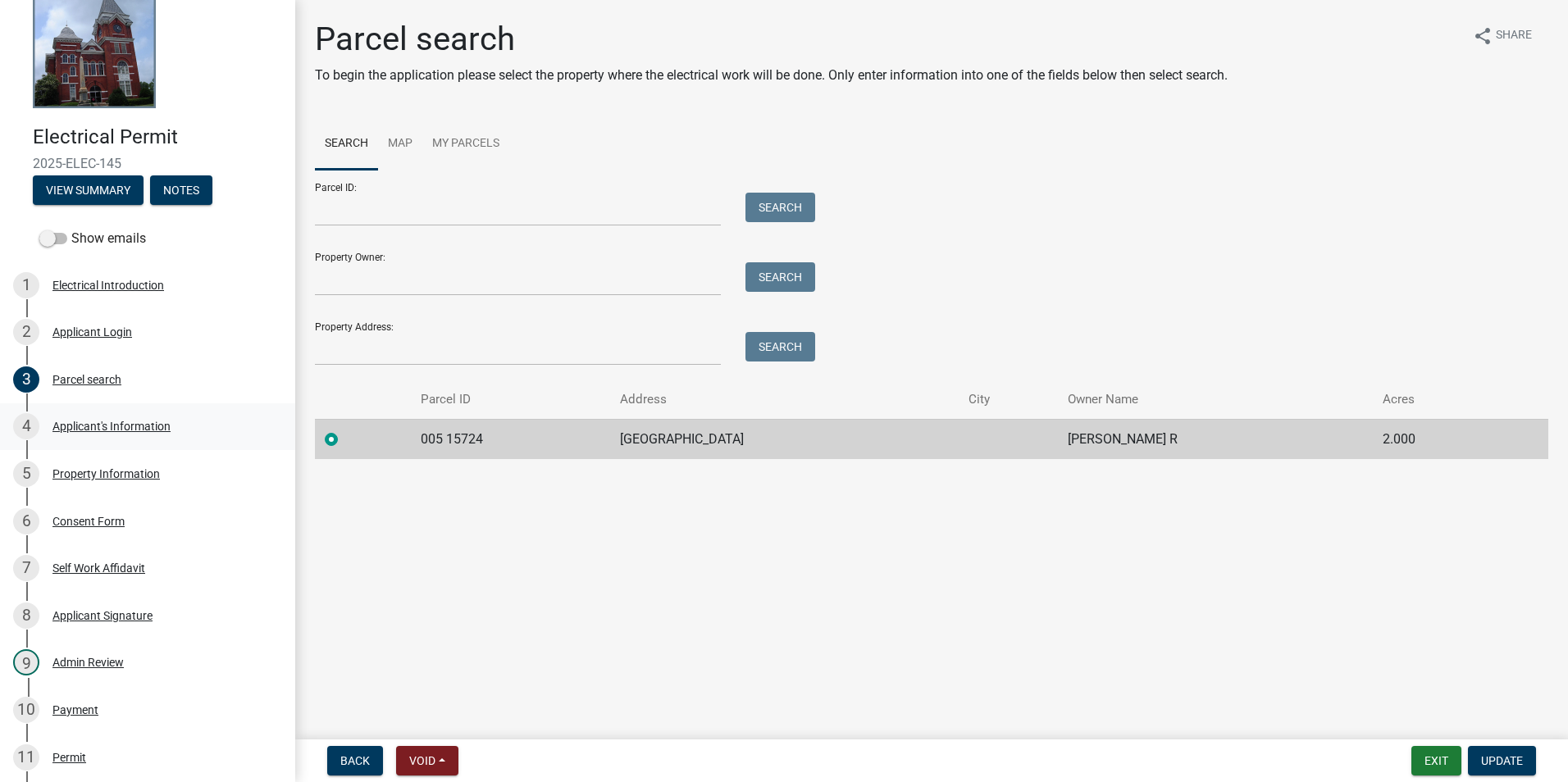
scroll to position [0, 0]
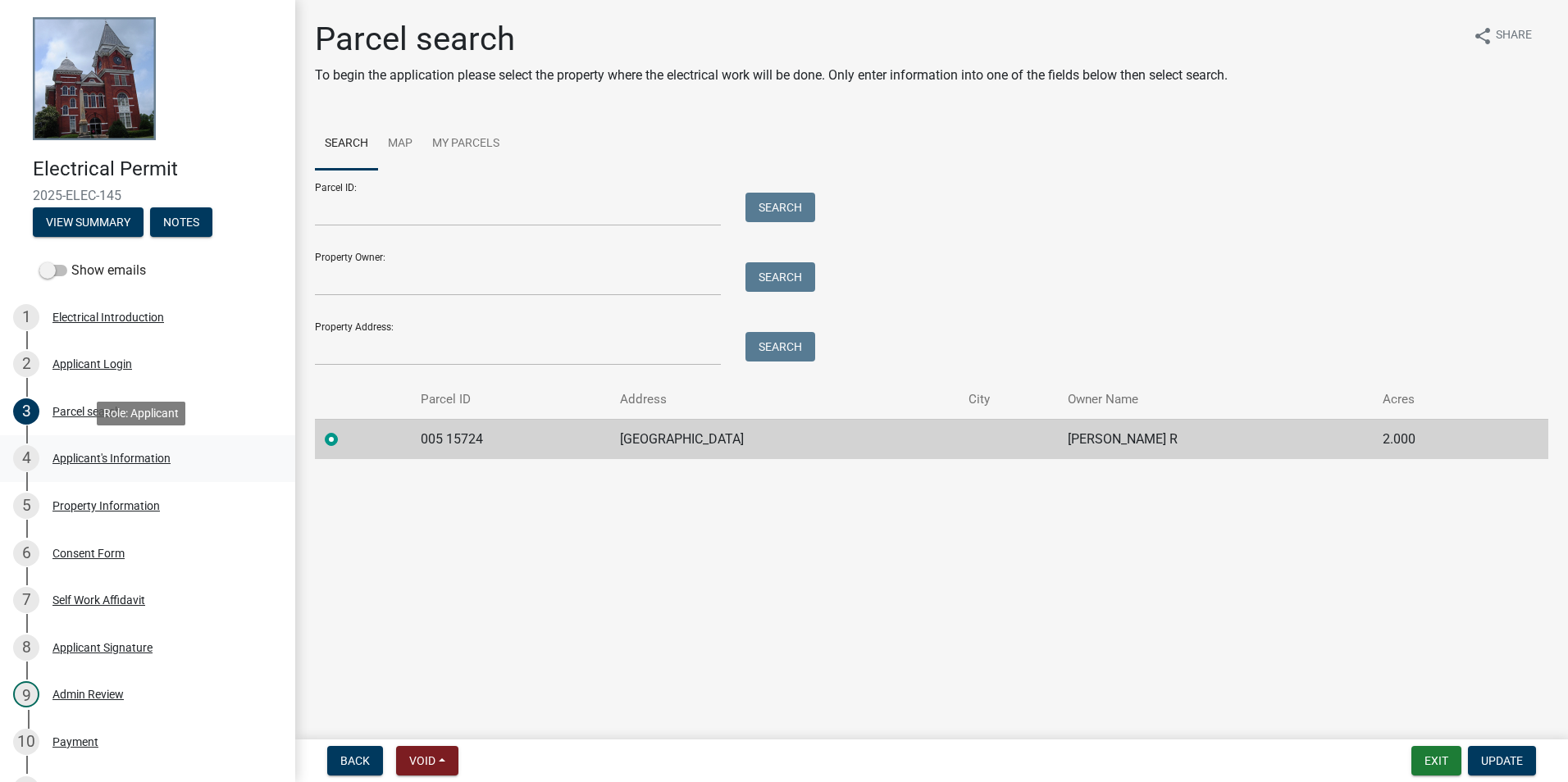
click at [128, 456] on div "Applicant's Information" at bounding box center [112, 458] width 118 height 12
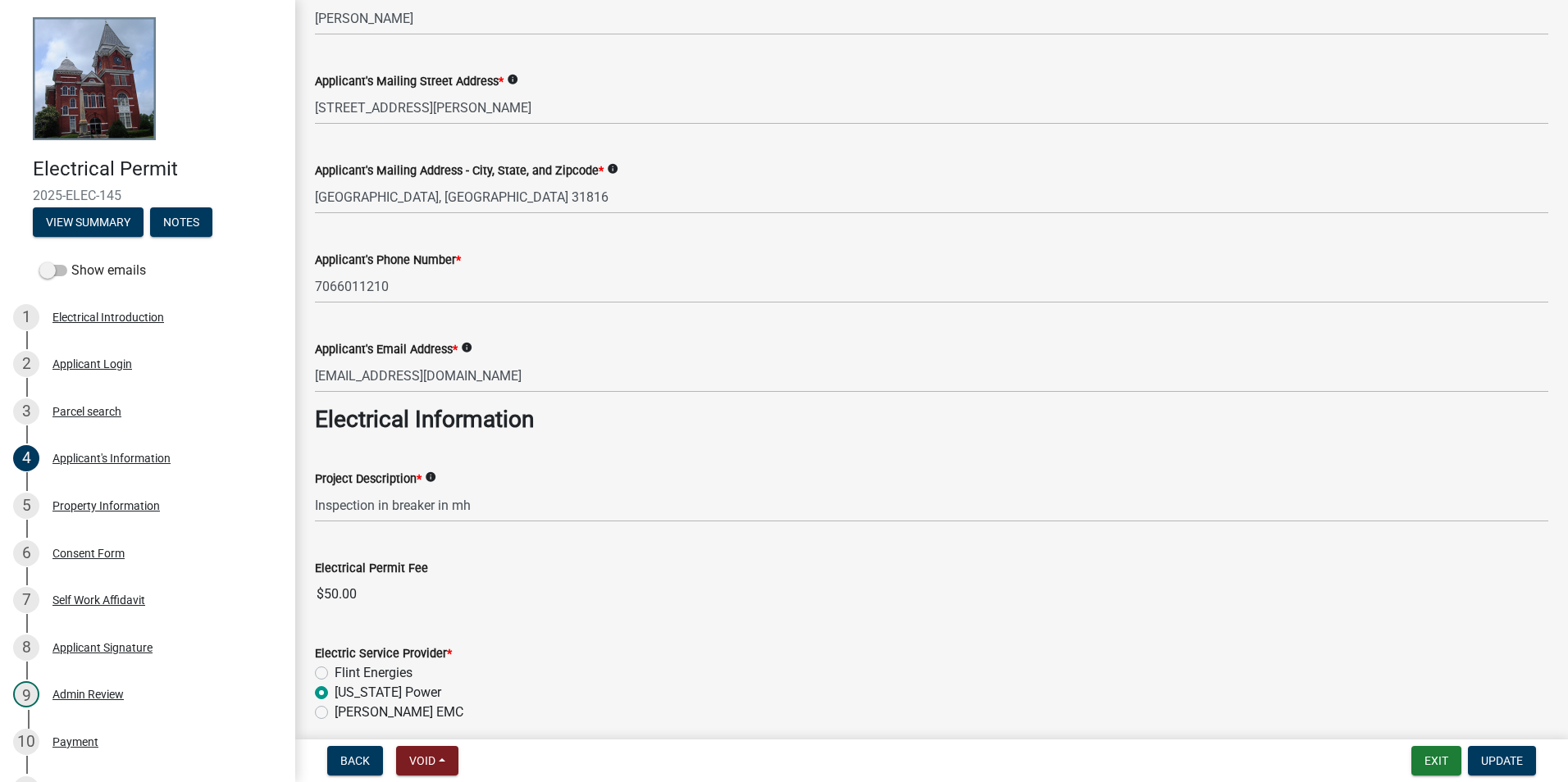
scroll to position [164, 0]
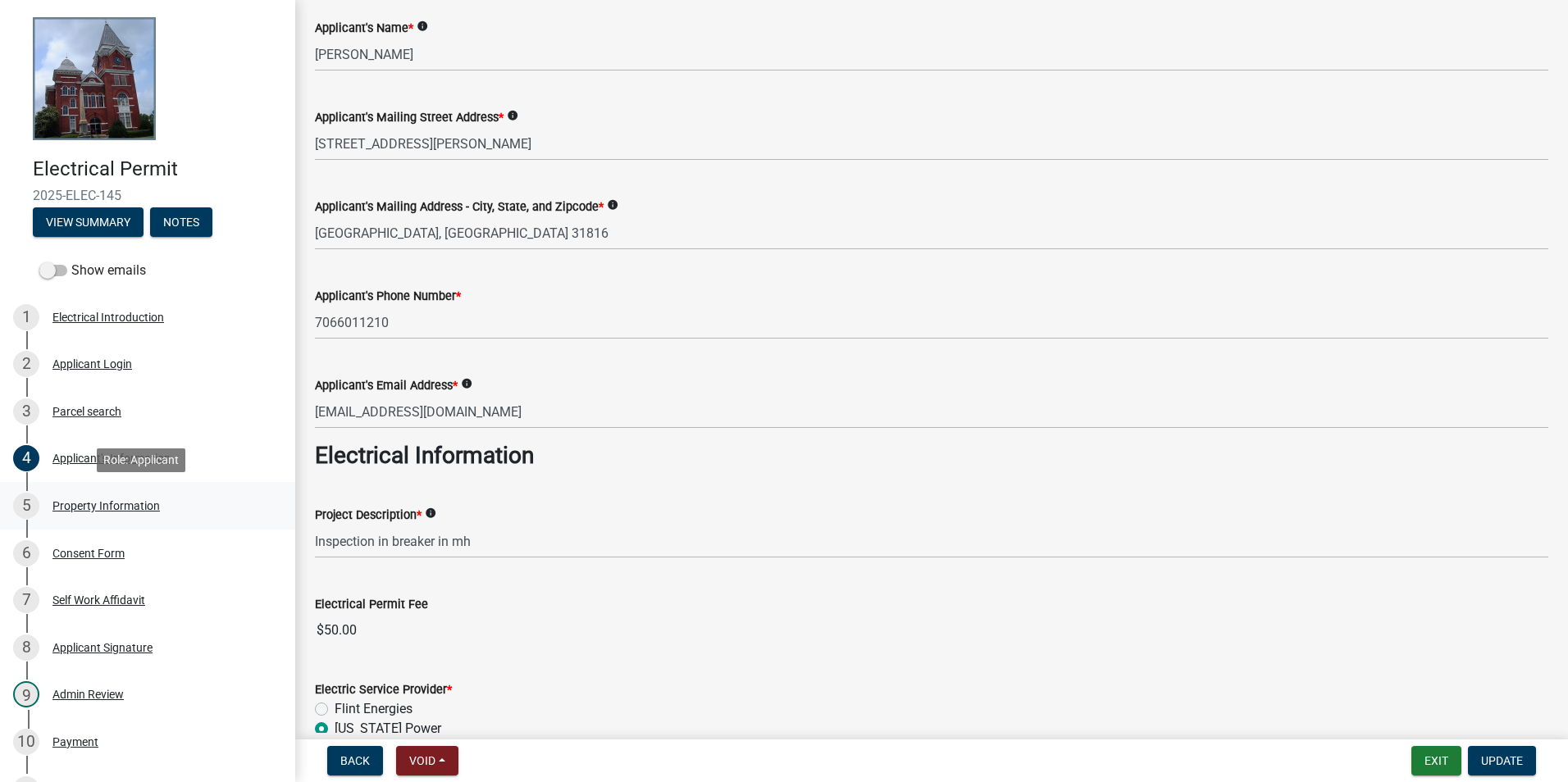
click at [148, 490] on link "5 Property Information" at bounding box center [148, 506] width 295 height 48
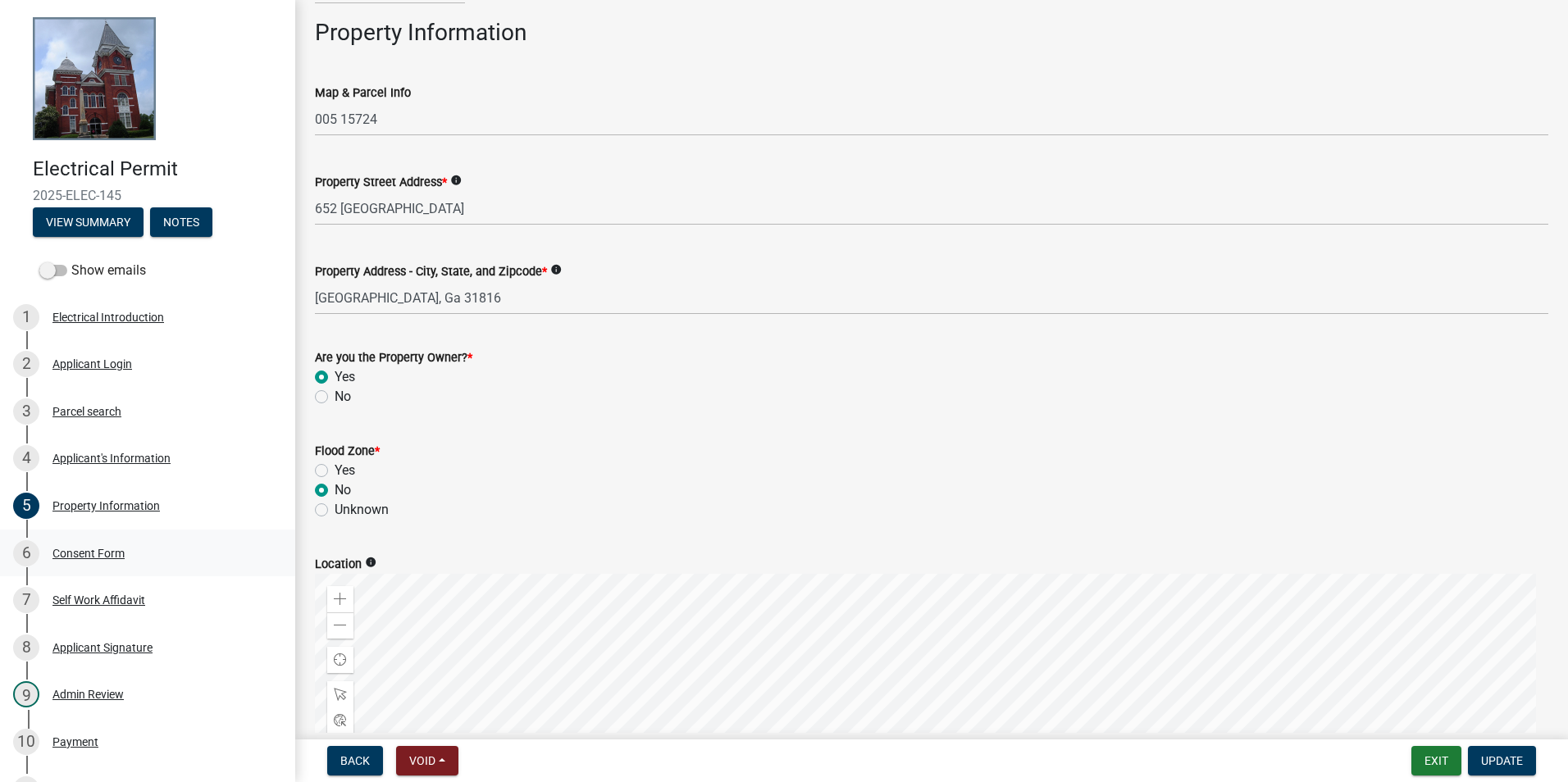
click at [119, 556] on div "Consent Form" at bounding box center [89, 554] width 72 height 12
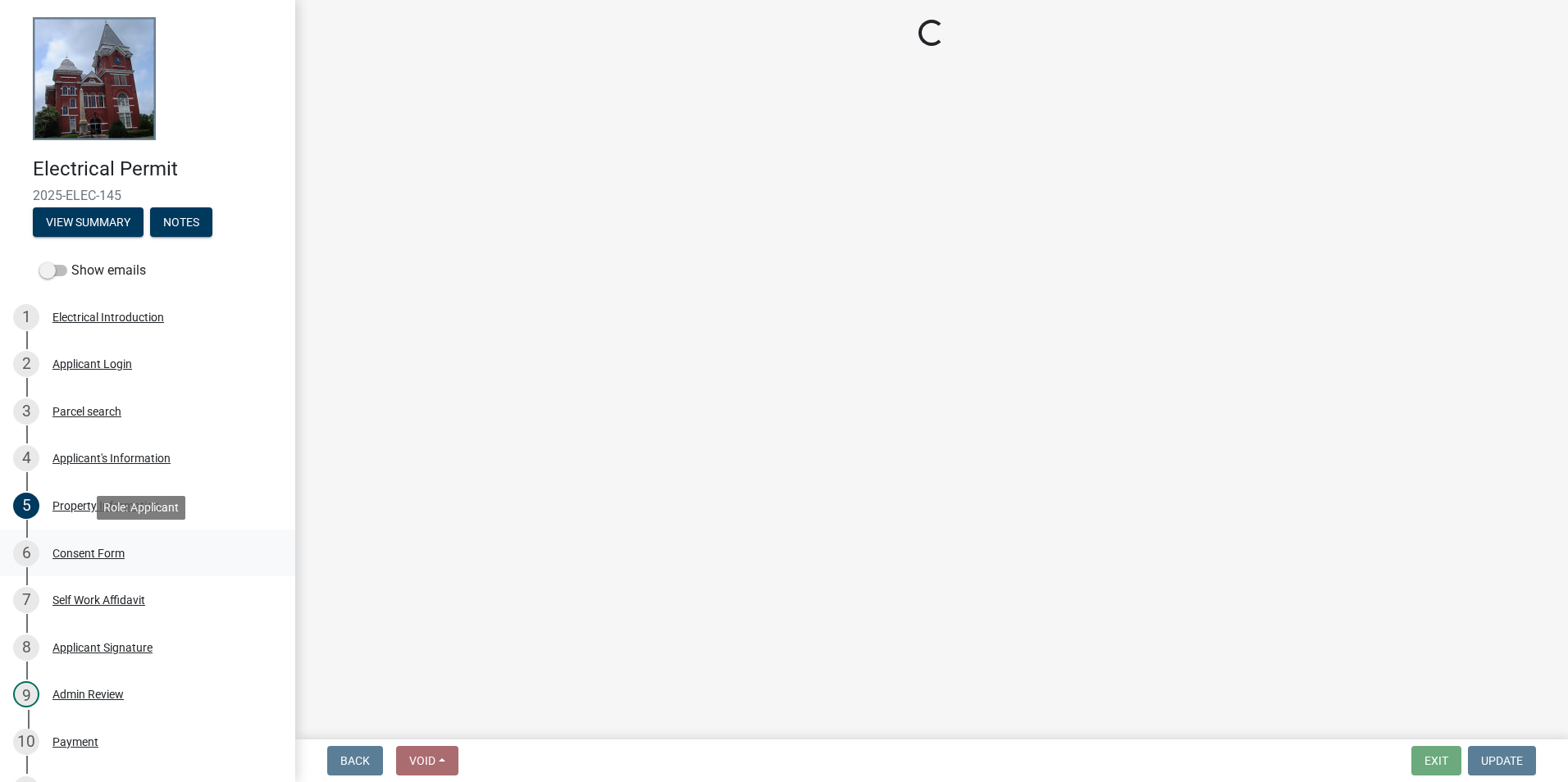
scroll to position [0, 0]
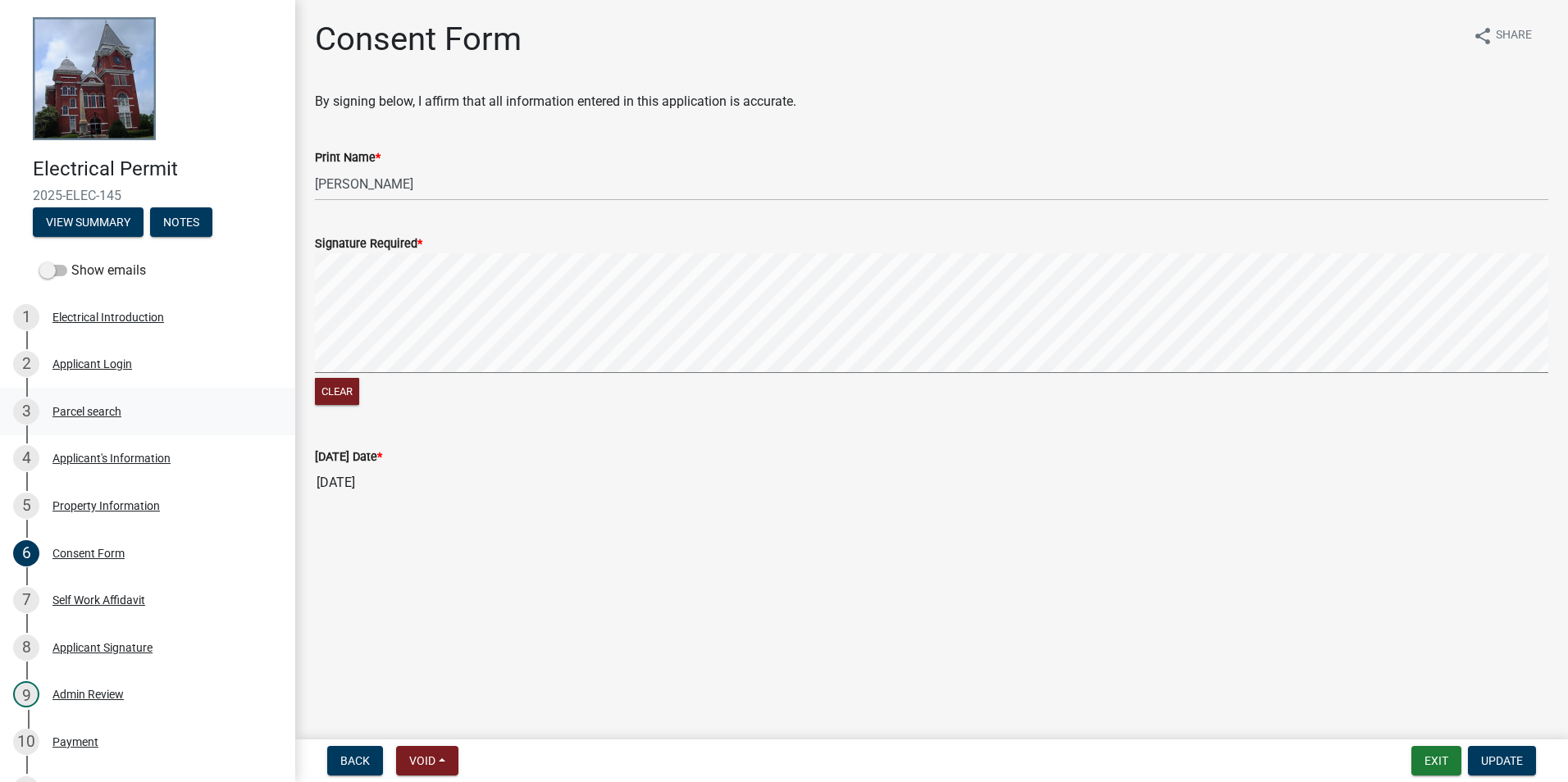
click at [103, 388] on link "3 Parcel search" at bounding box center [148, 411] width 295 height 48
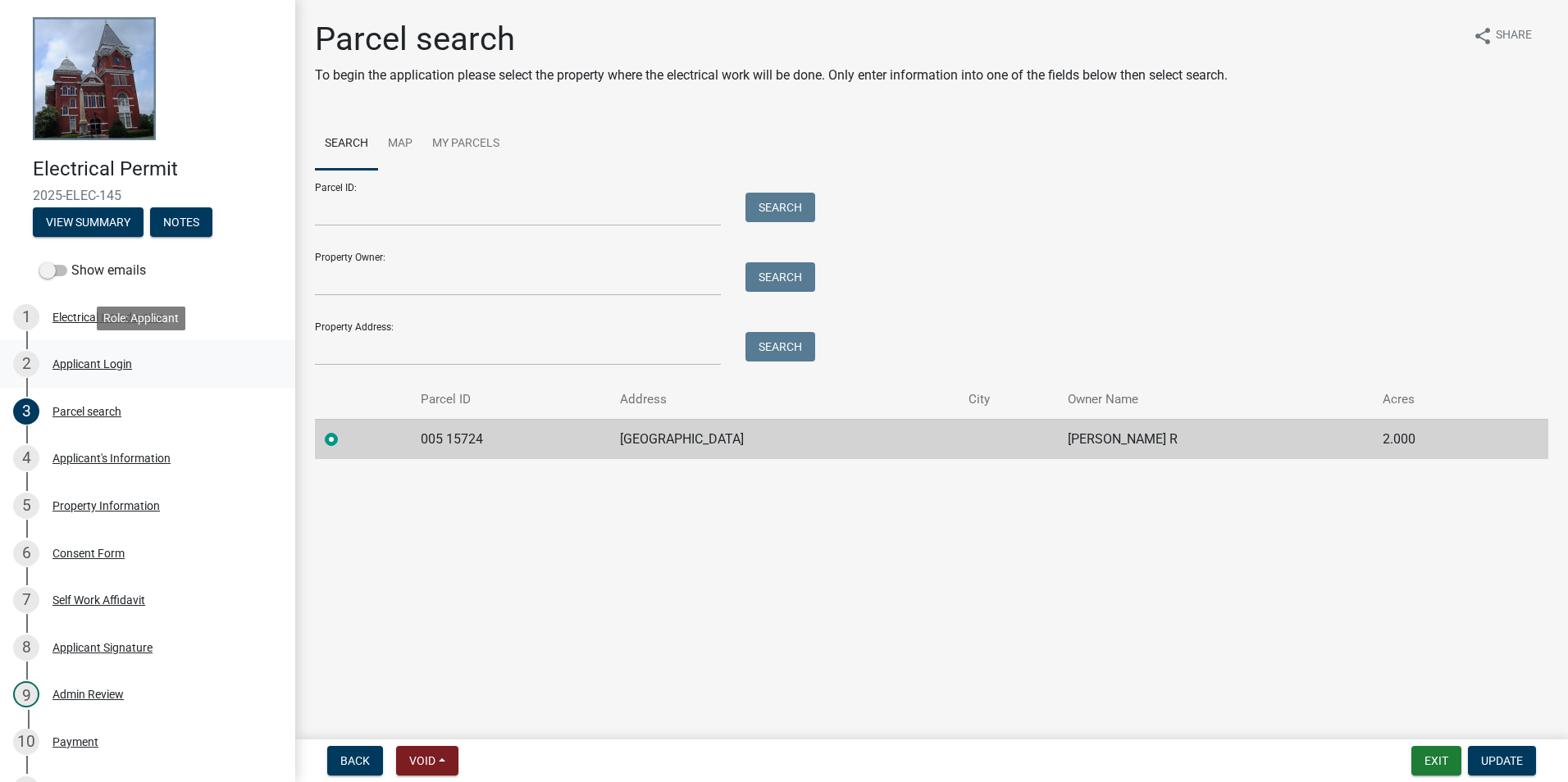
click at [108, 359] on div "Applicant Login" at bounding box center [92, 364] width 80 height 12
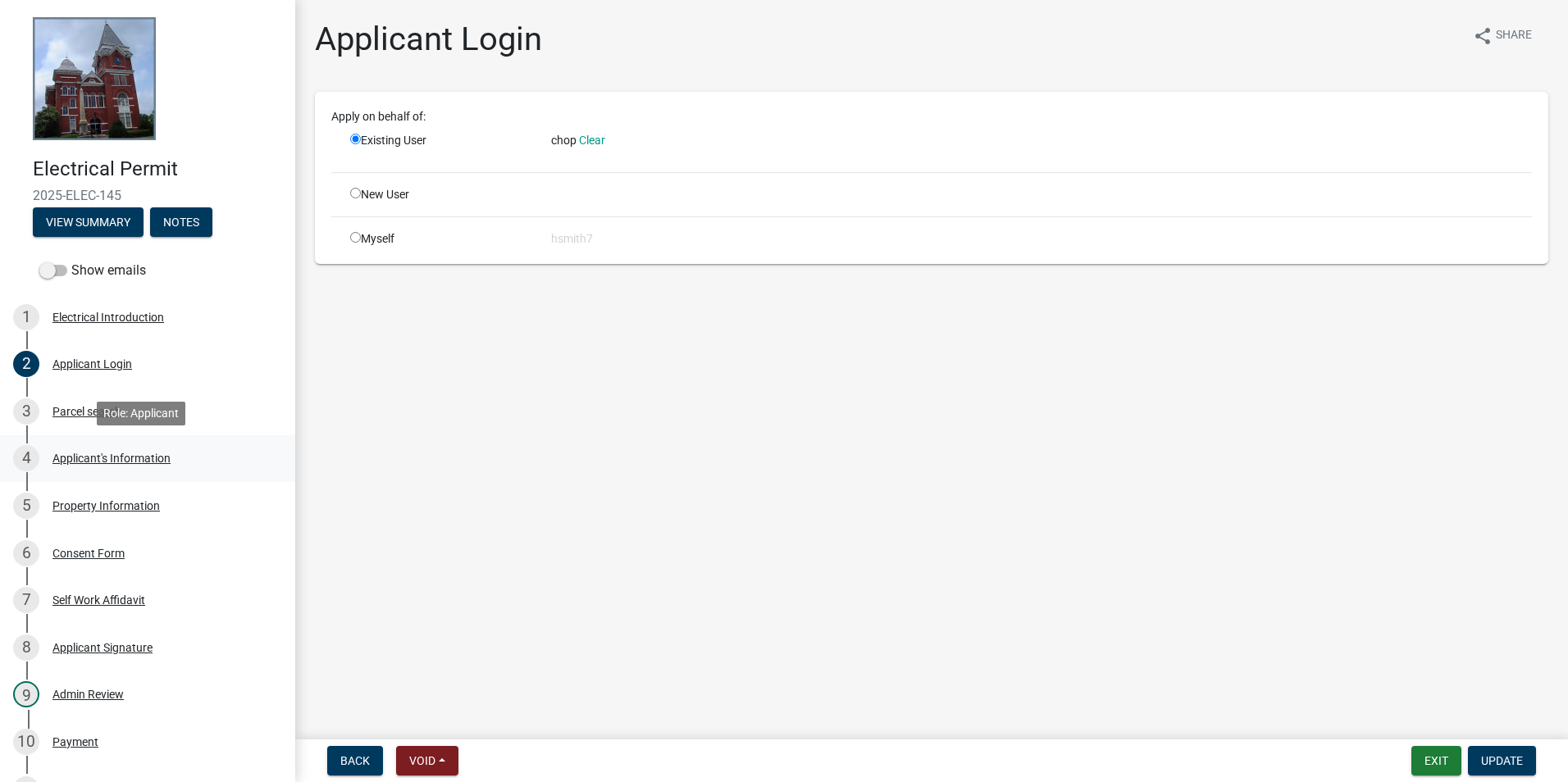
click at [140, 477] on link "4 Applicant's Information" at bounding box center [148, 459] width 295 height 48
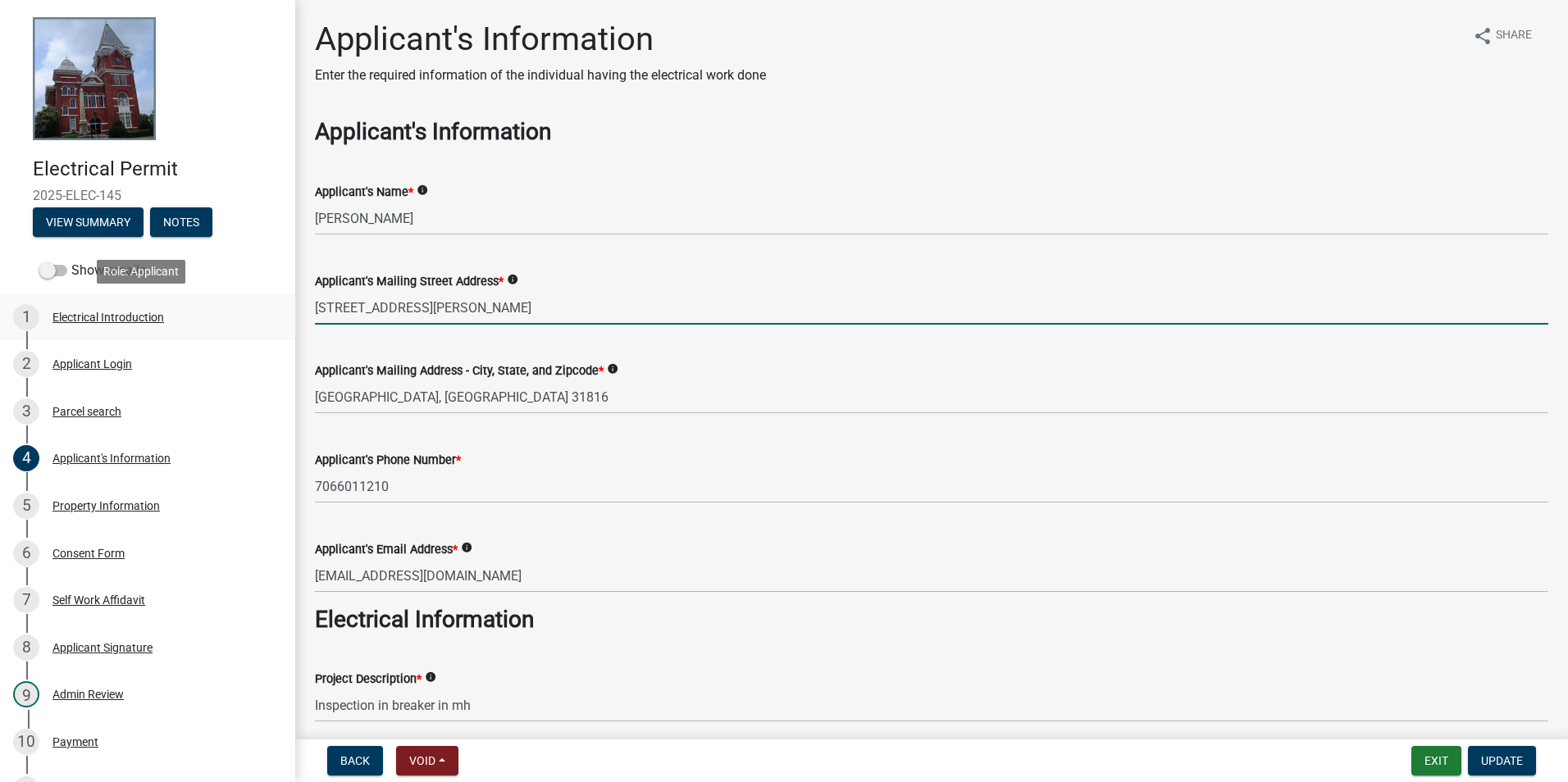
drag, startPoint x: 500, startPoint y: 304, endPoint x: 259, endPoint y: 301, distance: 241.0
click at [259, 299] on div "Electrical Permit 2025-ELEC-145 View Summary Notes Show emails 1 Electrical Int…" at bounding box center [784, 391] width 1568 height 782
type input "[STREET_ADDRESS]"
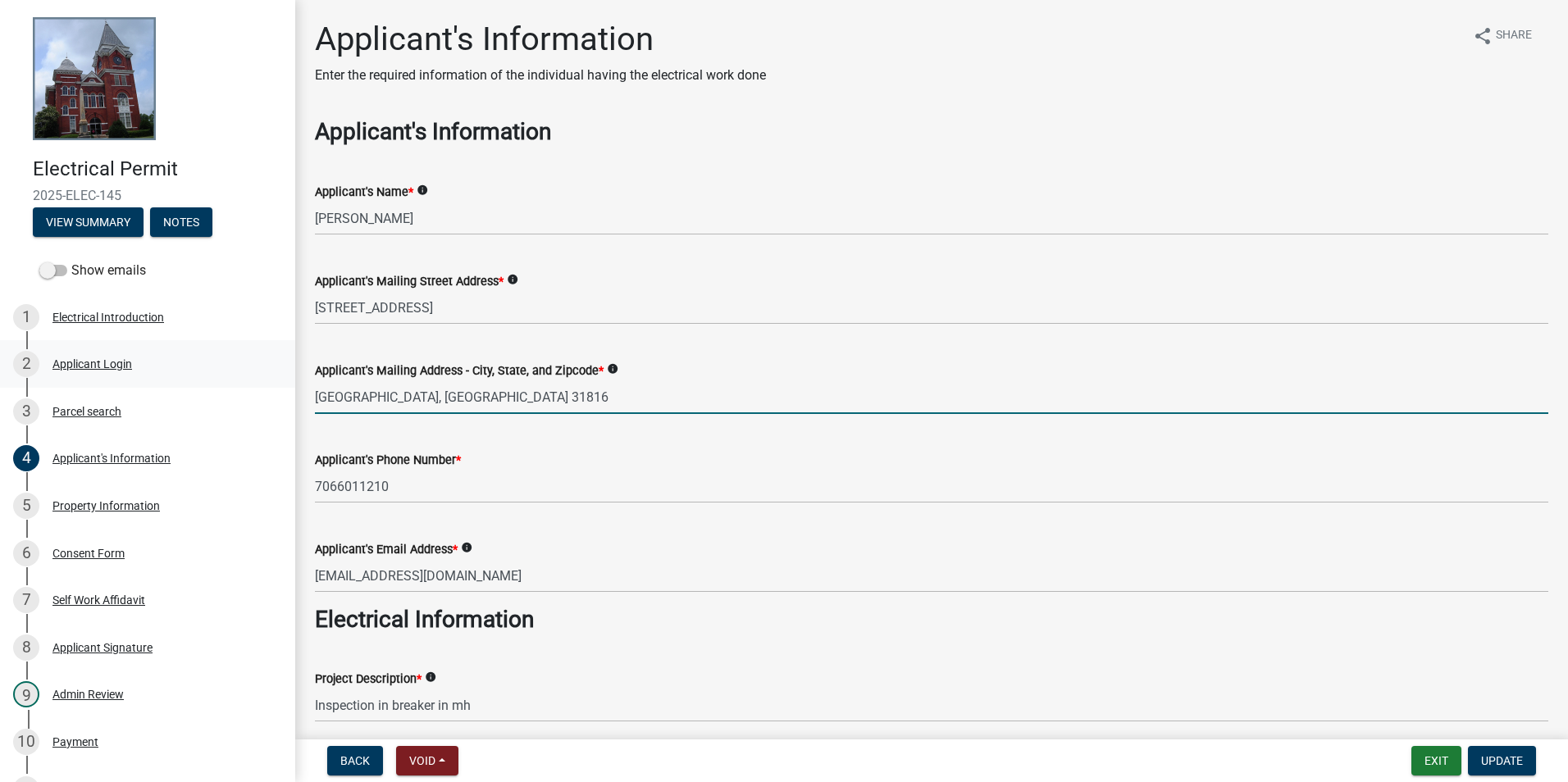
drag, startPoint x: 450, startPoint y: 390, endPoint x: 268, endPoint y: 383, distance: 182.1
click at [268, 383] on div "Electrical Permit 2025-ELEC-145 View Summary Notes Show emails 1 Electrical Int…" at bounding box center [784, 391] width 1568 height 782
type input "Woodland, Ga 31836"
click at [1509, 759] on span "Update" at bounding box center [1503, 761] width 42 height 13
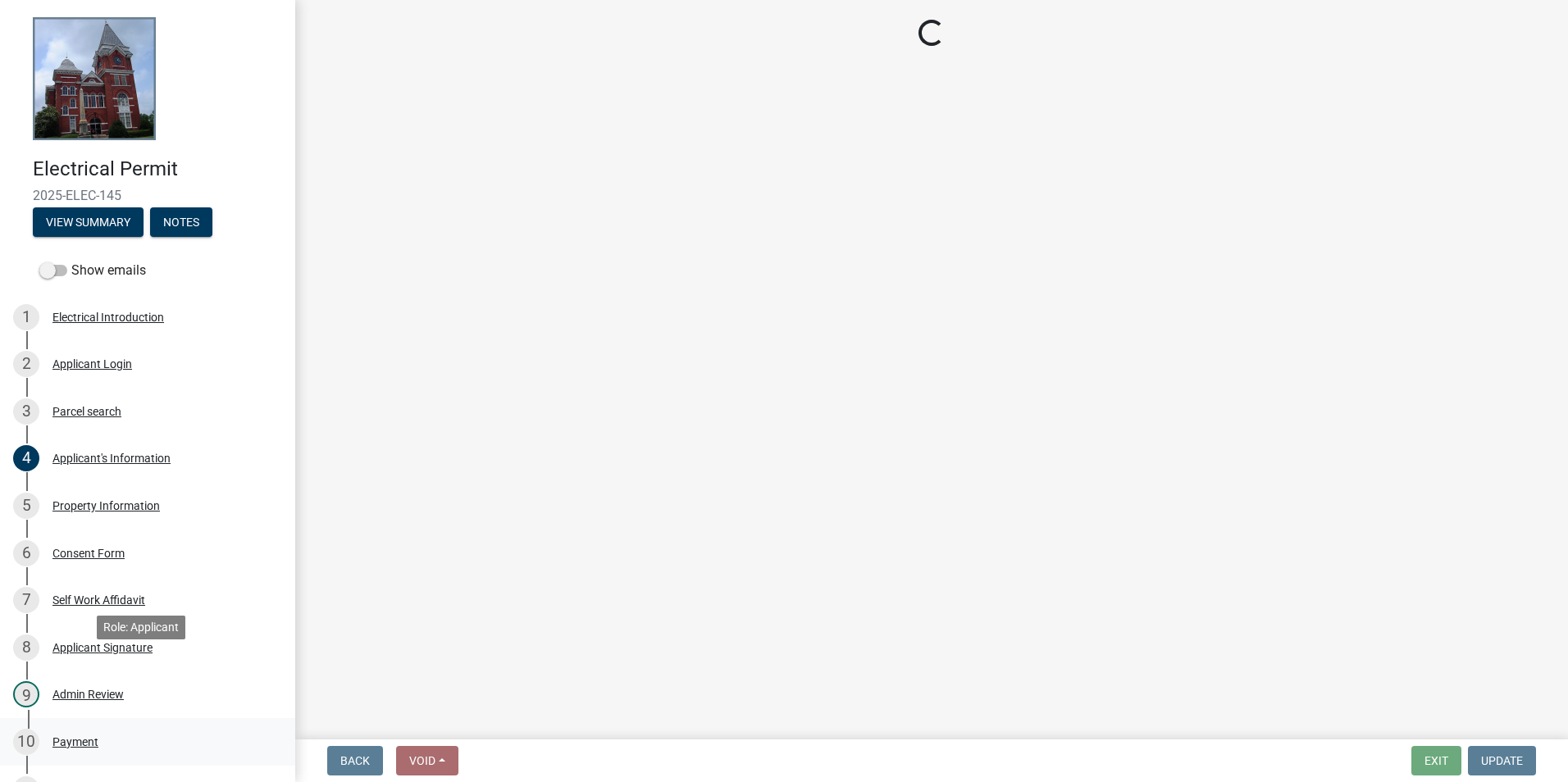
scroll to position [246, 0]
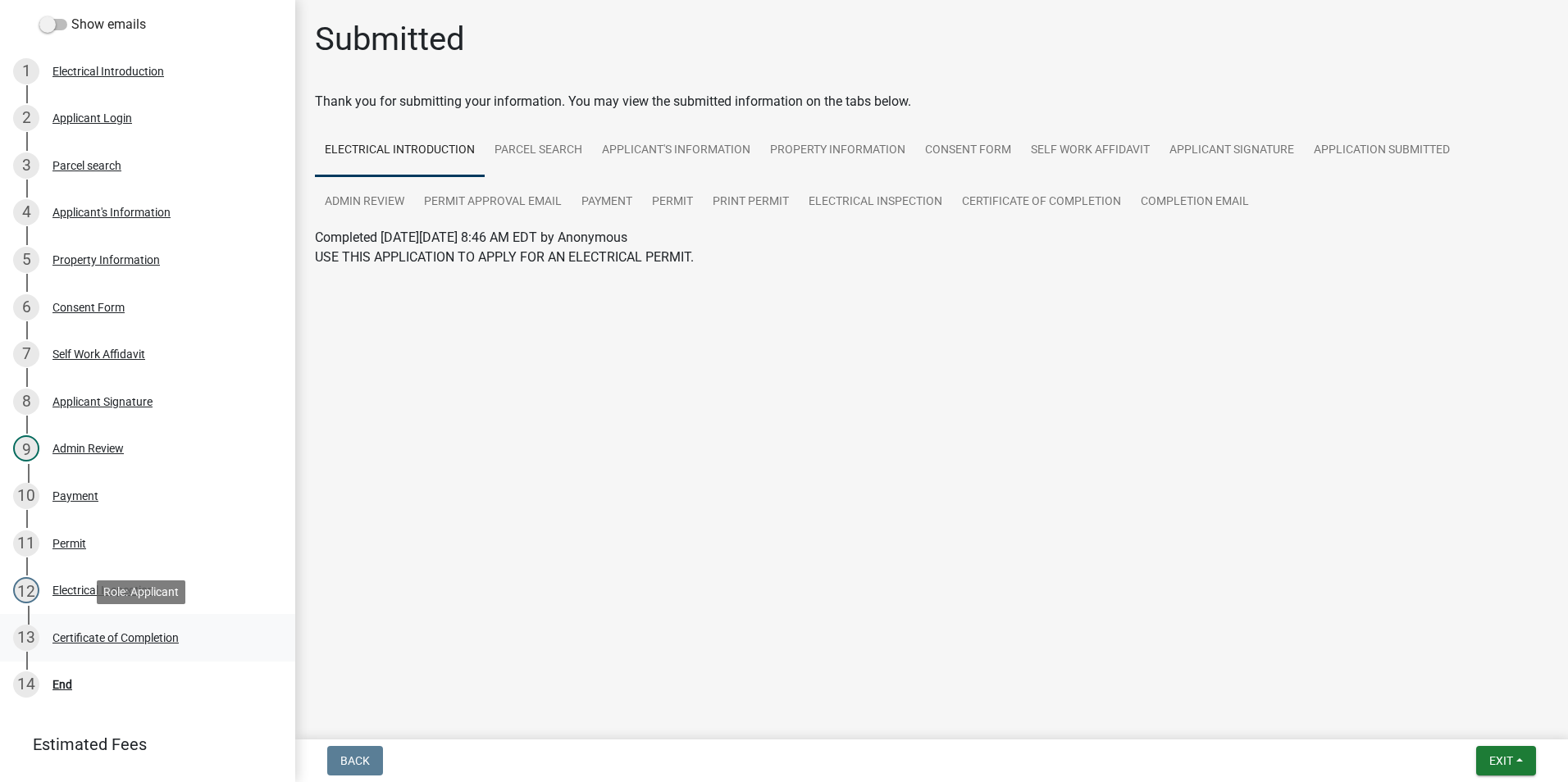
click at [149, 644] on div "Certificate of Completion" at bounding box center [116, 638] width 126 height 12
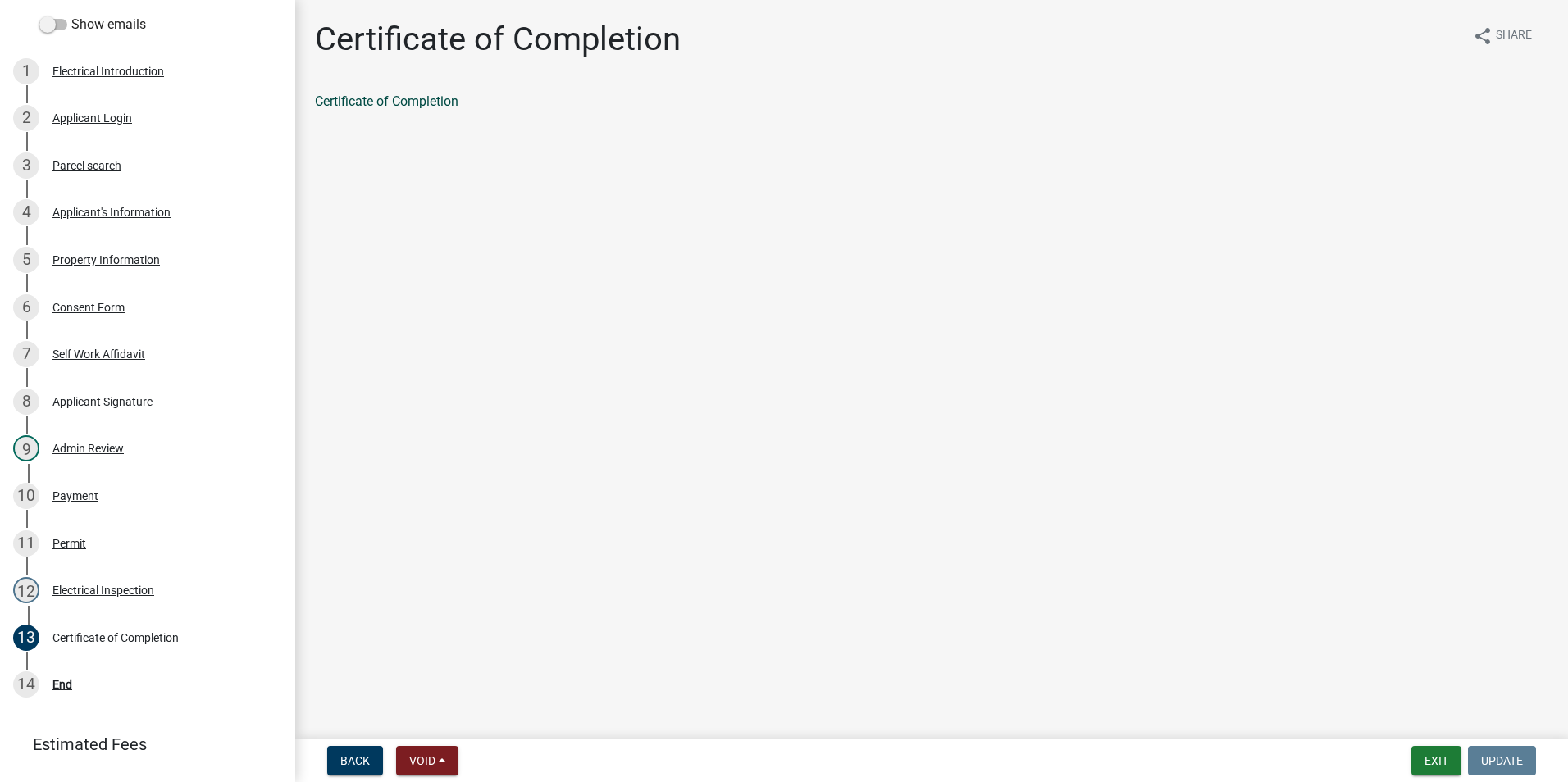
click at [410, 92] on div "Certificate of Completion" at bounding box center [932, 101] width 1234 height 19
click at [413, 97] on link "Certificate of Completion" at bounding box center [386, 101] width 144 height 16
click at [114, 134] on link "2 Applicant Login" at bounding box center [148, 117] width 295 height 48
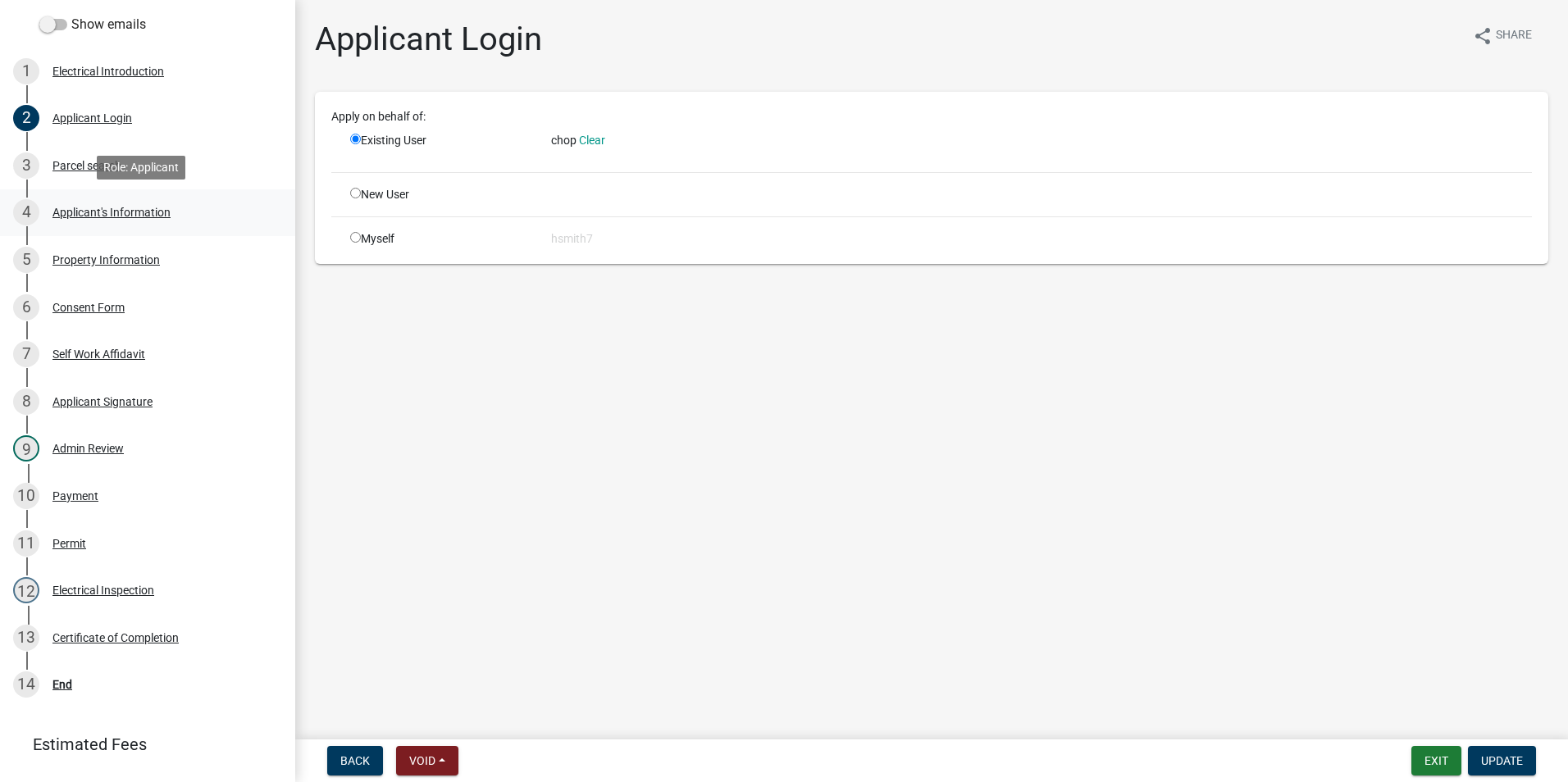
click at [134, 201] on div "4 Applicant's Information" at bounding box center [141, 211] width 256 height 26
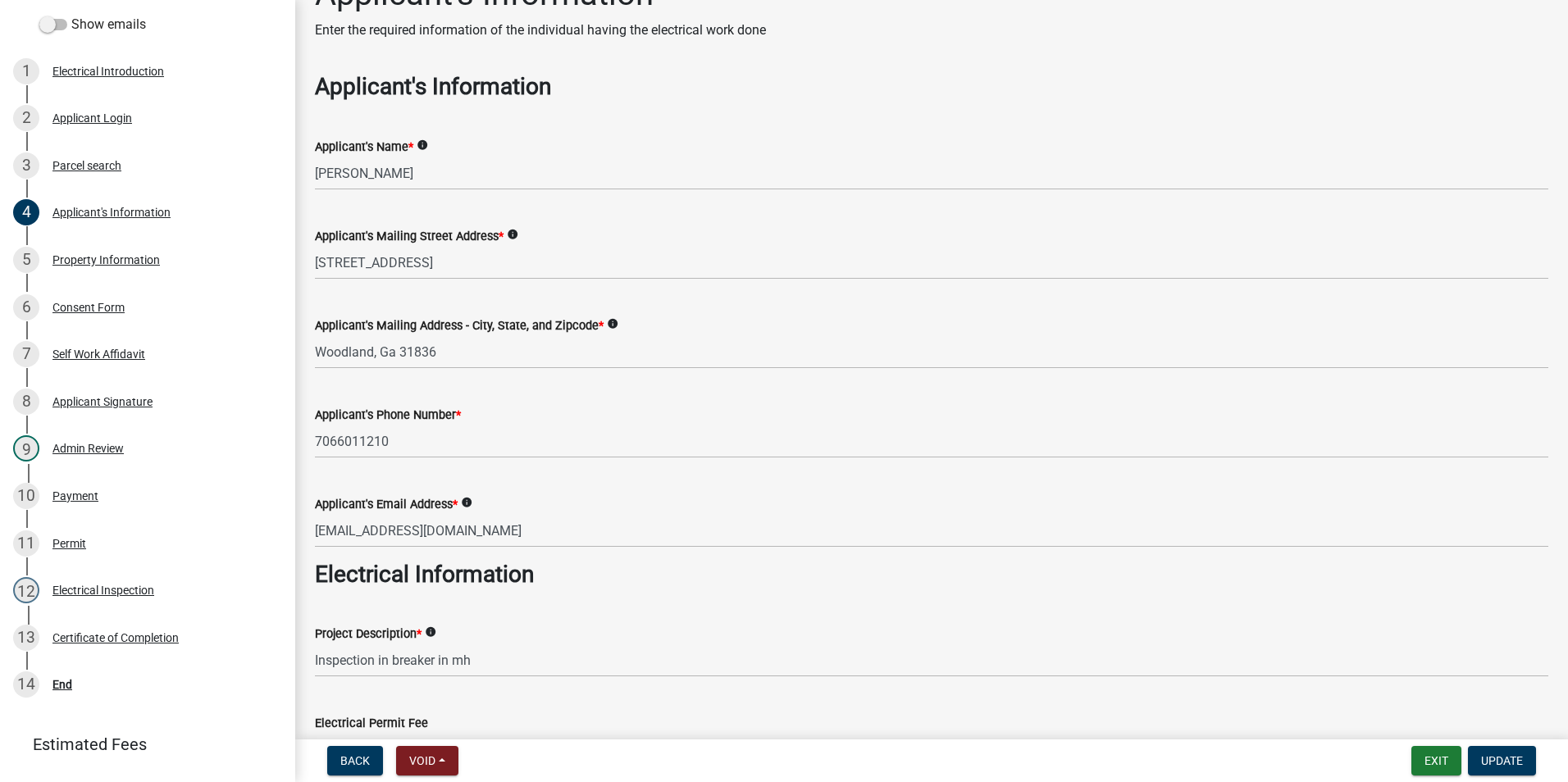
scroll to position [82, 0]
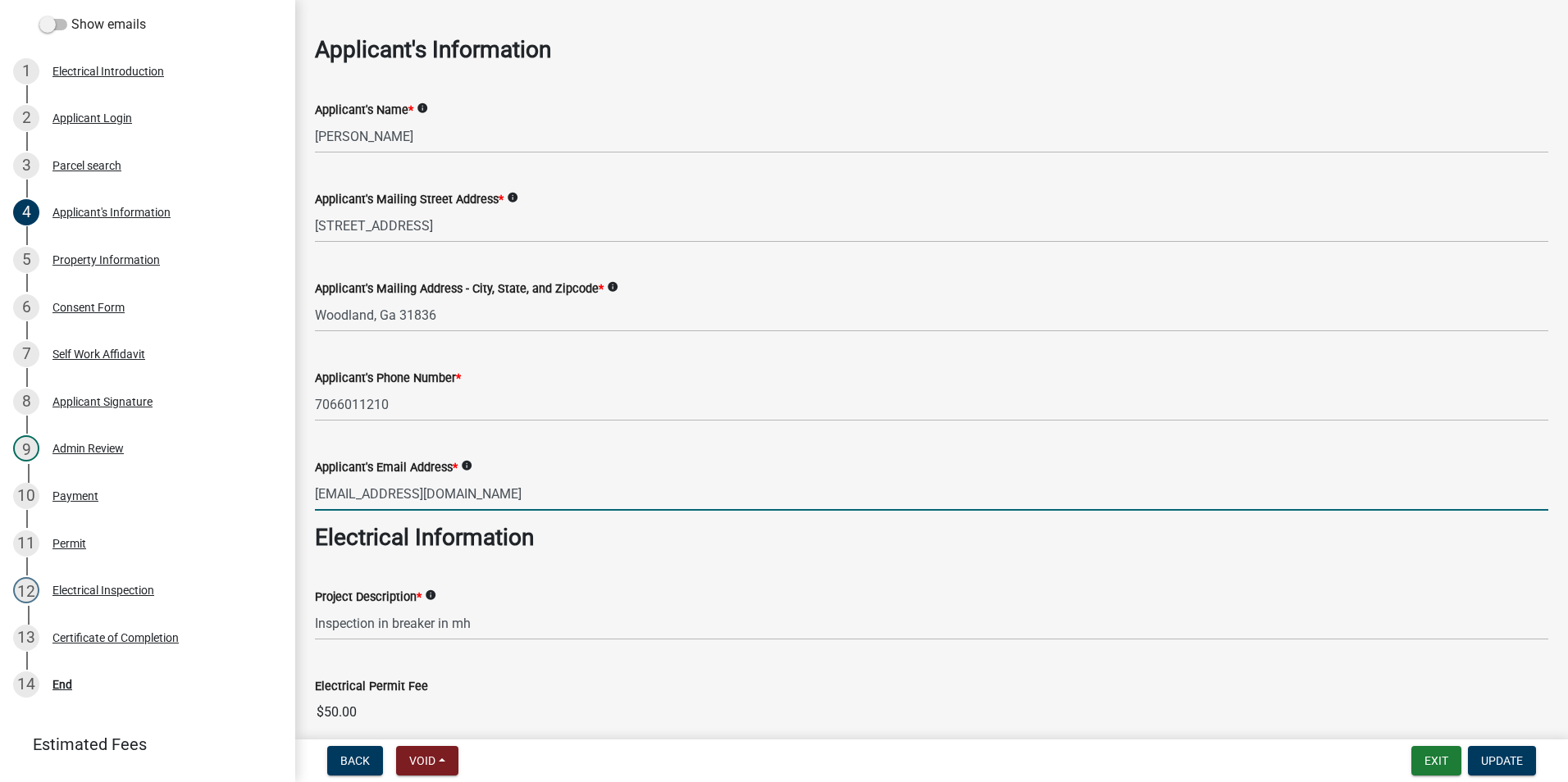
click at [459, 498] on input "[EMAIL_ADDRESS][DOMAIN_NAME]" at bounding box center [932, 494] width 1234 height 34
